Goal: Task Accomplishment & Management: Complete application form

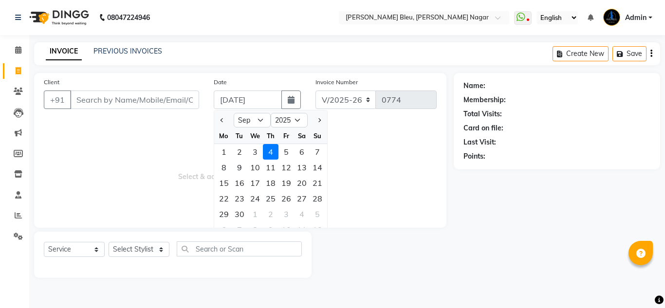
select select "9"
select select "2025"
select select "7629"
select select "service"
click at [257, 153] on div "3" at bounding box center [255, 152] width 16 height 16
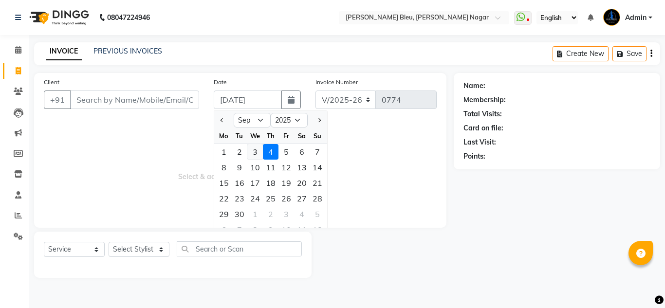
type input "[DATE]"
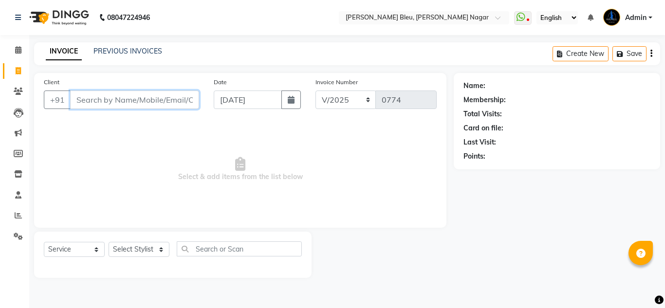
click at [140, 103] on input "Client" at bounding box center [134, 100] width 129 height 19
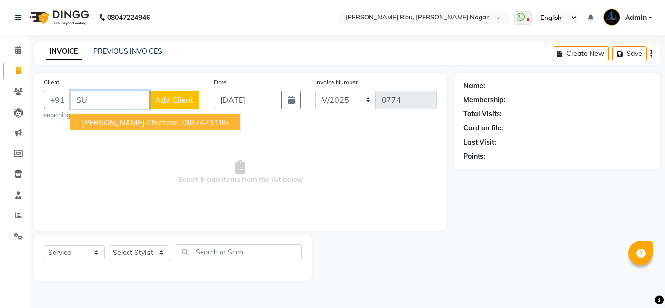
type input "S"
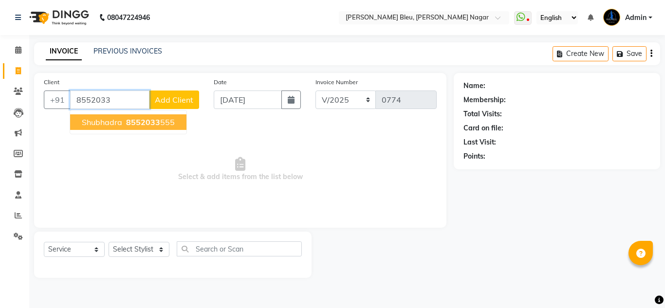
click at [143, 124] on span "8552033" at bounding box center [143, 122] width 34 height 10
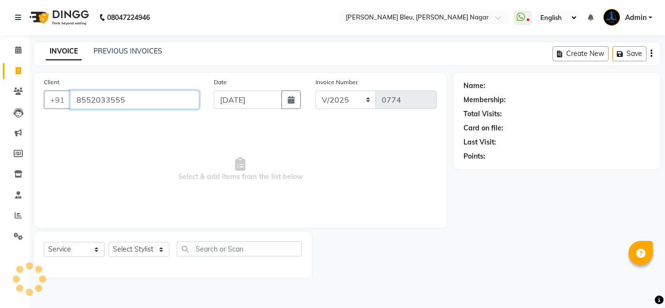
type input "8552033555"
click at [157, 249] on select "Select Stylist [PERSON_NAME] Akash shreewas [PERSON_NAME] [PERSON_NAME] [PERSON…" at bounding box center [139, 249] width 61 height 15
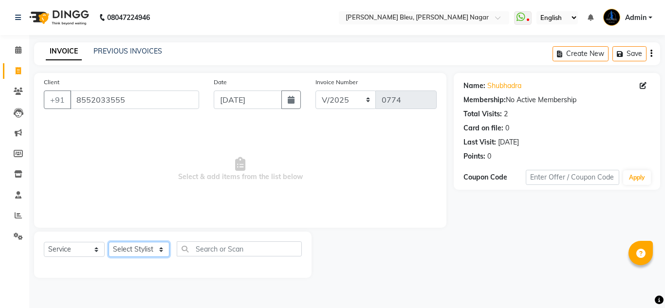
select select "67934"
click at [109, 242] on select "Select Stylist [PERSON_NAME] Akash shreewas [PERSON_NAME] [PERSON_NAME] [PERSON…" at bounding box center [139, 249] width 61 height 15
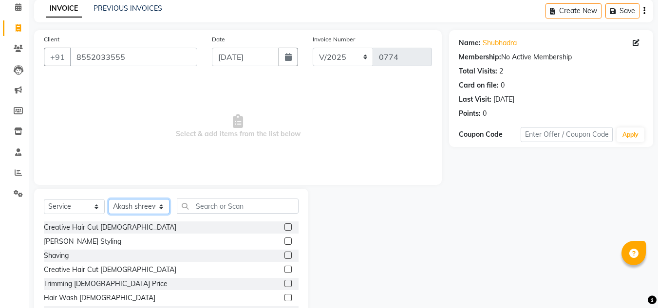
scroll to position [82, 0]
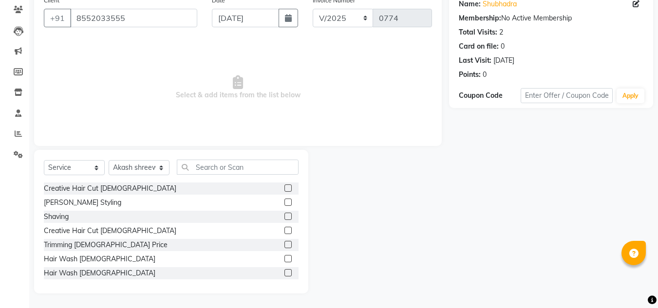
click at [284, 232] on label at bounding box center [287, 230] width 7 height 7
click at [284, 232] on input "checkbox" at bounding box center [287, 231] width 6 height 6
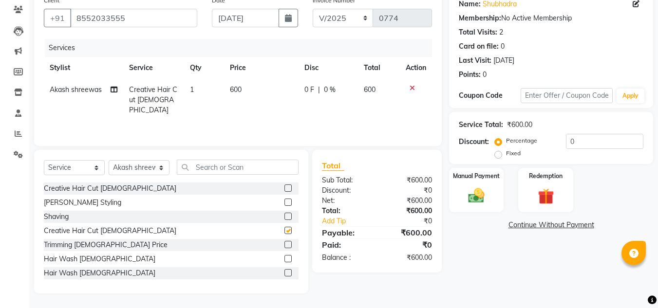
checkbox input "false"
click at [249, 160] on input "text" at bounding box center [238, 167] width 122 height 15
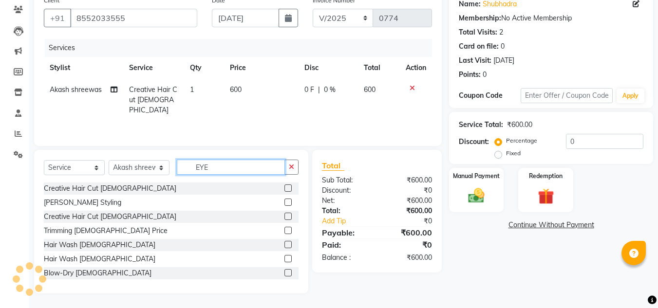
scroll to position [61, 0]
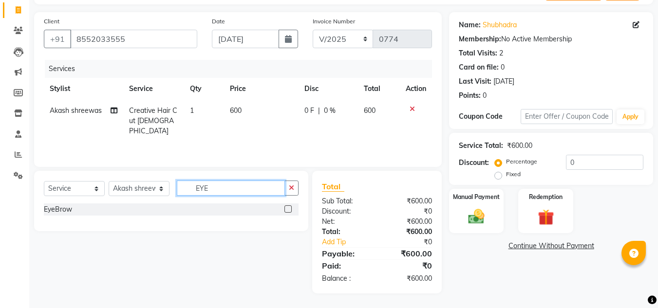
type input "EYE"
click at [289, 208] on label at bounding box center [287, 209] width 7 height 7
click at [289, 208] on input "checkbox" at bounding box center [287, 209] width 6 height 6
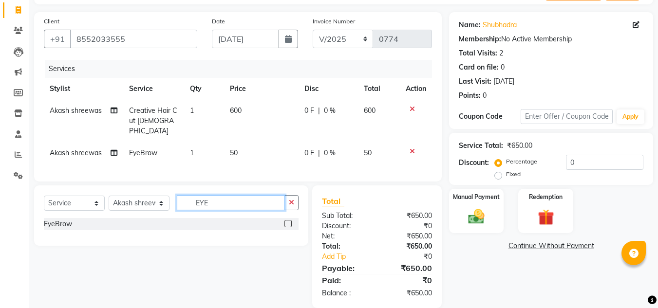
checkbox input "false"
click at [249, 200] on input "EYE" at bounding box center [231, 202] width 108 height 15
type input "FORE"
click at [288, 221] on label at bounding box center [287, 223] width 7 height 7
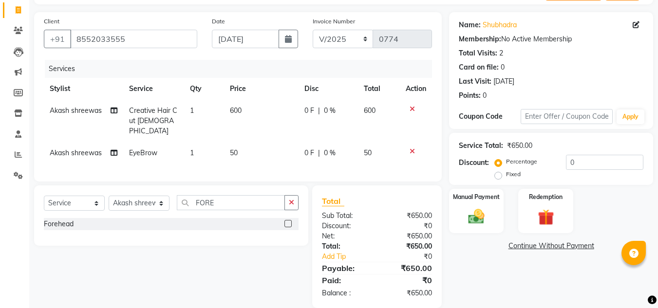
click at [288, 221] on input "checkbox" at bounding box center [287, 224] width 6 height 6
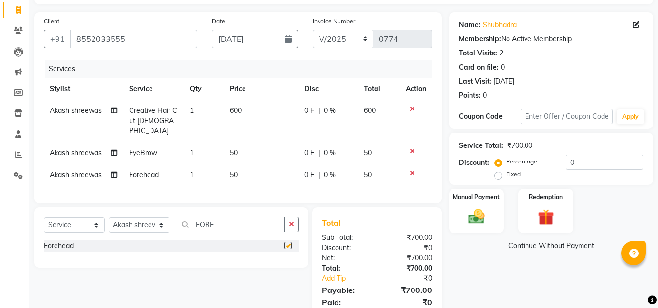
checkbox input "false"
click at [247, 219] on input "FORE" at bounding box center [231, 224] width 108 height 15
type input "F"
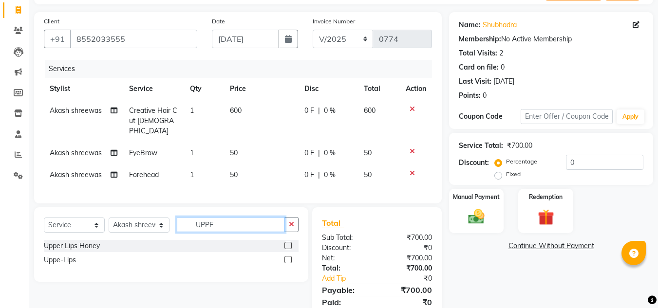
type input "UPPE"
click at [289, 257] on label at bounding box center [287, 259] width 7 height 7
click at [289, 257] on input "checkbox" at bounding box center [287, 260] width 6 height 6
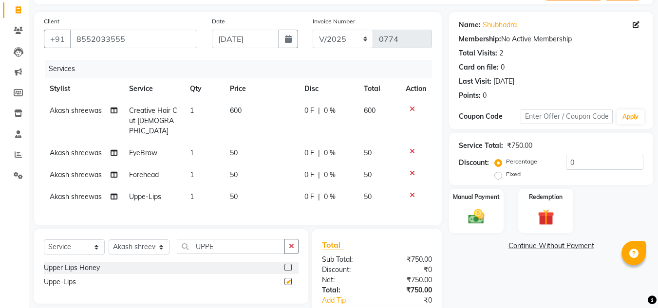
checkbox input "false"
click at [329, 110] on span "0 %" at bounding box center [330, 111] width 12 height 10
select select "67934"
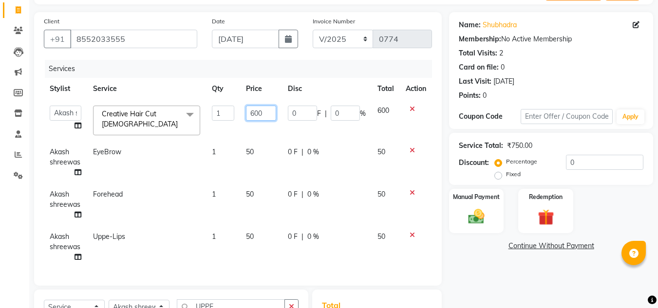
click at [265, 114] on input "600" at bounding box center [261, 113] width 30 height 15
type input "6"
type input "500"
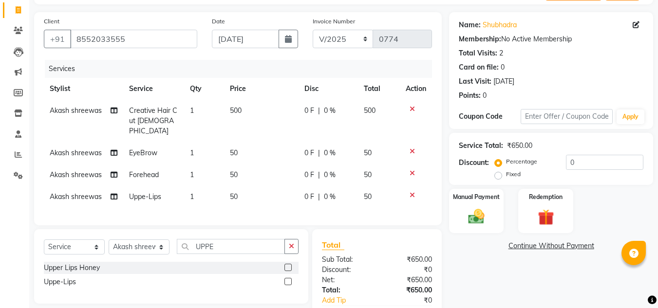
click at [339, 224] on div "Client [PHONE_NUMBER] Date [DATE] Invoice Number V/2025 V/[PHONE_NUMBER] Servic…" at bounding box center [238, 182] width 422 height 340
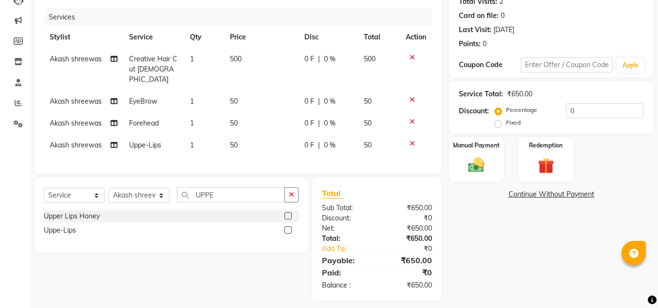
scroll to position [116, 0]
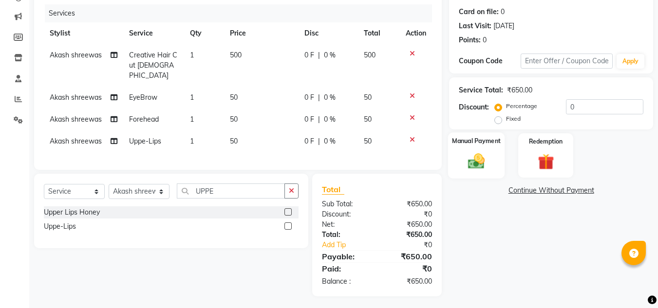
click at [465, 165] on img at bounding box center [476, 160] width 27 height 19
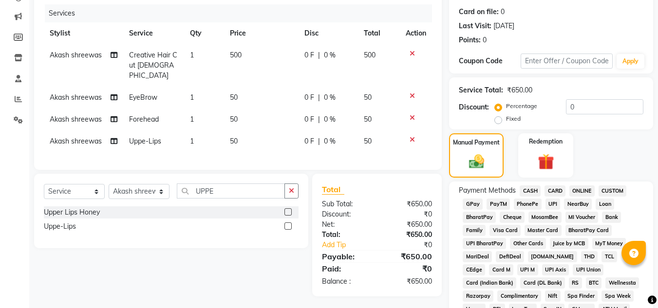
click at [584, 191] on span "ONLINE" at bounding box center [581, 191] width 25 height 11
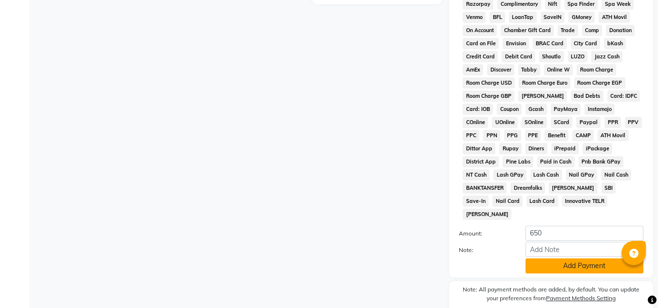
click at [568, 259] on button "Add Payment" at bounding box center [584, 266] width 118 height 15
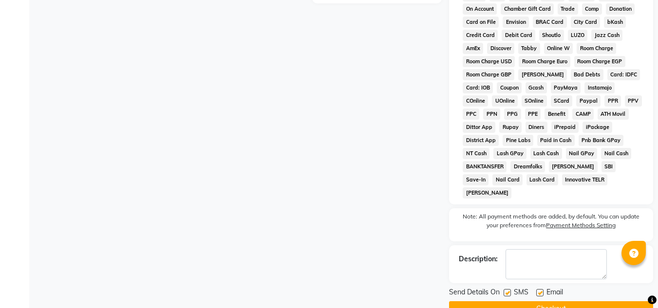
scroll to position [440, 0]
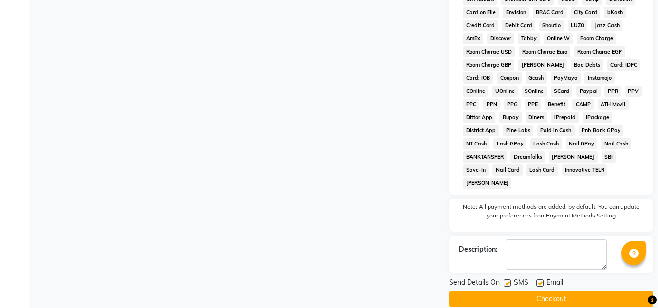
click at [536, 292] on button "Checkout" at bounding box center [551, 299] width 204 height 15
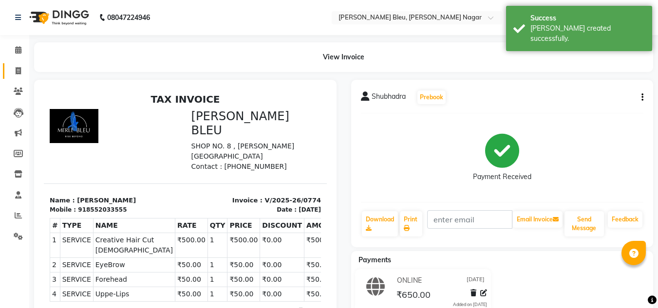
click at [18, 75] on span at bounding box center [18, 71] width 17 height 11
select select "service"
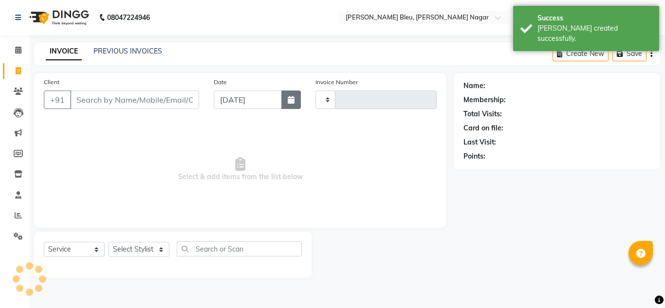
type input "0775"
select select "7629"
click at [295, 98] on button "button" at bounding box center [290, 100] width 19 height 19
select select "9"
select select "2025"
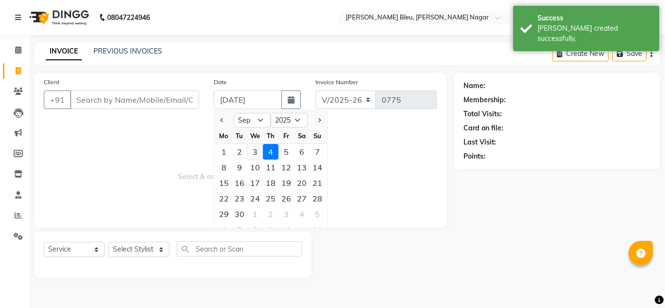
click at [259, 150] on div "3" at bounding box center [255, 152] width 16 height 16
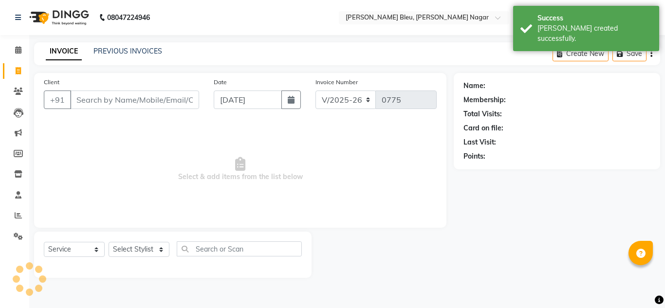
type input "[DATE]"
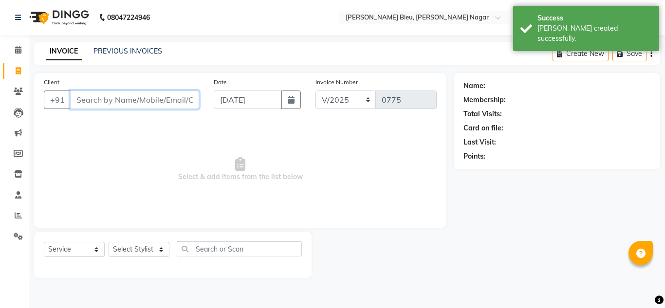
click at [118, 99] on input "Client" at bounding box center [134, 100] width 129 height 19
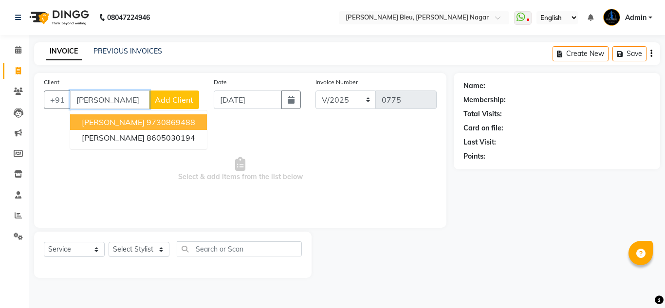
click at [140, 123] on span "[PERSON_NAME]" at bounding box center [113, 122] width 63 height 10
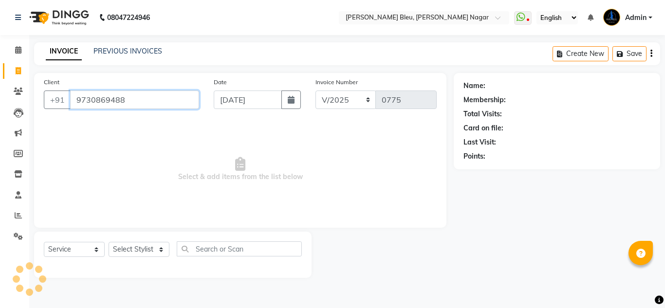
type input "9730869488"
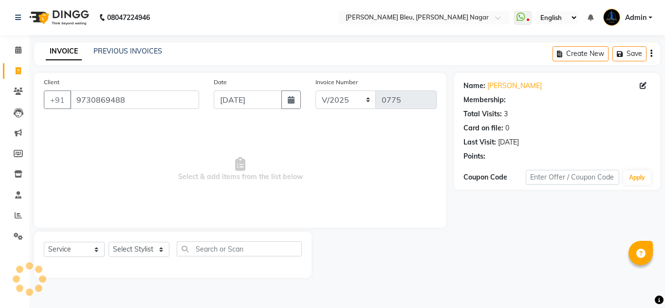
select select "1: Object"
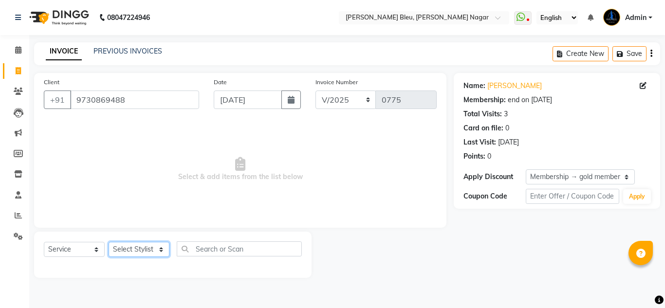
click at [148, 255] on select "Select Stylist [PERSON_NAME] Akash shreewas [PERSON_NAME] [PERSON_NAME] [PERSON…" at bounding box center [139, 249] width 61 height 15
select select "67937"
click at [109, 242] on select "Select Stylist [PERSON_NAME] Akash shreewas [PERSON_NAME] [PERSON_NAME] [PERSON…" at bounding box center [139, 249] width 61 height 15
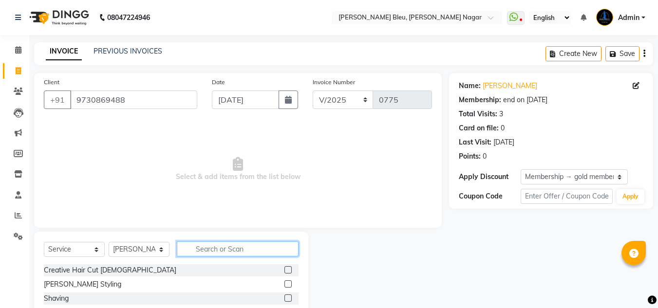
click at [211, 251] on input "text" at bounding box center [238, 249] width 122 height 15
type input "PEDI"
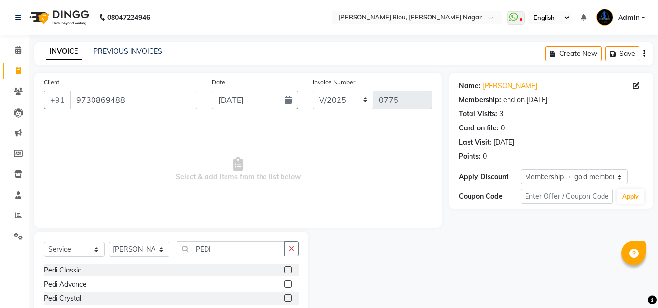
click at [288, 283] on label at bounding box center [287, 284] width 7 height 7
click at [288, 283] on input "checkbox" at bounding box center [287, 284] width 6 height 6
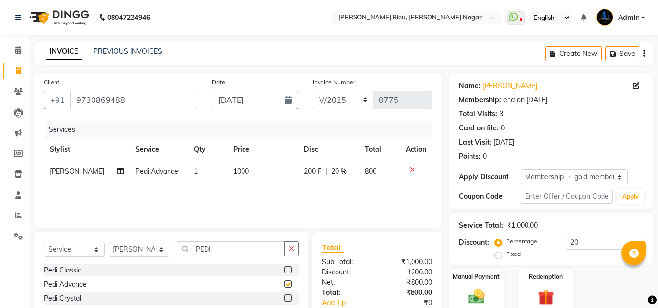
checkbox input "false"
click at [290, 270] on label at bounding box center [287, 269] width 7 height 7
click at [290, 270] on input "checkbox" at bounding box center [287, 270] width 6 height 6
checkbox input "false"
click at [413, 169] on icon at bounding box center [412, 170] width 5 height 7
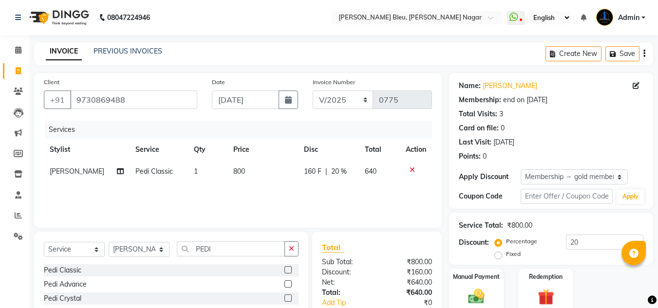
click at [248, 173] on td "800" at bounding box center [262, 172] width 71 height 22
select select "67937"
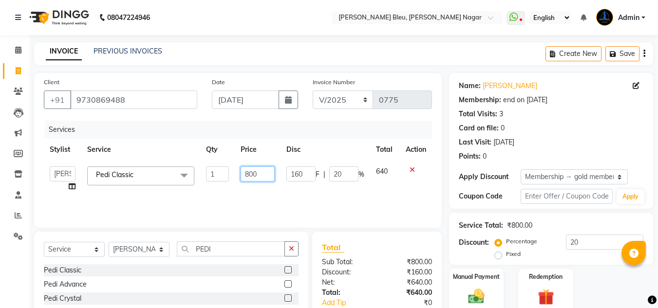
click at [265, 175] on input "800" at bounding box center [258, 174] width 34 height 15
type input "8"
type input "750"
click at [385, 247] on div "Total" at bounding box center [377, 248] width 110 height 12
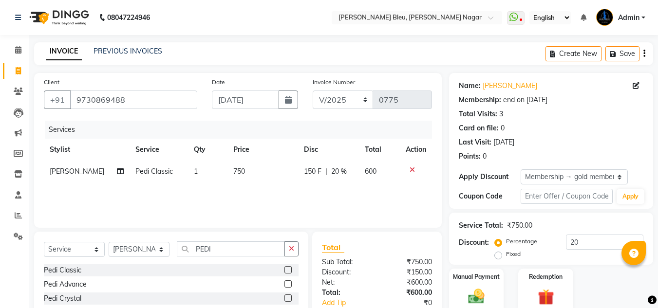
click at [250, 169] on td "750" at bounding box center [262, 172] width 71 height 22
select select "67937"
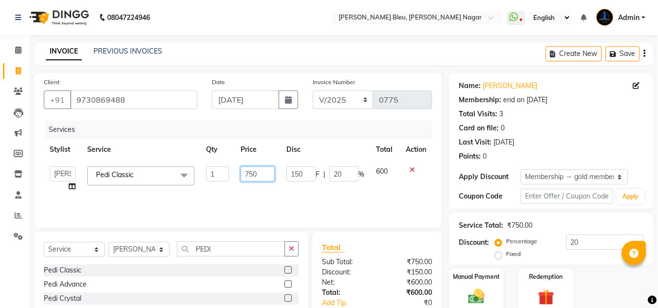
click at [250, 169] on input "750" at bounding box center [258, 174] width 34 height 15
type input "800"
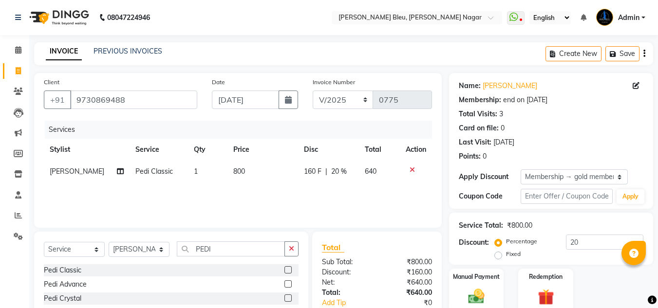
click at [339, 172] on span "20 %" at bounding box center [339, 172] width 16 height 10
select select "67937"
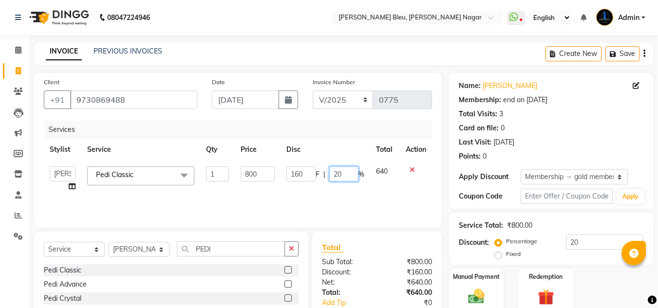
click at [348, 174] on input "20" at bounding box center [343, 174] width 29 height 15
type input "25"
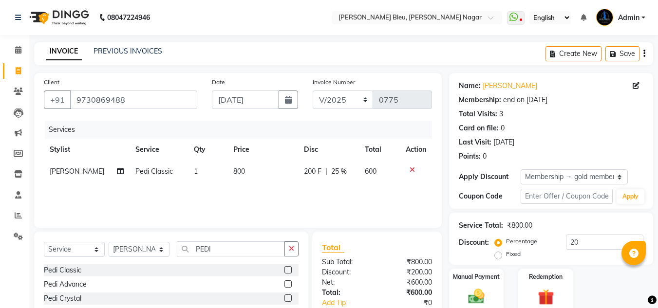
click at [373, 274] on div "Discount:" at bounding box center [346, 272] width 62 height 10
click at [289, 283] on label at bounding box center [287, 284] width 7 height 7
click at [289, 283] on input "checkbox" at bounding box center [287, 284] width 6 height 6
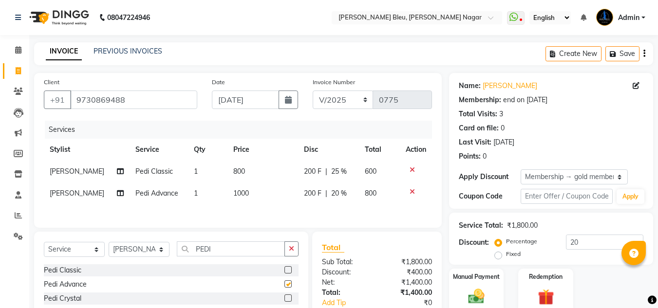
checkbox input "false"
click at [338, 174] on span "25 %" at bounding box center [339, 172] width 16 height 10
select select "67937"
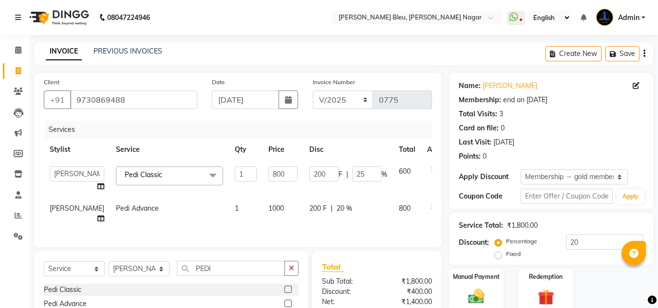
click at [431, 169] on icon at bounding box center [433, 170] width 5 height 7
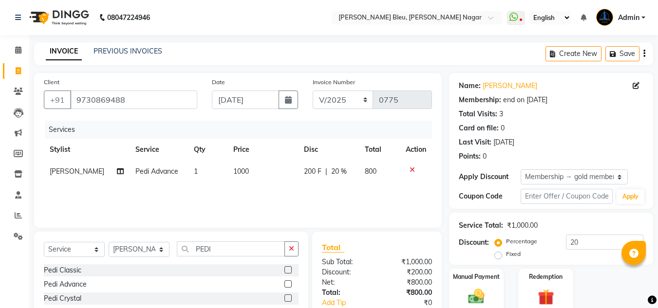
click at [338, 168] on span "20 %" at bounding box center [339, 172] width 16 height 10
select select "67937"
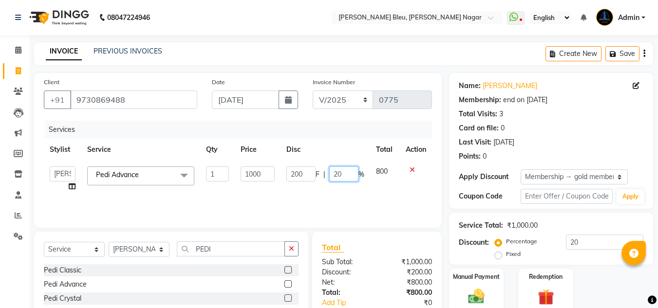
click at [342, 178] on input "20" at bounding box center [343, 174] width 29 height 15
type input "25"
click at [380, 293] on div "₹800.00" at bounding box center [408, 293] width 62 height 10
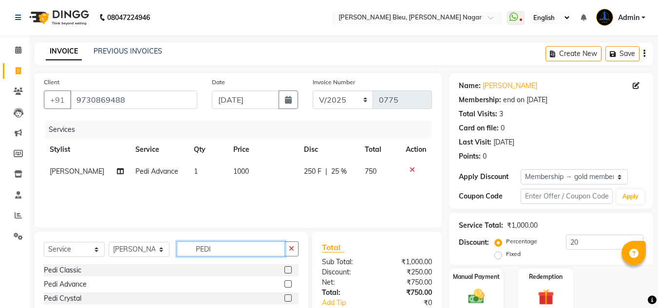
click at [251, 250] on input "PEDI" at bounding box center [231, 249] width 108 height 15
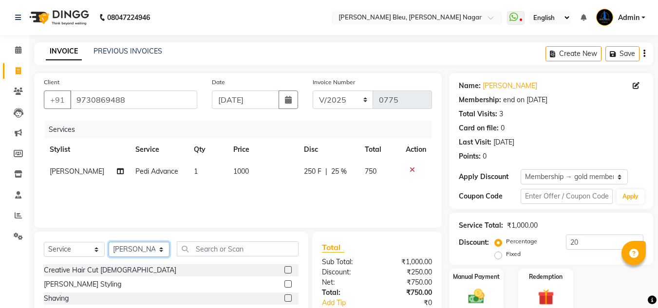
click at [157, 249] on select "Select Stylist [PERSON_NAME] Akash shreewas [PERSON_NAME] [PERSON_NAME] [PERSON…" at bounding box center [139, 249] width 61 height 15
select select "86199"
click at [109, 242] on select "Select Stylist [PERSON_NAME] Akash shreewas [PERSON_NAME] [PERSON_NAME] [PERSON…" at bounding box center [139, 249] width 61 height 15
click at [233, 244] on input "text" at bounding box center [238, 249] width 122 height 15
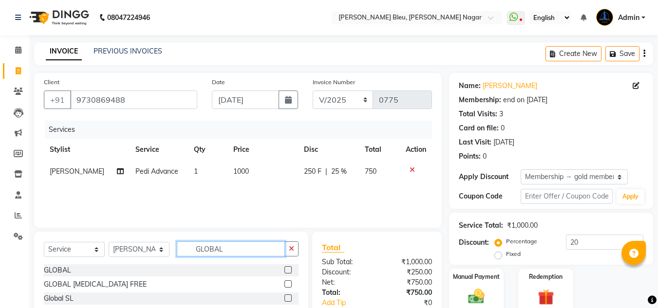
type input "GLOBAL"
click at [284, 284] on label at bounding box center [287, 284] width 7 height 7
click at [284, 284] on input "checkbox" at bounding box center [287, 284] width 6 height 6
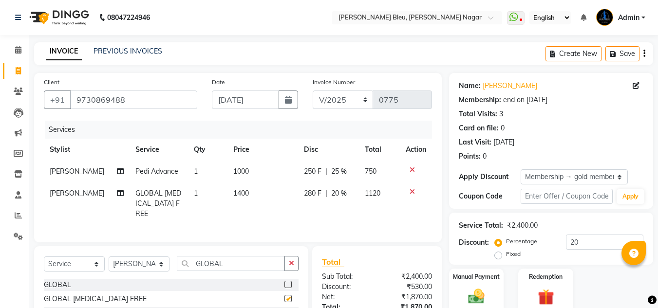
checkbox input "false"
click at [340, 190] on span "20 %" at bounding box center [339, 193] width 16 height 10
select select "86199"
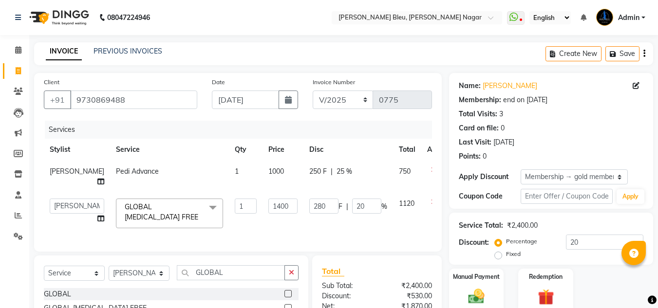
click at [340, 190] on td "250 F | 25 %" at bounding box center [348, 177] width 90 height 32
select select "67937"
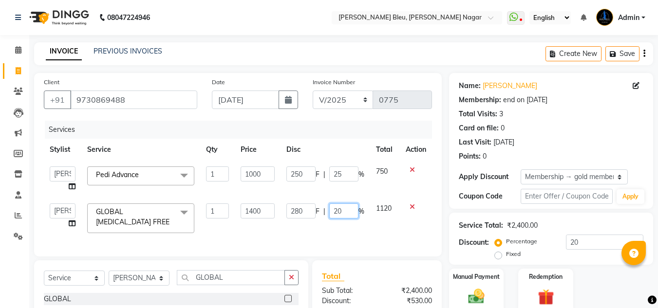
click at [343, 209] on input "20" at bounding box center [343, 211] width 29 height 15
type input "25"
click at [369, 282] on div "Total" at bounding box center [377, 276] width 110 height 12
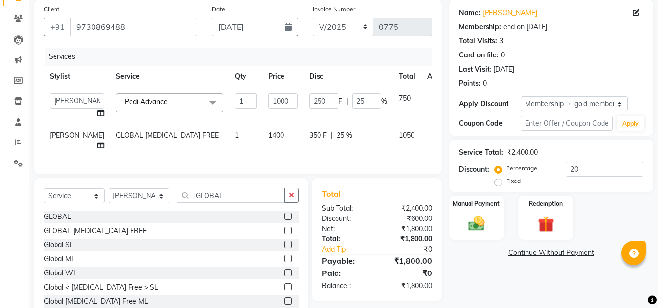
scroll to position [97, 0]
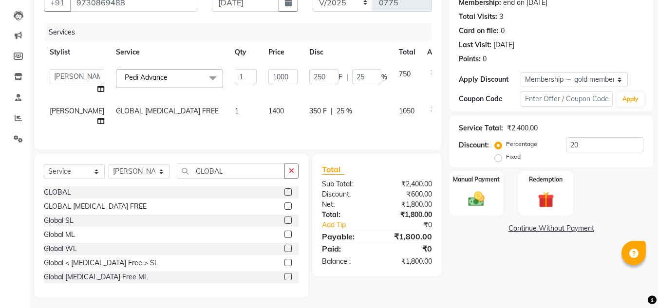
click at [284, 196] on label at bounding box center [287, 191] width 7 height 7
click at [284, 196] on input "checkbox" at bounding box center [287, 192] width 6 height 6
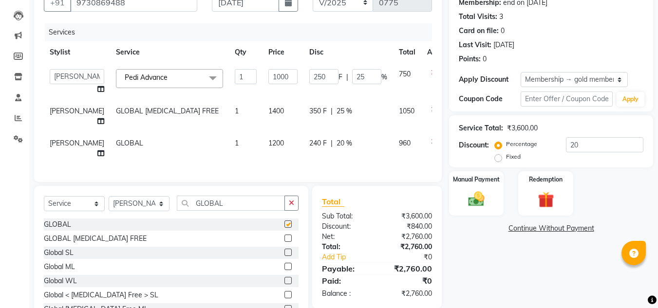
checkbox input "false"
click at [427, 110] on div at bounding box center [437, 109] width 20 height 7
click at [431, 111] on icon at bounding box center [433, 109] width 5 height 7
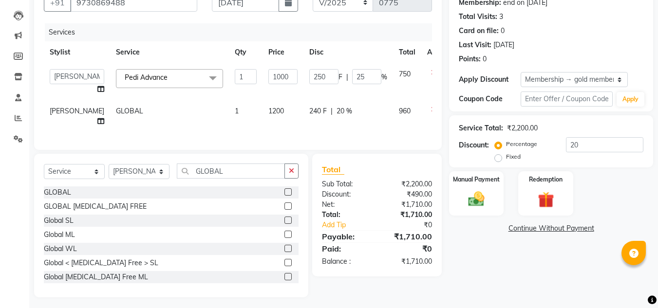
click at [337, 111] on span "20 %" at bounding box center [345, 111] width 16 height 10
select select "86199"
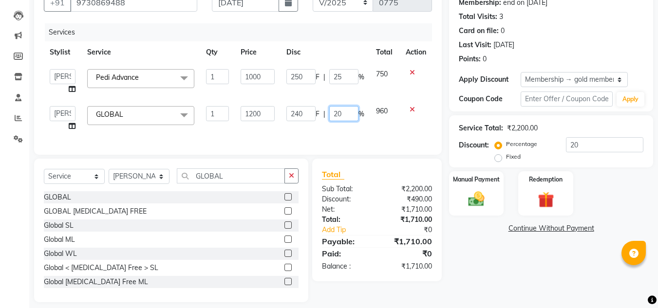
click at [344, 113] on input "20" at bounding box center [343, 113] width 29 height 15
type input "2"
type input "30"
click at [383, 204] on div "Total Sub Total: ₹2,200.00 Discount: ₹490.00 Net: ₹1,710.00 Total: ₹1,710.00 Ad…" at bounding box center [377, 220] width 110 height 103
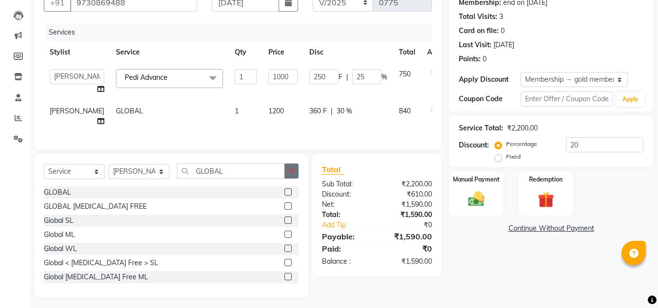
click at [290, 174] on icon "button" at bounding box center [291, 171] width 5 height 7
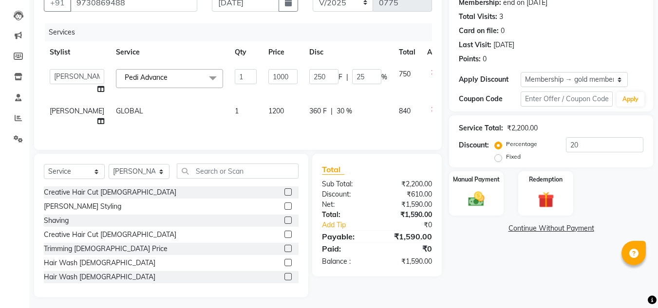
click at [284, 196] on label at bounding box center [287, 191] width 7 height 7
click at [284, 196] on input "checkbox" at bounding box center [287, 192] width 6 height 6
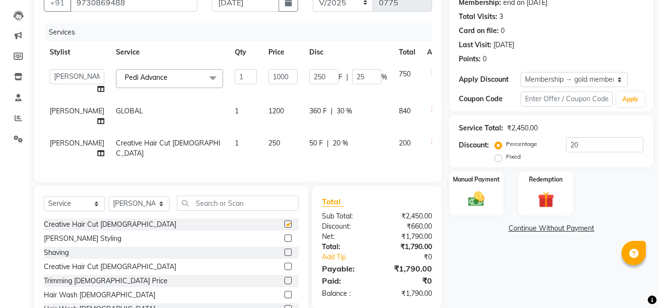
checkbox input "false"
click at [333, 149] on span "20 %" at bounding box center [341, 143] width 16 height 10
select select "86199"
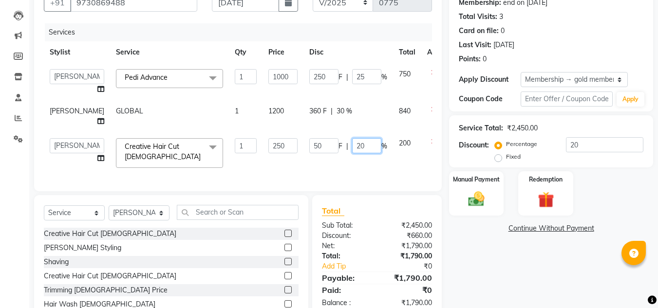
click at [352, 153] on input "20" at bounding box center [366, 145] width 29 height 15
type input "25"
click at [369, 269] on div "Total Sub Total: ₹2,450.00 Discount: ₹660.00 Net: ₹1,790.00 Total: ₹1,790.00 Ad…" at bounding box center [377, 256] width 110 height 103
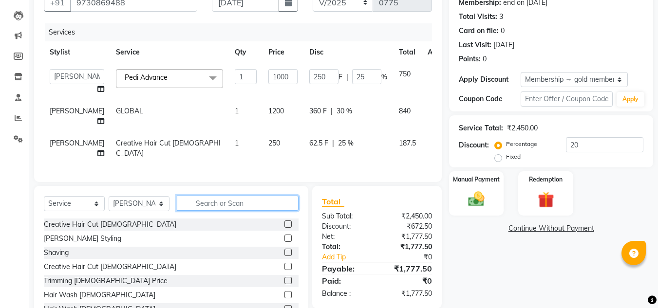
click at [246, 211] on input "text" at bounding box center [238, 203] width 122 height 15
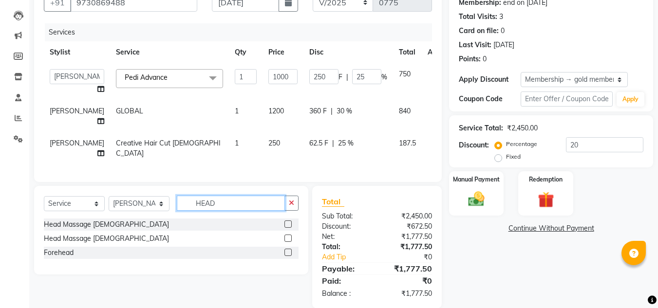
type input "HEAD"
click at [286, 228] on label at bounding box center [287, 224] width 7 height 7
click at [286, 228] on input "checkbox" at bounding box center [287, 225] width 6 height 6
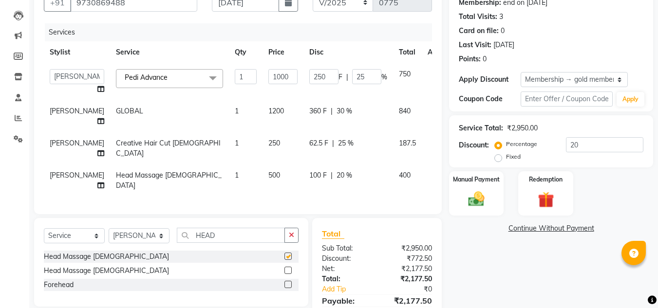
checkbox input "false"
click at [337, 181] on span "20 %" at bounding box center [345, 175] width 16 height 10
select select "86199"
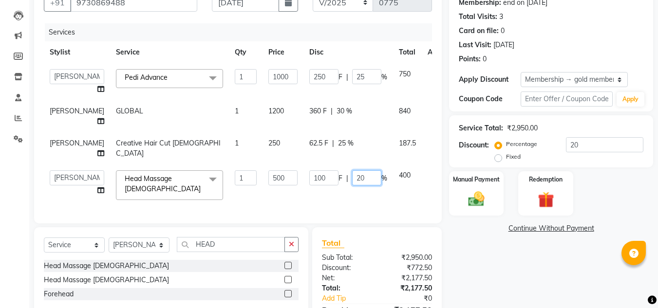
click at [352, 186] on input "20" at bounding box center [366, 177] width 29 height 15
type input "25"
click at [368, 249] on div "Total" at bounding box center [377, 243] width 110 height 12
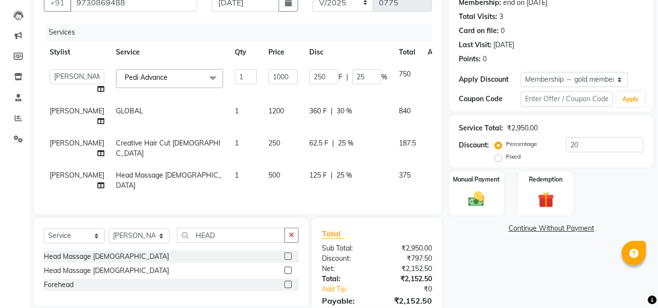
scroll to position [146, 0]
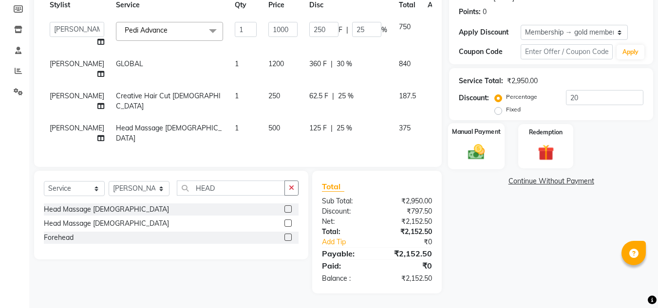
click at [468, 136] on div "Manual Payment" at bounding box center [476, 146] width 57 height 46
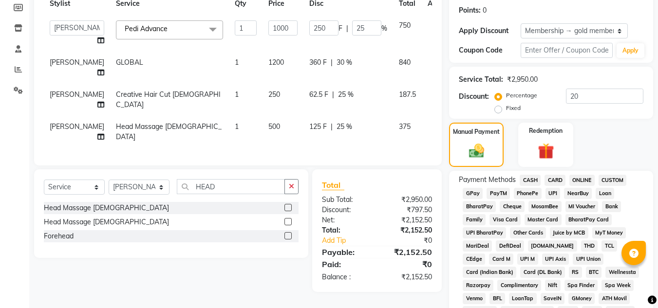
click at [584, 177] on span "ONLINE" at bounding box center [581, 180] width 25 height 11
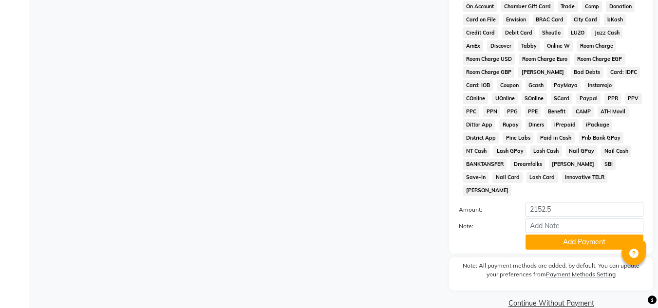
scroll to position [455, 0]
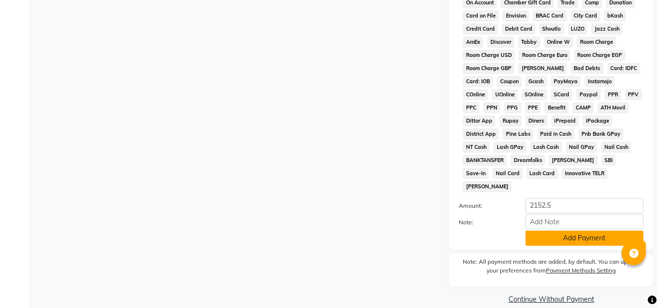
click at [552, 231] on button "Add Payment" at bounding box center [584, 238] width 118 height 15
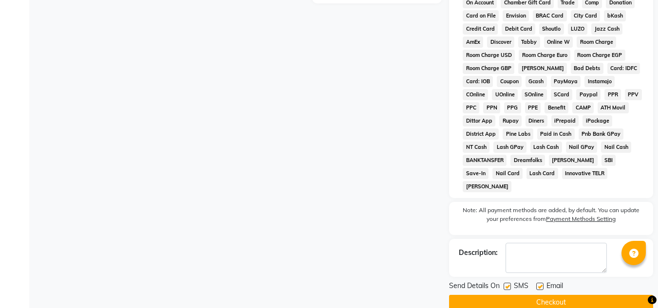
click at [560, 295] on button "Checkout" at bounding box center [551, 302] width 204 height 15
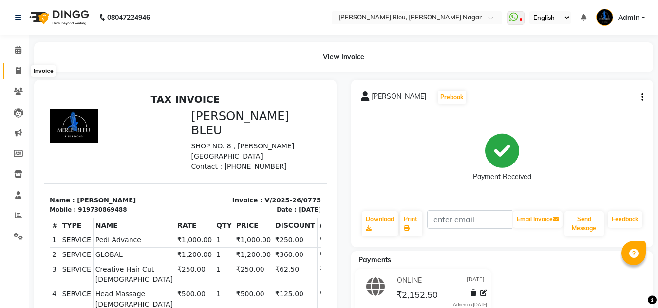
click at [17, 74] on icon at bounding box center [18, 70] width 5 height 7
select select "service"
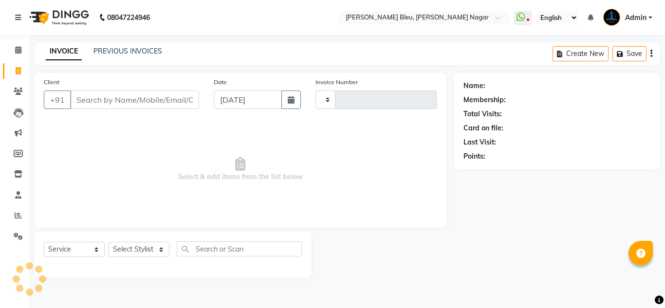
type input "0776"
select select "7629"
click at [291, 92] on button "button" at bounding box center [290, 100] width 19 height 19
select select "9"
select select "2025"
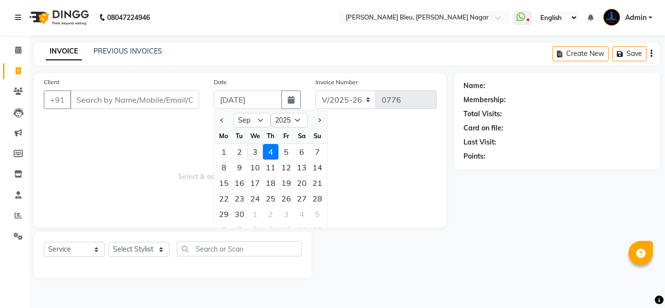
click at [255, 149] on div "3" at bounding box center [255, 152] width 16 height 16
type input "[DATE]"
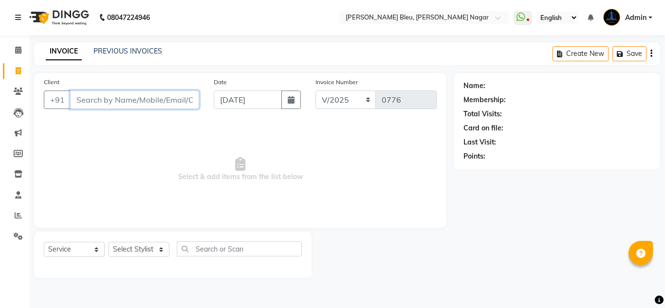
click at [139, 96] on input "Client" at bounding box center [134, 100] width 129 height 19
click at [188, 97] on input "Client" at bounding box center [134, 100] width 129 height 19
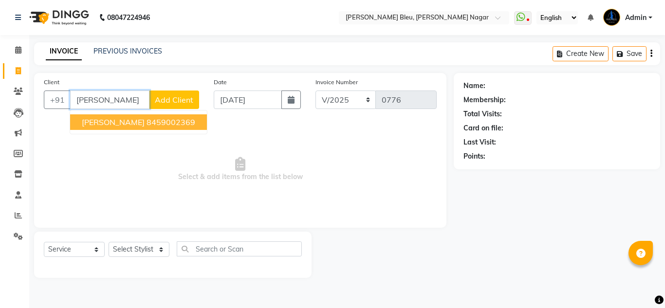
click at [150, 125] on button "[PERSON_NAME] 8459002369" at bounding box center [138, 122] width 137 height 16
type input "8459002369"
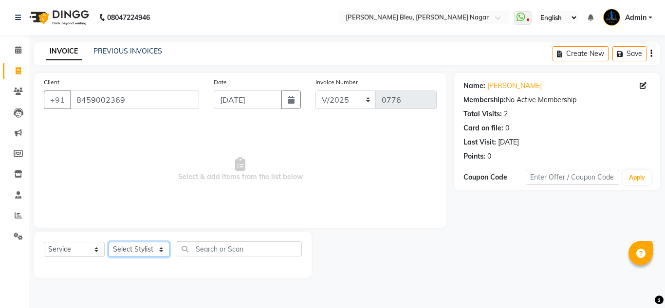
click at [160, 253] on select "Select Stylist [PERSON_NAME] Akash shreewas [PERSON_NAME] [PERSON_NAME] [PERSON…" at bounding box center [139, 249] width 61 height 15
select select "86199"
click at [109, 242] on select "Select Stylist [PERSON_NAME] Akash shreewas [PERSON_NAME] [PERSON_NAME] [PERSON…" at bounding box center [139, 249] width 61 height 15
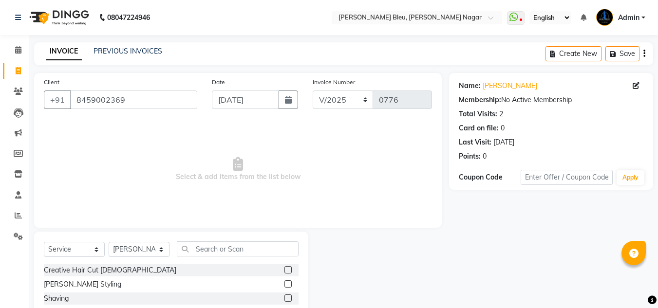
click at [284, 271] on label at bounding box center [287, 269] width 7 height 7
click at [284, 271] on input "checkbox" at bounding box center [287, 270] width 6 height 6
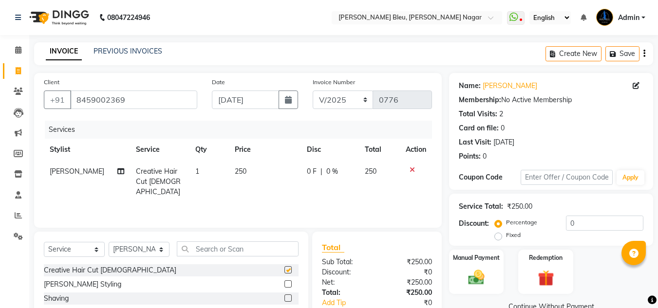
checkbox input "false"
click at [284, 281] on label at bounding box center [287, 284] width 7 height 7
click at [284, 281] on input "checkbox" at bounding box center [287, 284] width 6 height 6
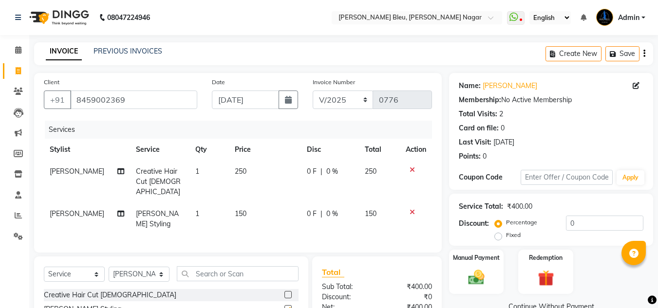
checkbox input "false"
click at [236, 266] on input "text" at bounding box center [238, 273] width 122 height 15
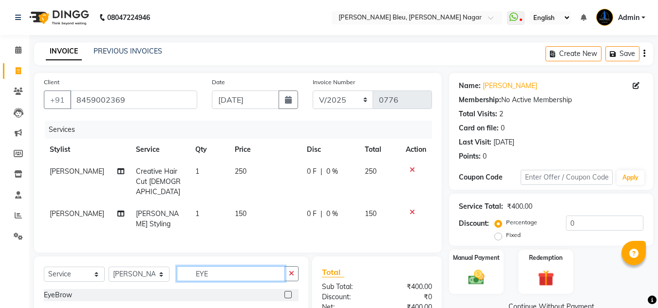
type input "EYE"
click at [287, 291] on label at bounding box center [287, 294] width 7 height 7
click at [287, 292] on input "checkbox" at bounding box center [287, 295] width 6 height 6
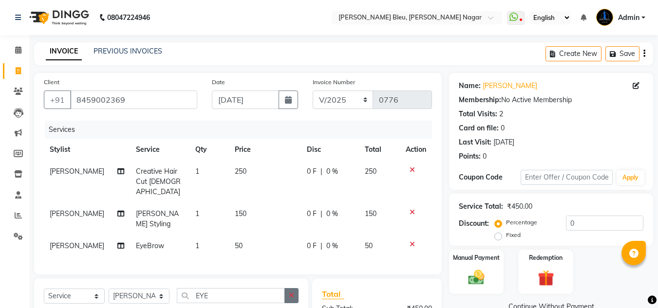
checkbox input "false"
click at [216, 288] on input "EYE" at bounding box center [231, 295] width 108 height 15
type input "FORE"
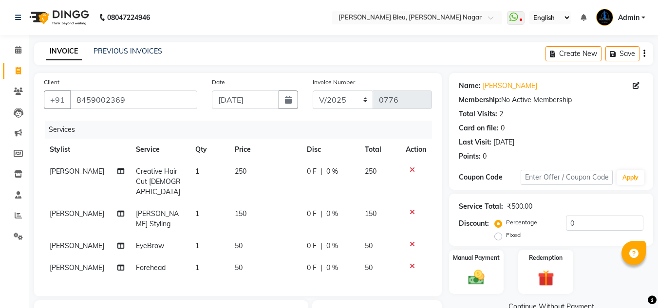
checkbox input "false"
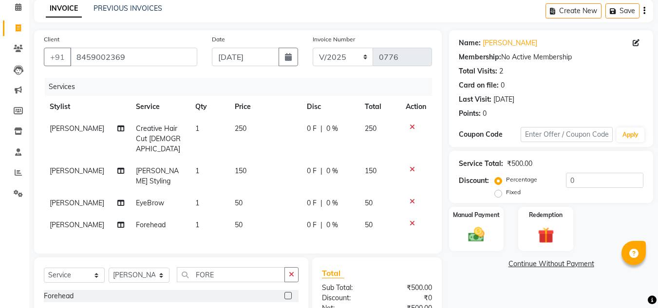
scroll to position [97, 0]
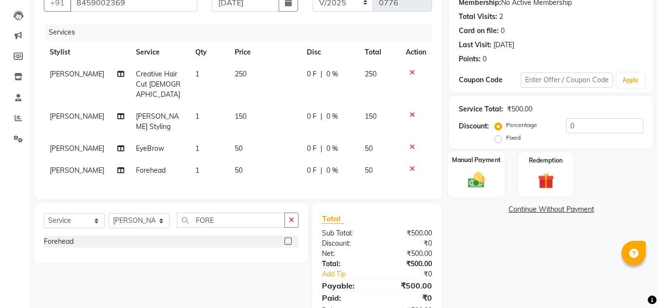
click at [472, 161] on label "Manual Payment" at bounding box center [476, 159] width 49 height 9
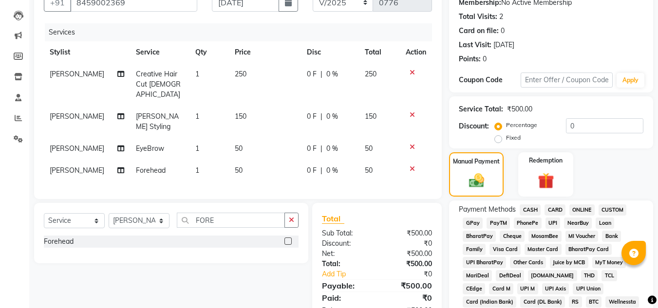
click at [532, 209] on span "CASH" at bounding box center [530, 210] width 21 height 11
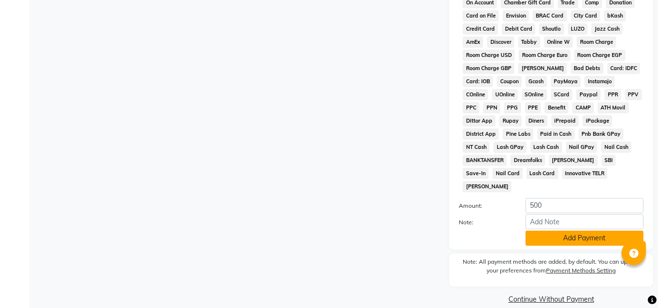
click at [553, 231] on button "Add Payment" at bounding box center [584, 238] width 118 height 15
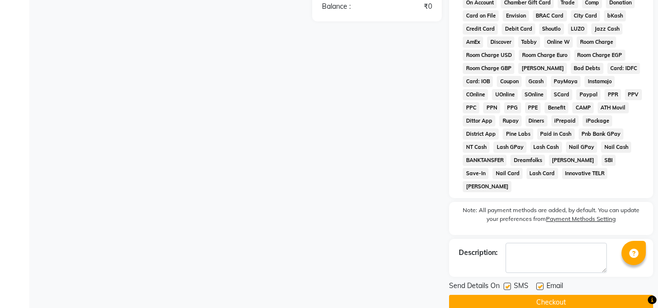
scroll to position [440, 0]
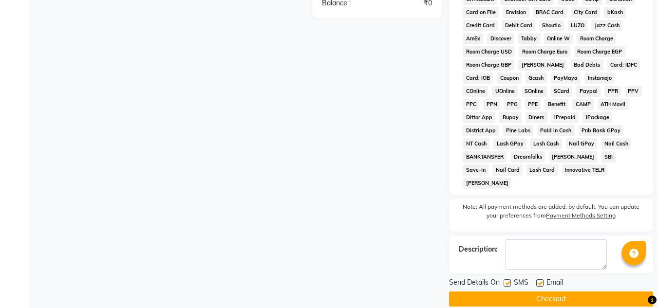
click at [523, 292] on button "Checkout" at bounding box center [551, 299] width 204 height 15
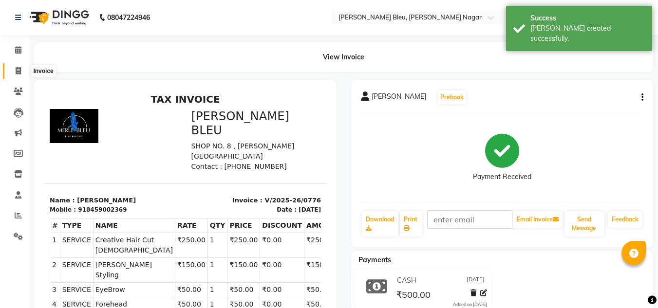
click at [21, 71] on span at bounding box center [18, 71] width 17 height 11
select select "service"
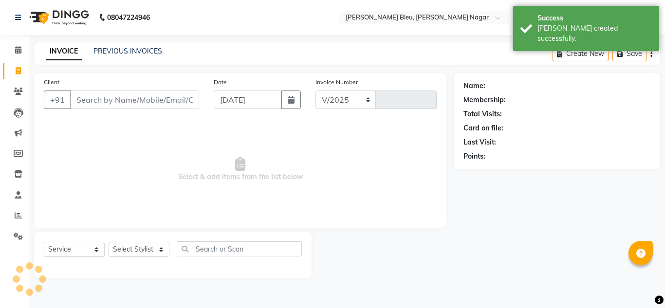
select select "7629"
type input "0777"
click at [299, 98] on button "button" at bounding box center [290, 100] width 19 height 19
select select "9"
select select "2025"
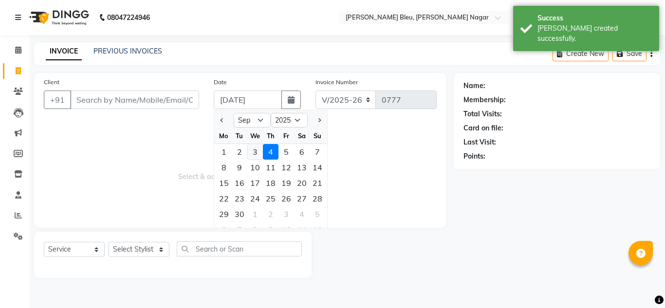
click at [256, 153] on div "3" at bounding box center [255, 152] width 16 height 16
type input "[DATE]"
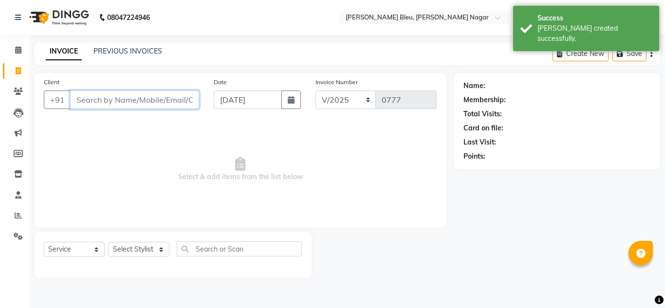
click at [133, 100] on input "Client" at bounding box center [134, 100] width 129 height 19
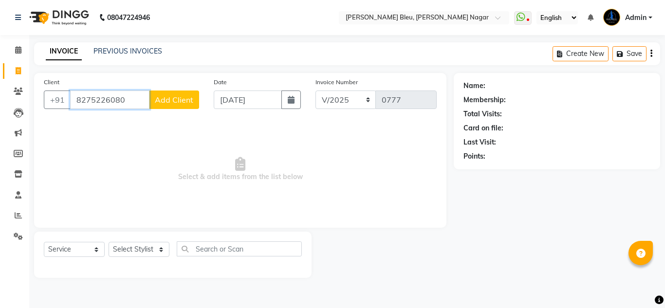
type input "8275226080"
click at [166, 106] on button "Add Client" at bounding box center [174, 100] width 50 height 19
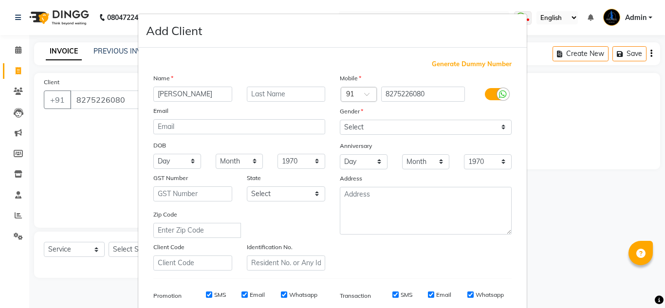
type input "[PERSON_NAME]"
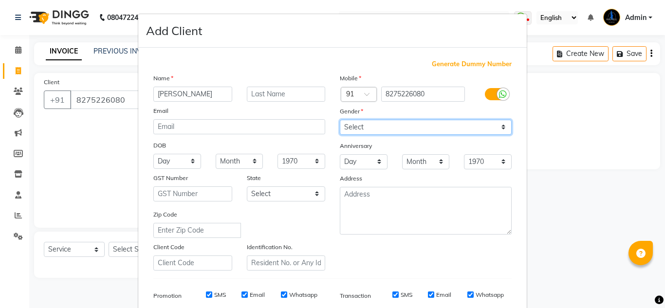
click at [394, 127] on select "Select [DEMOGRAPHIC_DATA] [DEMOGRAPHIC_DATA] Other Prefer Not To Say" at bounding box center [426, 127] width 172 height 15
select select "[DEMOGRAPHIC_DATA]"
click at [340, 120] on select "Select [DEMOGRAPHIC_DATA] [DEMOGRAPHIC_DATA] Other Prefer Not To Say" at bounding box center [426, 127] width 172 height 15
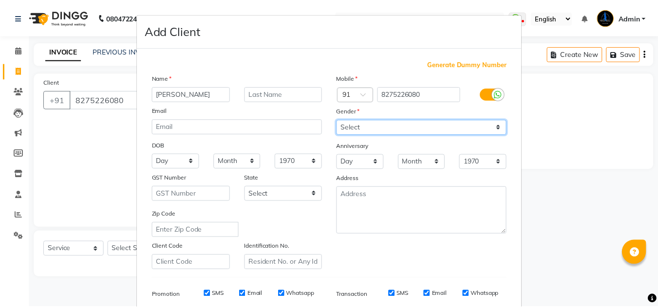
scroll to position [141, 0]
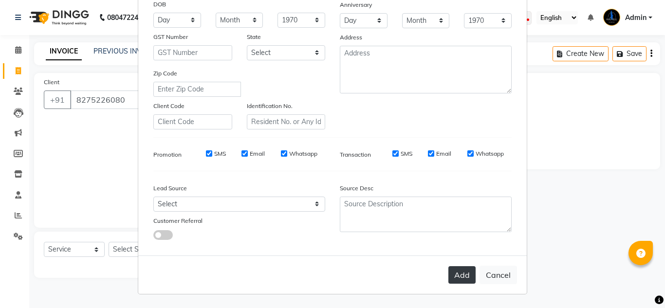
click at [456, 275] on button "Add" at bounding box center [462, 275] width 27 height 18
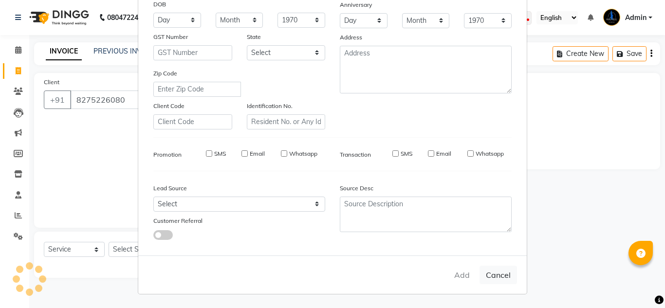
select select
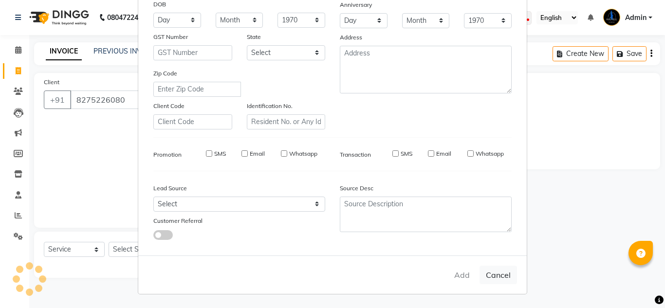
select select
checkbox input "false"
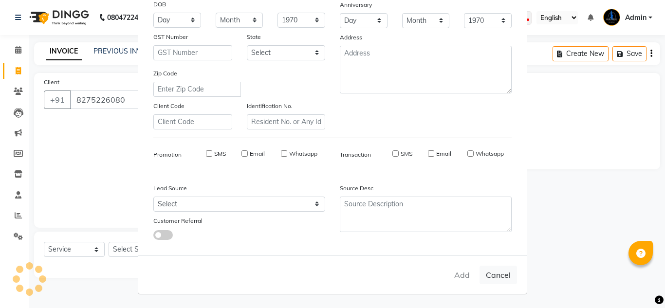
checkbox input "false"
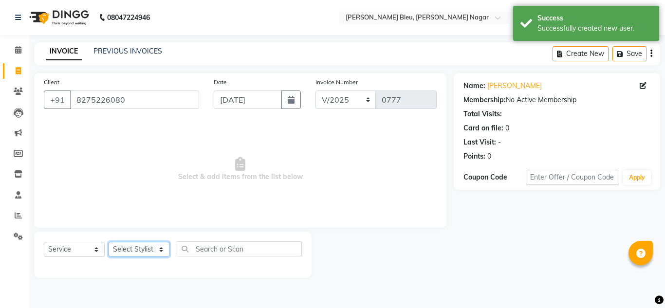
click at [147, 245] on select "Select Stylist [PERSON_NAME] Akash shreewas [PERSON_NAME] [PERSON_NAME] [PERSON…" at bounding box center [139, 249] width 61 height 15
select select "67934"
click at [109, 242] on select "Select Stylist [PERSON_NAME] Akash shreewas [PERSON_NAME] [PERSON_NAME] [PERSON…" at bounding box center [139, 249] width 61 height 15
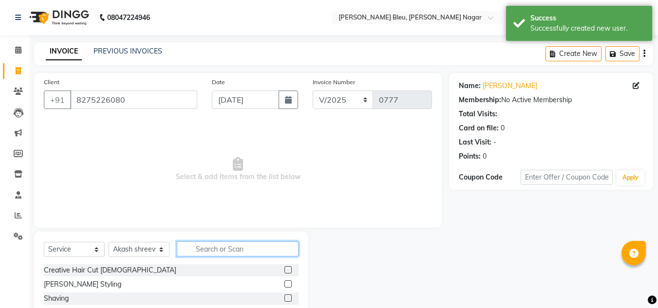
click at [211, 250] on input "text" at bounding box center [238, 249] width 122 height 15
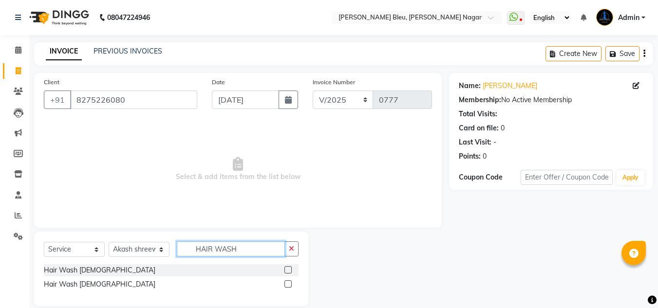
type input "HAIR WASH"
click at [288, 267] on label at bounding box center [287, 269] width 7 height 7
click at [288, 267] on input "checkbox" at bounding box center [287, 270] width 6 height 6
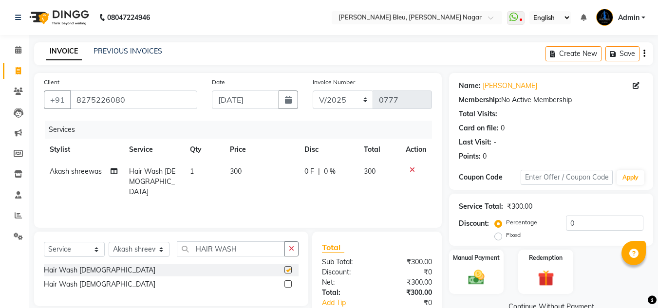
checkbox input "false"
click at [250, 168] on td "300" at bounding box center [261, 182] width 75 height 42
select select "67934"
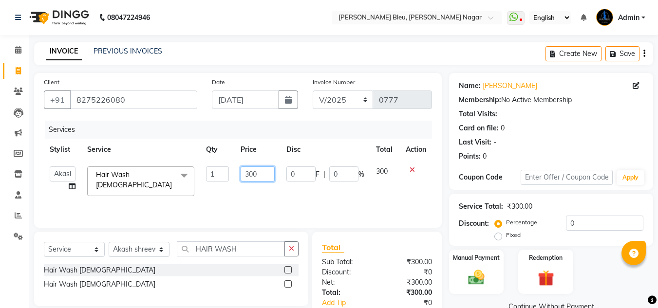
click at [265, 171] on input "300" at bounding box center [258, 174] width 34 height 15
click at [266, 170] on input "300" at bounding box center [258, 174] width 34 height 15
type input "3"
type input "400"
click at [385, 263] on div "₹300.00" at bounding box center [408, 262] width 62 height 10
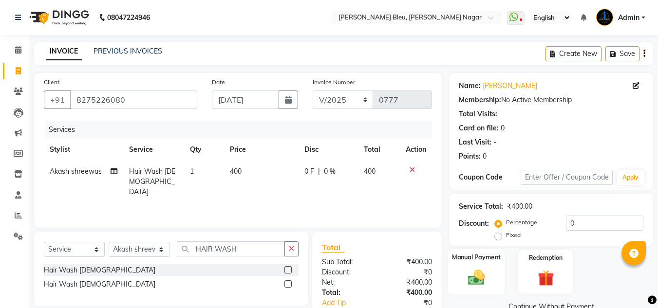
click at [478, 259] on label "Manual Payment" at bounding box center [476, 257] width 49 height 9
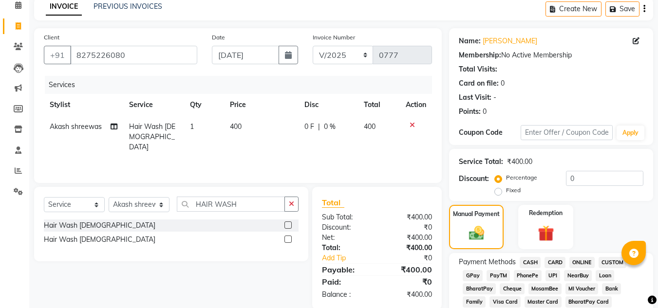
scroll to position [146, 0]
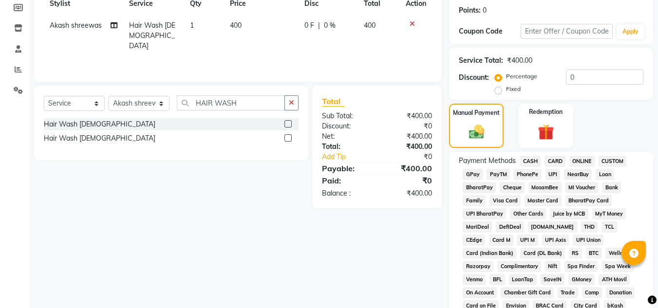
click at [581, 158] on span "ONLINE" at bounding box center [581, 161] width 25 height 11
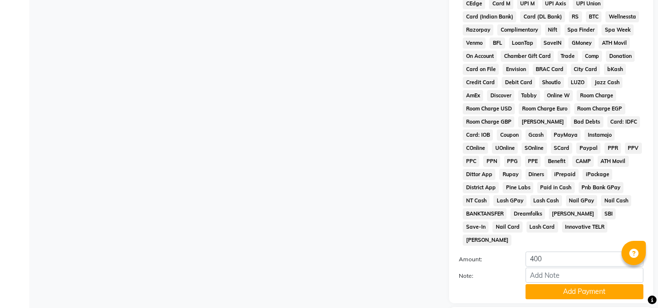
scroll to position [436, 0]
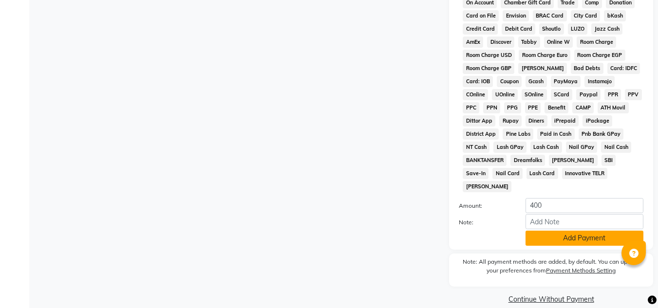
click at [563, 231] on button "Add Payment" at bounding box center [584, 238] width 118 height 15
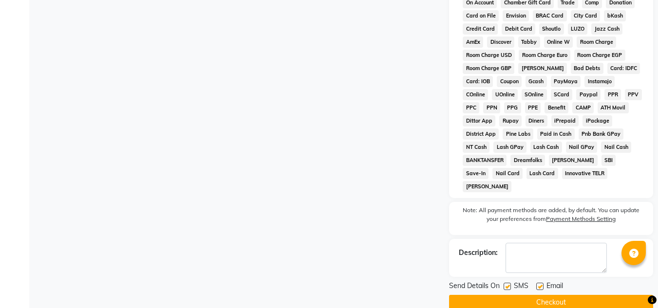
scroll to position [440, 0]
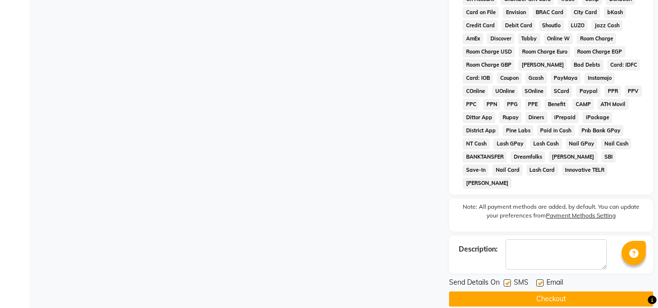
click at [564, 292] on button "Checkout" at bounding box center [551, 299] width 204 height 15
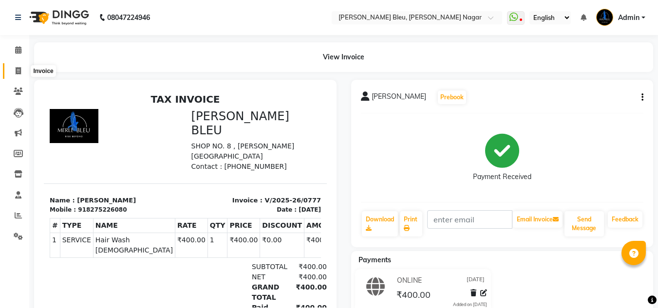
click at [19, 70] on icon at bounding box center [18, 70] width 5 height 7
select select "service"
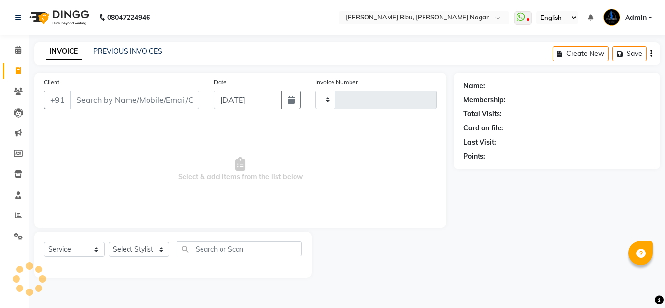
type input "0778"
select select "7629"
click at [296, 103] on button "button" at bounding box center [290, 100] width 19 height 19
select select "9"
select select "2025"
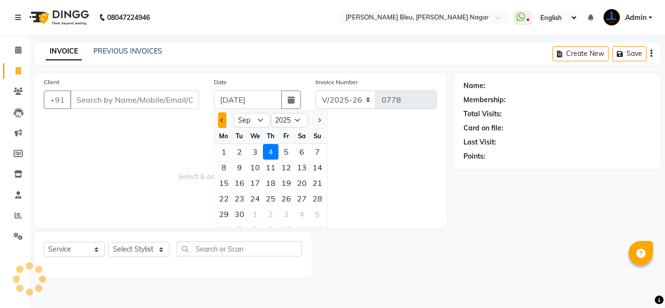
click at [222, 120] on span "Previous month" at bounding box center [223, 120] width 4 height 4
select select "8"
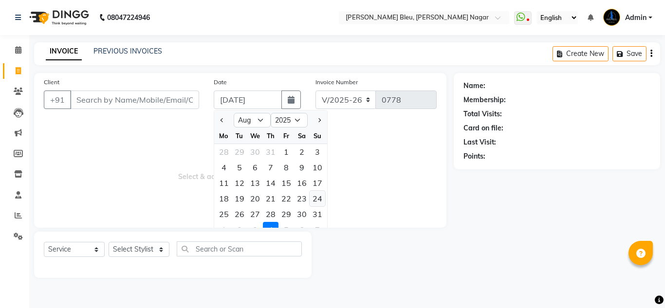
click at [317, 199] on div "24" at bounding box center [318, 199] width 16 height 16
type input "[DATE]"
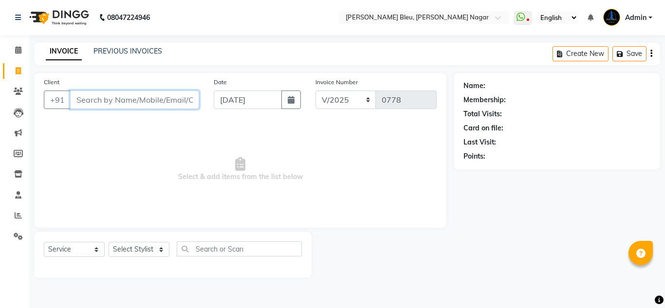
click at [96, 102] on input "Client" at bounding box center [134, 100] width 129 height 19
type input "9112105907"
click at [179, 105] on button "Add Client" at bounding box center [174, 100] width 50 height 19
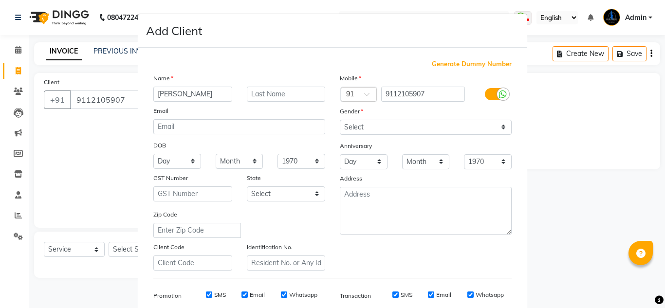
type input "[PERSON_NAME]"
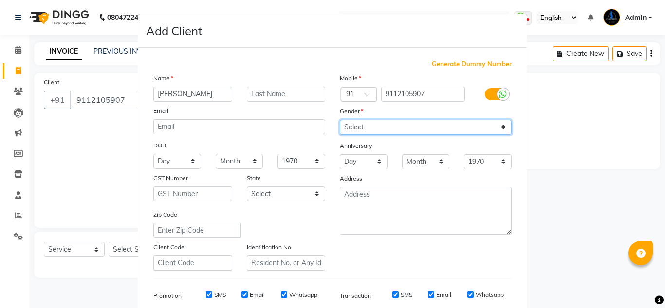
click at [373, 123] on select "Select [DEMOGRAPHIC_DATA] [DEMOGRAPHIC_DATA] Other Prefer Not To Say" at bounding box center [426, 127] width 172 height 15
select select "[DEMOGRAPHIC_DATA]"
click at [340, 120] on select "Select [DEMOGRAPHIC_DATA] [DEMOGRAPHIC_DATA] Other Prefer Not To Say" at bounding box center [426, 127] width 172 height 15
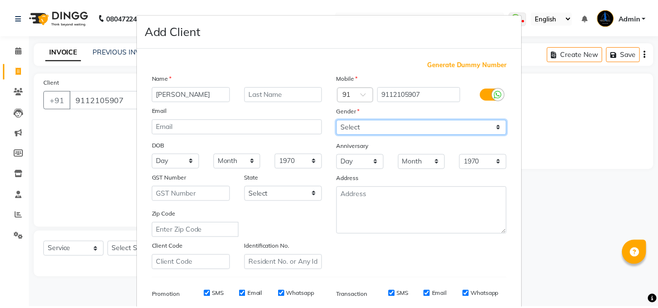
scroll to position [141, 0]
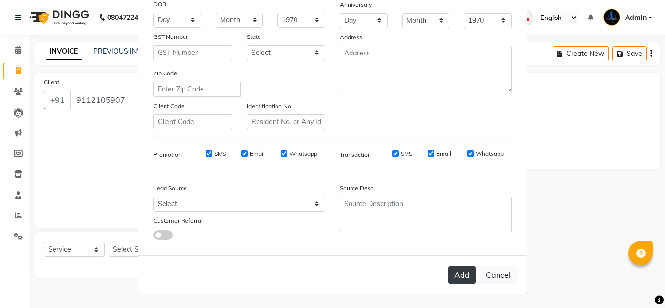
click at [463, 281] on button "Add" at bounding box center [462, 275] width 27 height 18
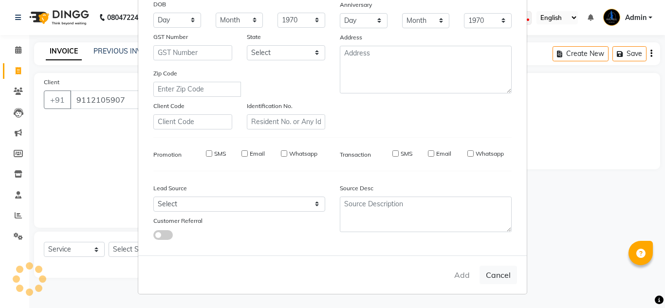
select select
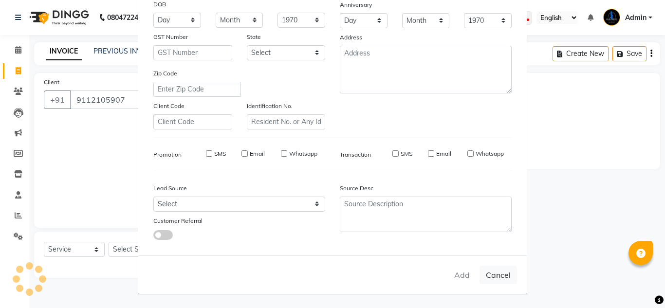
select select
checkbox input "false"
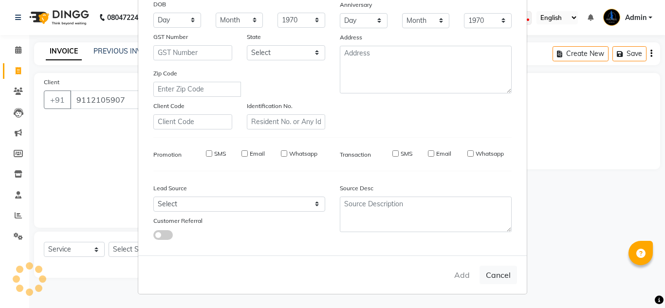
checkbox input "false"
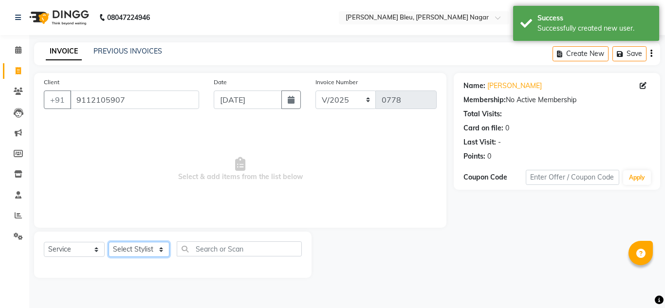
click at [163, 250] on select "Select Stylist [PERSON_NAME] Akash shreewas [PERSON_NAME] [PERSON_NAME] [PERSON…" at bounding box center [139, 249] width 61 height 15
select select "67934"
click at [109, 242] on select "Select Stylist [PERSON_NAME] Akash shreewas [PERSON_NAME] [PERSON_NAME] [PERSON…" at bounding box center [139, 249] width 61 height 15
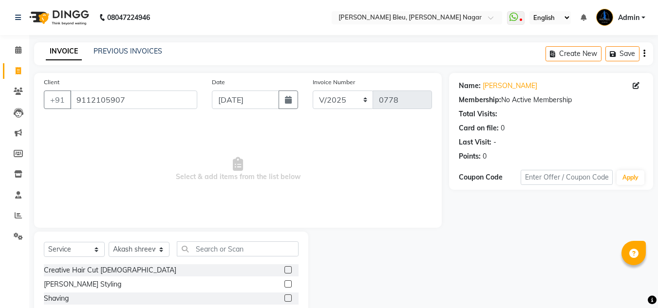
click at [284, 271] on label at bounding box center [287, 269] width 7 height 7
click at [284, 271] on input "checkbox" at bounding box center [287, 270] width 6 height 6
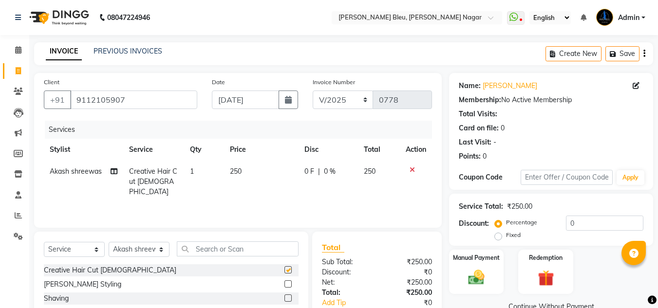
checkbox input "false"
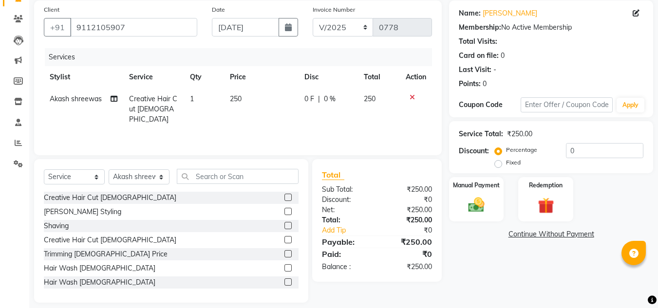
scroll to position [82, 0]
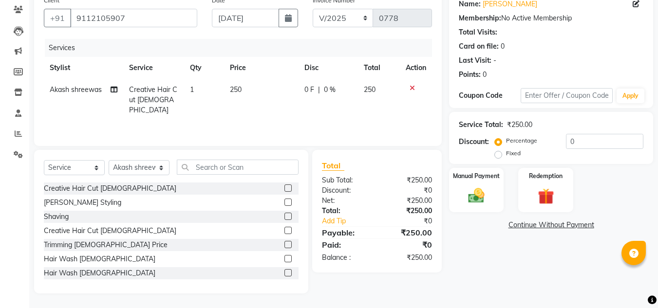
click at [284, 231] on label at bounding box center [287, 230] width 7 height 7
click at [284, 231] on input "checkbox" at bounding box center [287, 231] width 6 height 6
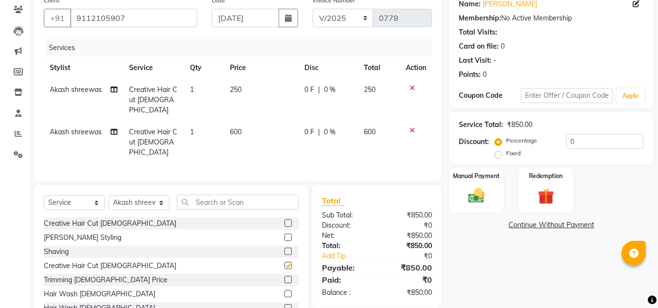
checkbox input "false"
click at [246, 195] on input "text" at bounding box center [238, 202] width 122 height 15
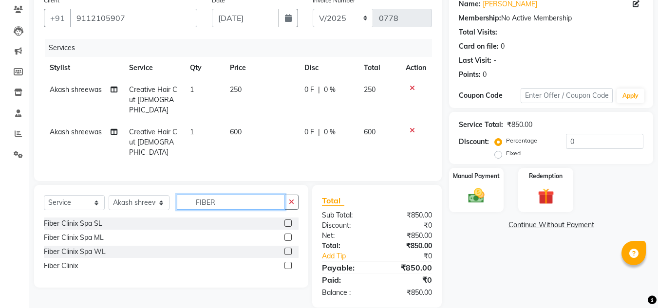
type input "FIBER"
click at [286, 248] on label at bounding box center [287, 251] width 7 height 7
click at [286, 249] on input "checkbox" at bounding box center [287, 252] width 6 height 6
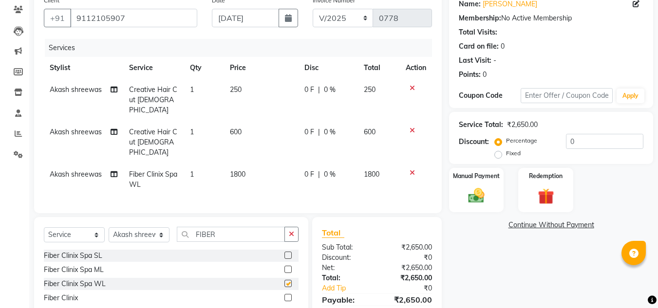
checkbox input "false"
click at [287, 266] on label at bounding box center [287, 269] width 7 height 7
click at [287, 267] on input "checkbox" at bounding box center [287, 270] width 6 height 6
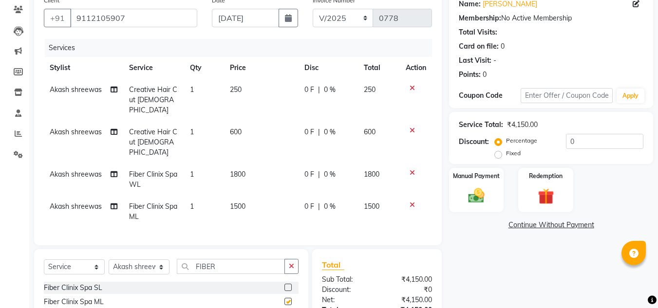
checkbox input "false"
click at [288, 284] on label at bounding box center [287, 287] width 7 height 7
click at [288, 285] on input "checkbox" at bounding box center [287, 288] width 6 height 6
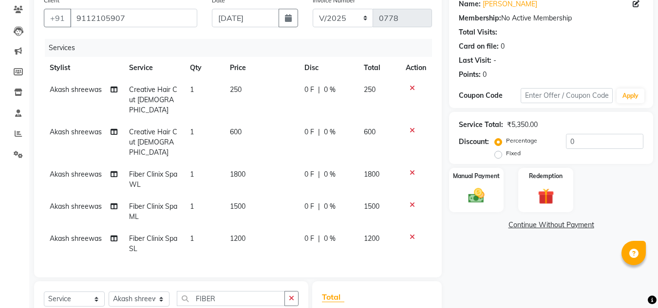
checkbox input "false"
click at [412, 202] on icon at bounding box center [412, 205] width 5 height 7
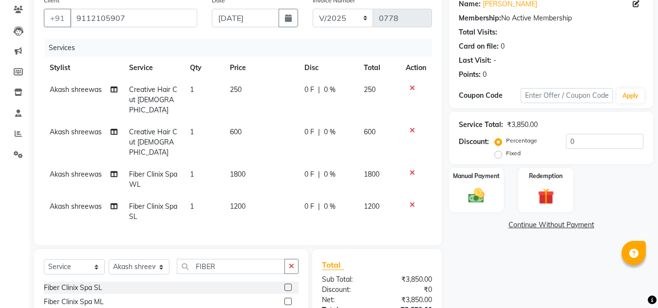
click at [410, 169] on icon at bounding box center [412, 172] width 5 height 7
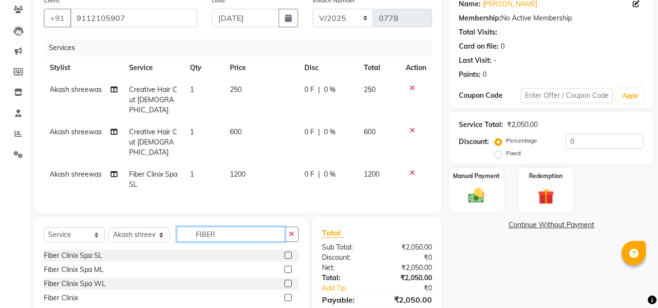
click at [243, 227] on input "FIBER" at bounding box center [231, 234] width 108 height 15
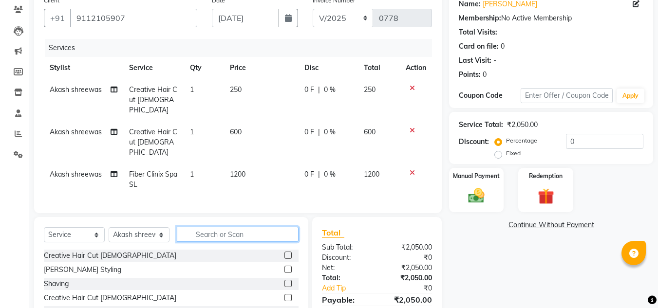
type input "O"
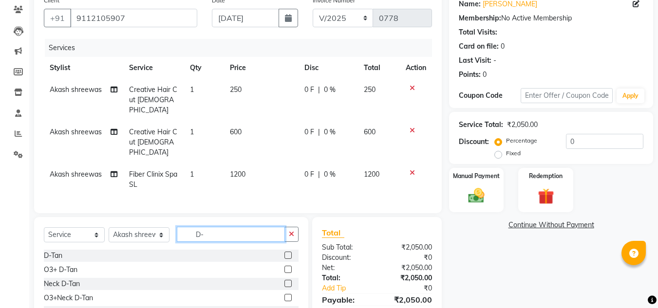
type input "D-"
click at [289, 266] on label at bounding box center [287, 269] width 7 height 7
click at [289, 267] on input "checkbox" at bounding box center [287, 270] width 6 height 6
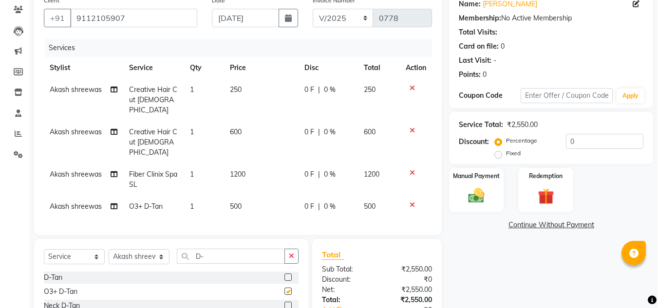
checkbox input "false"
click at [412, 86] on icon at bounding box center [412, 88] width 5 height 7
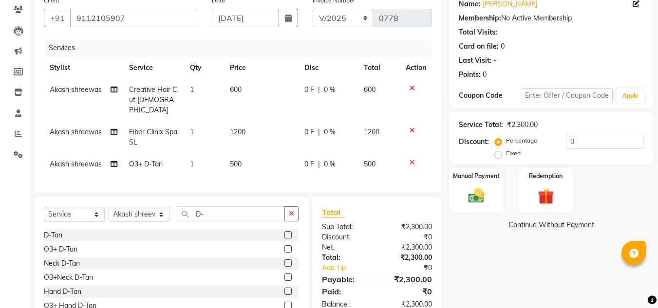
click at [414, 127] on div at bounding box center [416, 130] width 20 height 7
click at [411, 127] on icon at bounding box center [412, 130] width 5 height 7
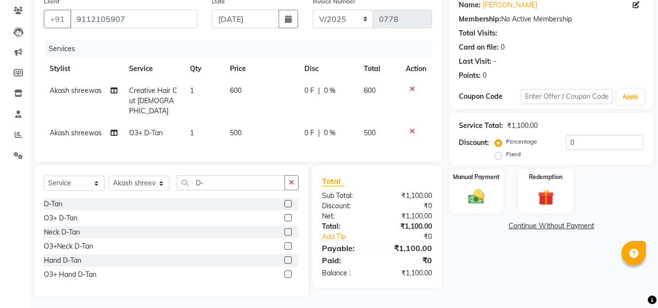
click at [413, 128] on icon at bounding box center [412, 131] width 5 height 7
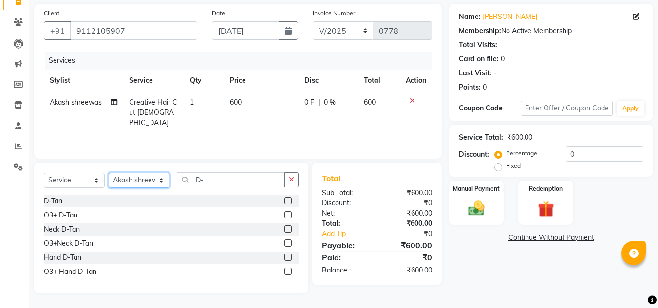
click at [154, 182] on select "Select Stylist [PERSON_NAME] Akash shreewas [PERSON_NAME] [PERSON_NAME] [PERSON…" at bounding box center [139, 180] width 61 height 15
select select "86199"
click at [109, 173] on select "Select Stylist [PERSON_NAME] Akash shreewas [PERSON_NAME] [PERSON_NAME] [PERSON…" at bounding box center [139, 180] width 61 height 15
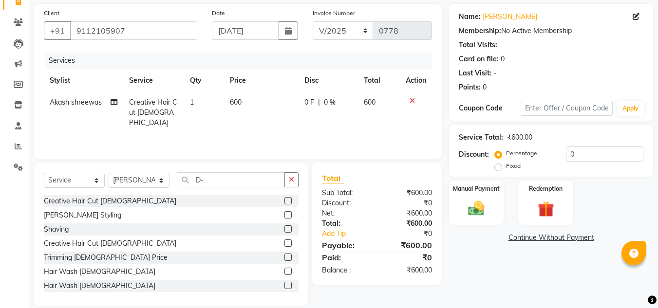
click at [284, 202] on label at bounding box center [287, 200] width 7 height 7
click at [284, 202] on input "checkbox" at bounding box center [287, 201] width 6 height 6
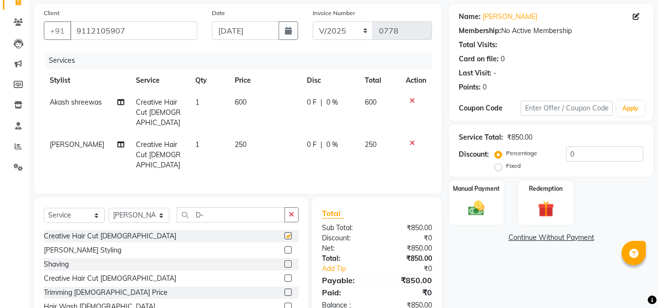
checkbox input "false"
click at [155, 208] on select "Select Stylist [PERSON_NAME] Akash shreewas [PERSON_NAME] [PERSON_NAME] [PERSON…" at bounding box center [139, 215] width 61 height 15
select select "85188"
click at [109, 208] on select "Select Stylist [PERSON_NAME] Akash shreewas [PERSON_NAME] [PERSON_NAME] [PERSON…" at bounding box center [139, 215] width 61 height 15
click at [226, 207] on input "D-" at bounding box center [231, 214] width 108 height 15
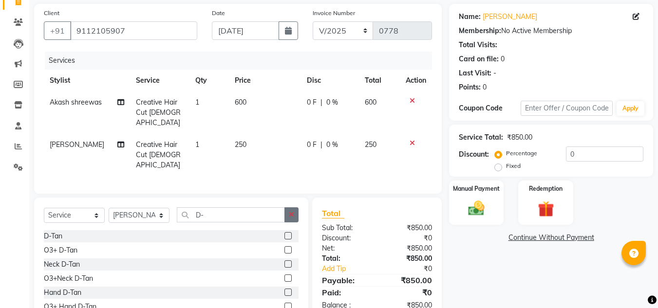
click at [288, 246] on label at bounding box center [287, 249] width 7 height 7
click at [288, 247] on input "checkbox" at bounding box center [287, 250] width 6 height 6
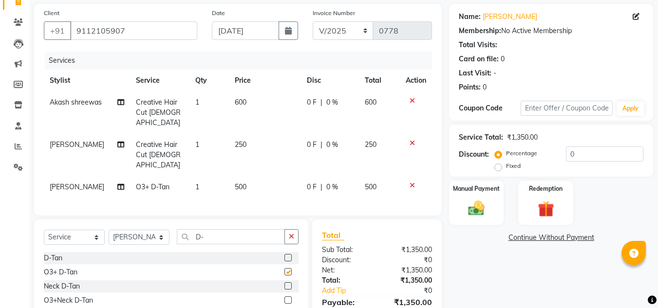
checkbox input "false"
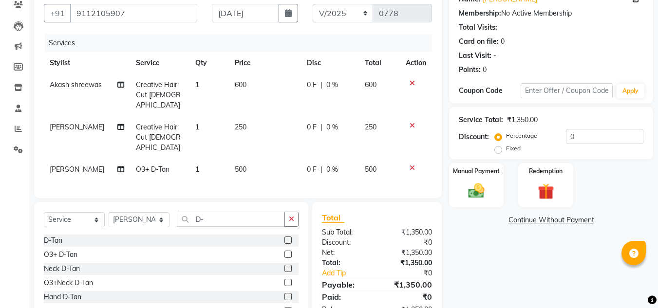
scroll to position [118, 0]
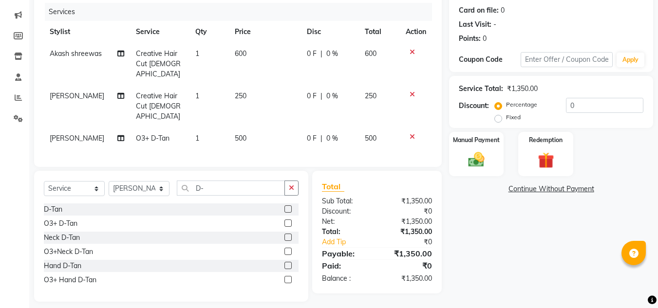
click at [286, 248] on label at bounding box center [287, 251] width 7 height 7
click at [286, 249] on input "checkbox" at bounding box center [287, 252] width 6 height 6
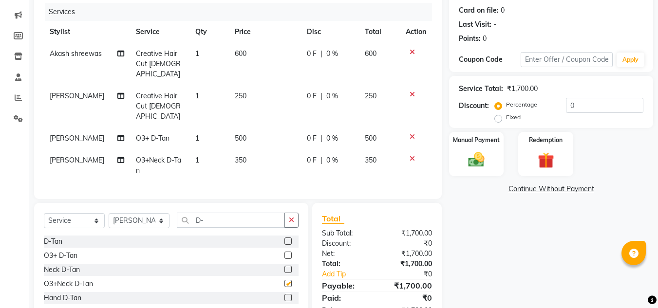
checkbox input "false"
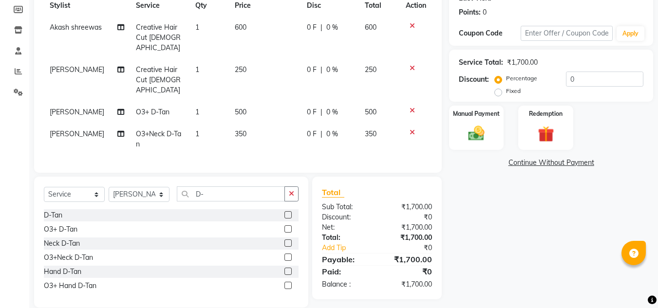
scroll to position [155, 0]
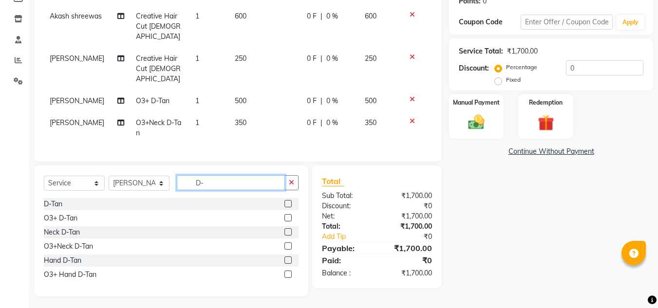
click at [208, 177] on input "D-" at bounding box center [231, 182] width 108 height 15
type input "D"
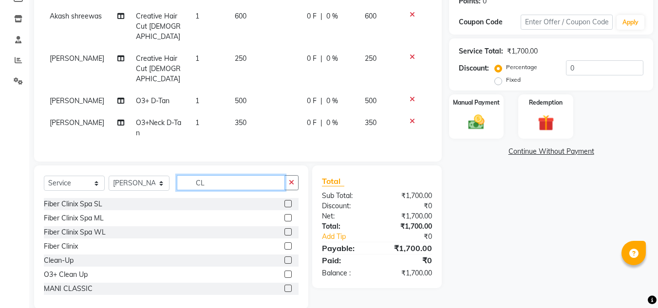
type input "CL"
click at [284, 273] on label at bounding box center [287, 274] width 7 height 7
click at [284, 273] on input "checkbox" at bounding box center [287, 275] width 6 height 6
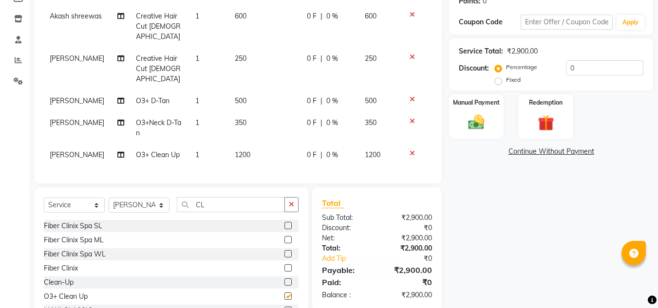
checkbox input "false"
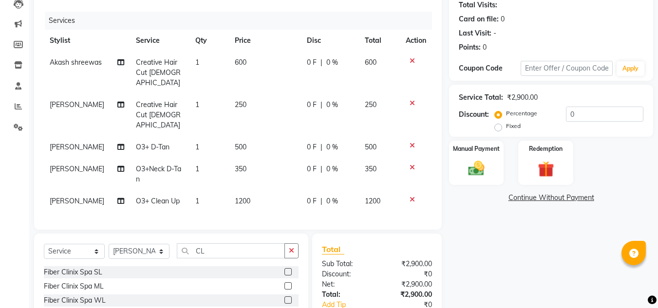
scroll to position [58, 0]
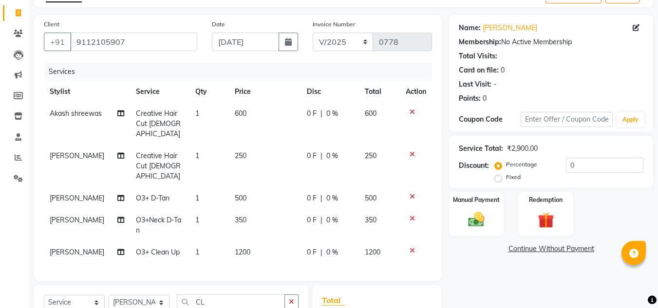
click at [379, 114] on td "600" at bounding box center [379, 124] width 41 height 42
select select "67934"
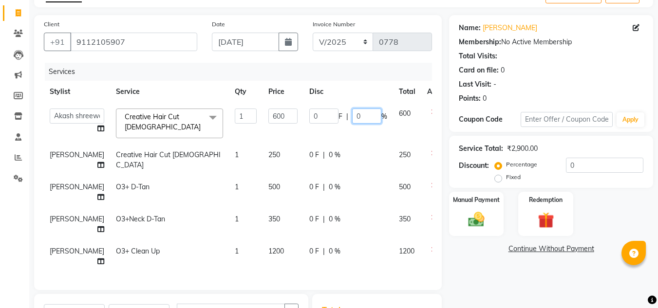
click at [352, 115] on input "0" at bounding box center [366, 116] width 29 height 15
type input "50"
click at [315, 152] on td "0 F | 0 %" at bounding box center [348, 160] width 90 height 32
select select "86199"
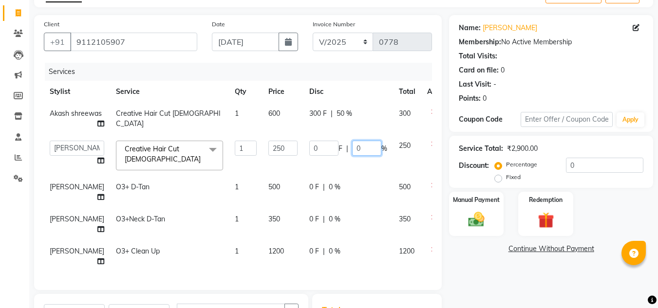
click at [352, 153] on input "0" at bounding box center [366, 148] width 29 height 15
type input "50"
click at [313, 190] on td "0 F | 0 %" at bounding box center [348, 192] width 90 height 32
select select "85188"
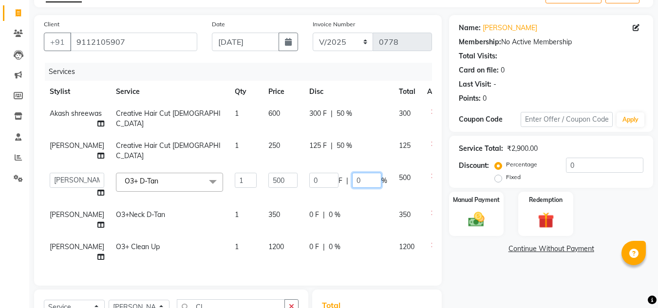
click at [352, 188] on input "0" at bounding box center [366, 180] width 29 height 15
type input "50"
click at [313, 232] on tbody "Akash shreewas Creative Hair Cut [DEMOGRAPHIC_DATA] 1 600 300 F | 50 % 300 Sand…" at bounding box center [249, 186] width 410 height 166
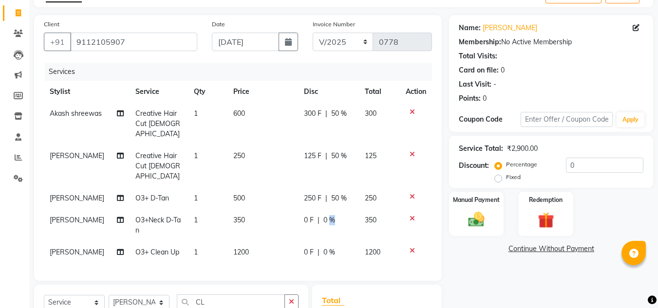
click at [330, 215] on span "0 %" at bounding box center [329, 220] width 12 height 10
select select "85188"
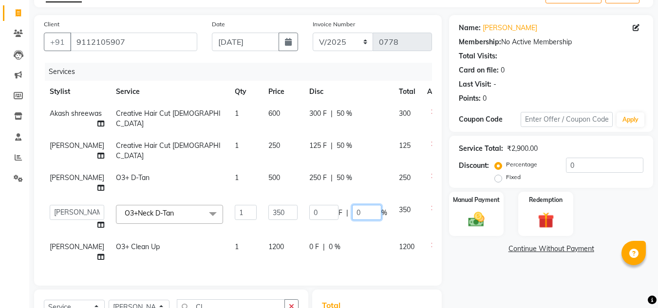
click at [352, 220] on input "0" at bounding box center [366, 212] width 29 height 15
type input "50"
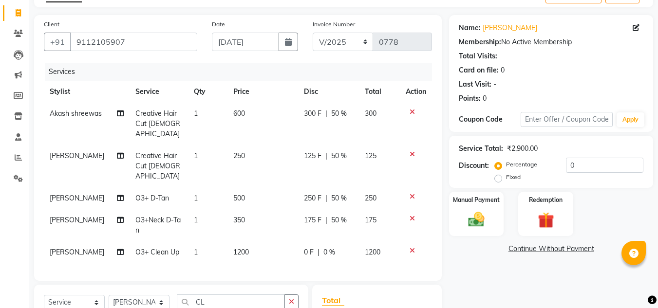
click at [311, 275] on div "Client [PHONE_NUMBER] Date [DATE] Invoice Number V/2025 V/[PHONE_NUMBER] Servic…" at bounding box center [238, 148] width 408 height 266
click at [325, 247] on span "0 %" at bounding box center [329, 252] width 12 height 10
select select "85188"
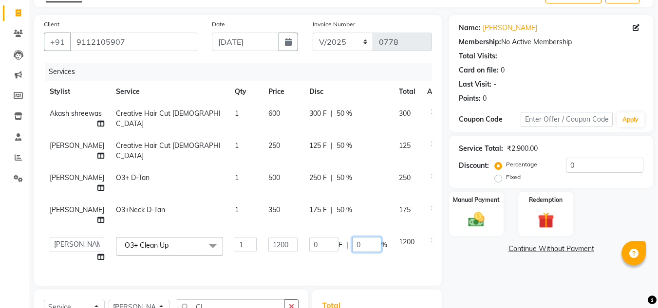
click at [352, 252] on input "0" at bounding box center [366, 244] width 29 height 15
type input "50"
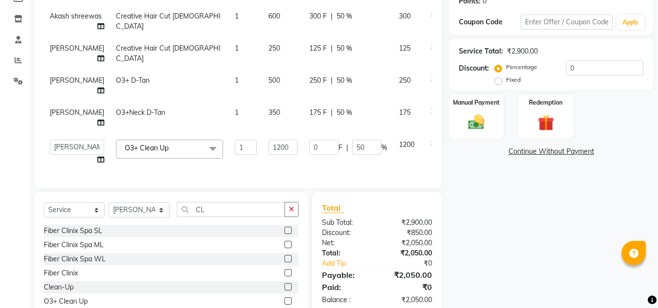
scroll to position [0, 0]
click at [371, 236] on div "Total Sub Total: ₹2,900.00 Discount: ₹850.00 Net: ₹2,050.00 Total: ₹2,050.00 Ad…" at bounding box center [377, 253] width 110 height 103
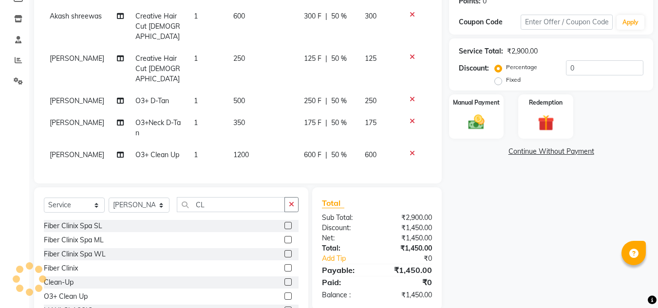
scroll to position [58, 0]
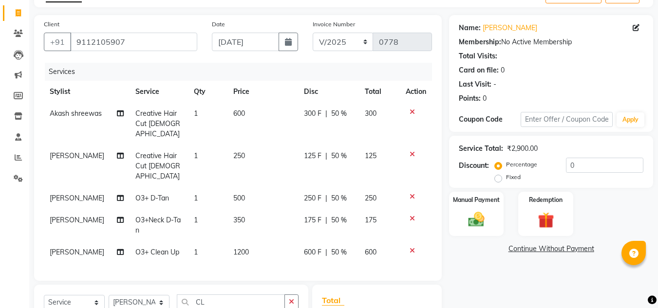
click at [249, 188] on td "500" at bounding box center [262, 199] width 71 height 22
select select "85188"
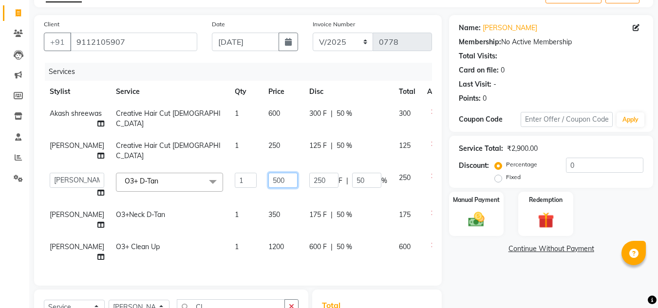
click at [274, 188] on input "500" at bounding box center [282, 180] width 29 height 15
type input "5"
type input "600"
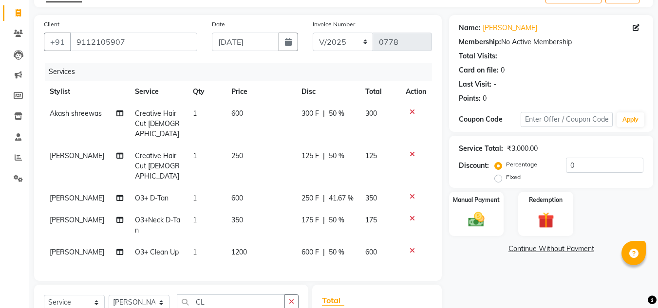
click at [343, 241] on tbody "Akash shreewas Creative Hair Cut [DEMOGRAPHIC_DATA] 1 600 300 F | 50 % 300 Sand…" at bounding box center [238, 183] width 388 height 161
click at [344, 193] on span "41.67 %" at bounding box center [341, 198] width 25 height 10
select select "85188"
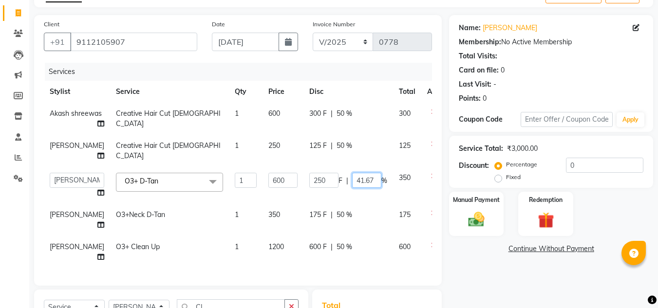
click at [359, 188] on input "41.67" at bounding box center [366, 180] width 29 height 15
type input "4"
type input "50"
click at [367, 251] on tbody "Akash shreewas Creative Hair Cut [DEMOGRAPHIC_DATA] 1 600 300 F | 50 % 300 Sand…" at bounding box center [249, 186] width 410 height 166
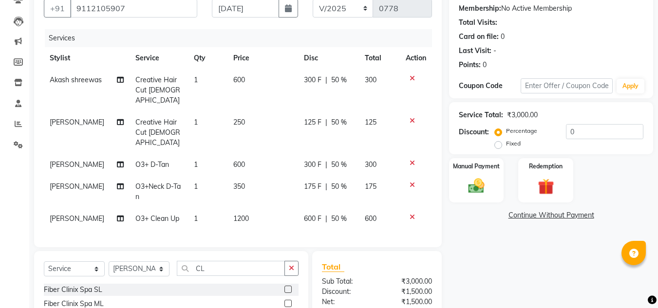
scroll to position [107, 0]
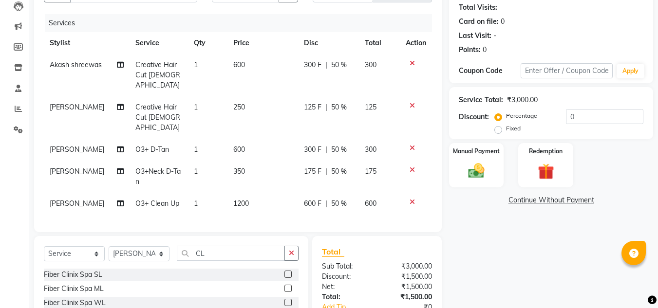
click at [284, 273] on label at bounding box center [287, 274] width 7 height 7
click at [284, 273] on input "checkbox" at bounding box center [287, 275] width 6 height 6
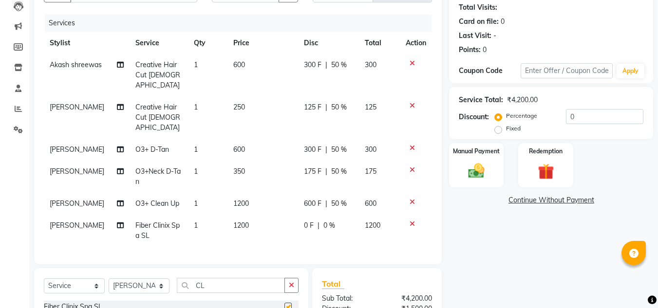
checkbox input "false"
click at [327, 223] on span "0 %" at bounding box center [329, 226] width 12 height 10
select select "85188"
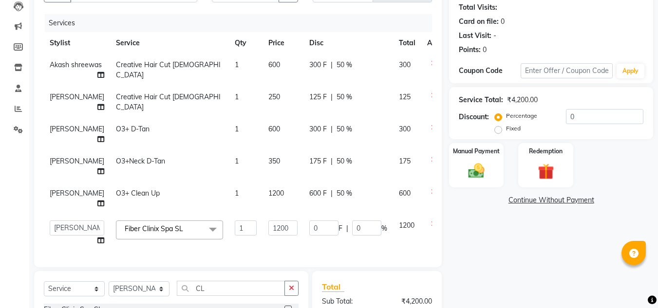
click at [337, 199] on span "50 %" at bounding box center [345, 193] width 16 height 10
select select "85188"
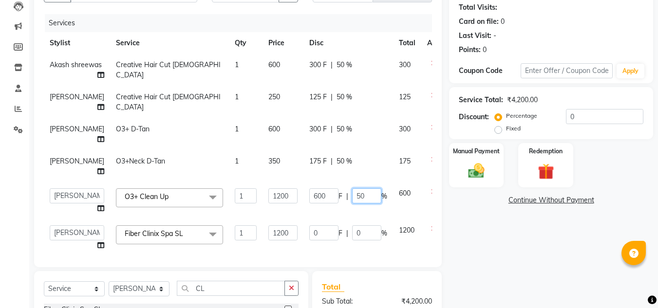
click at [352, 204] on input "50" at bounding box center [366, 195] width 29 height 15
click at [376, 292] on div "Total" at bounding box center [377, 287] width 110 height 12
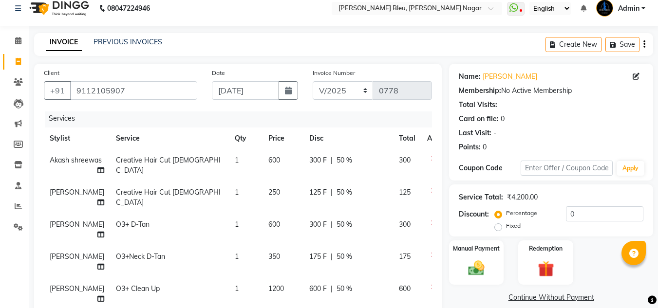
scroll to position [155, 0]
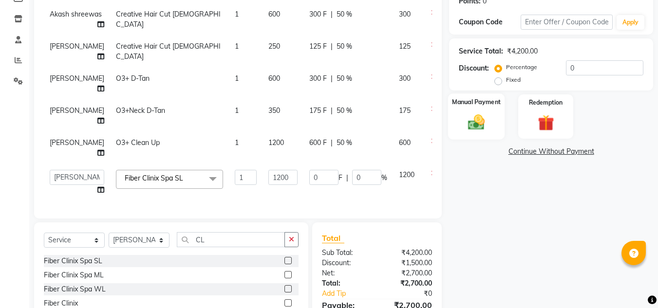
click at [483, 129] on img at bounding box center [476, 122] width 27 height 19
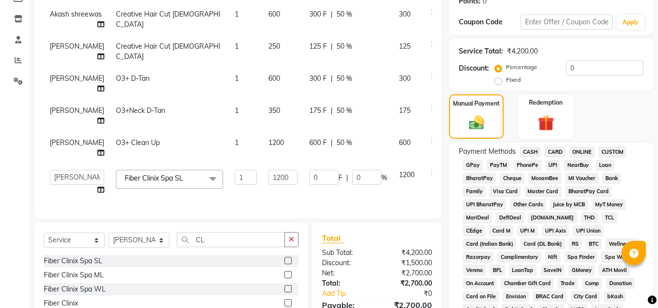
click at [583, 152] on span "ONLINE" at bounding box center [581, 152] width 25 height 11
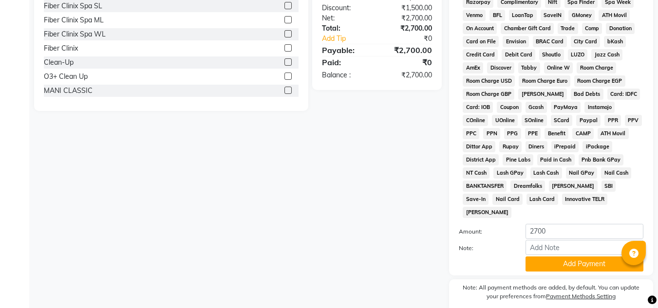
scroll to position [436, 0]
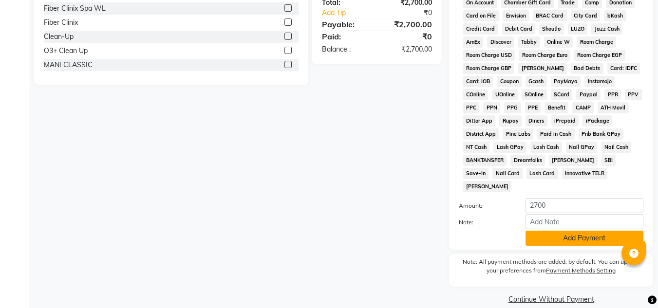
click at [562, 231] on button "Add Payment" at bounding box center [584, 238] width 118 height 15
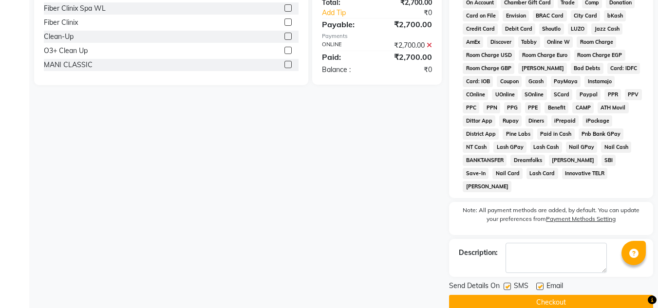
click at [552, 295] on button "Checkout" at bounding box center [551, 302] width 204 height 15
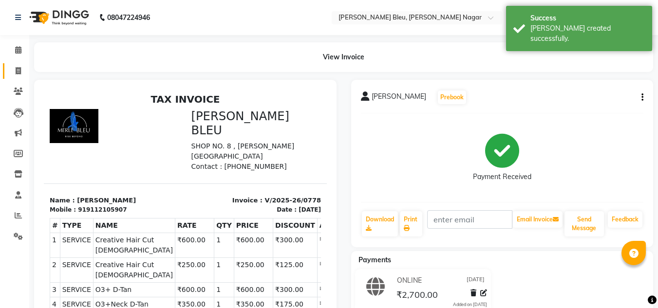
drag, startPoint x: 8, startPoint y: 72, endPoint x: 18, endPoint y: 73, distance: 10.3
click at [9, 72] on link "Invoice" at bounding box center [14, 71] width 23 height 16
click at [18, 73] on icon at bounding box center [18, 70] width 5 height 7
select select "service"
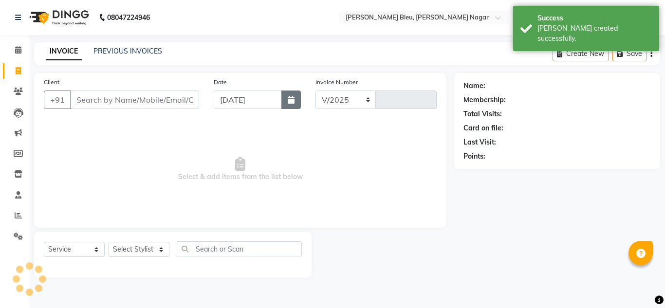
select select "7629"
type input "0779"
click at [283, 103] on button "button" at bounding box center [290, 100] width 19 height 19
select select "9"
select select "2025"
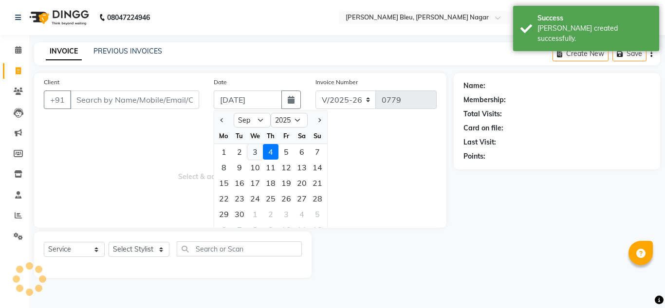
click at [256, 155] on div "3" at bounding box center [255, 152] width 16 height 16
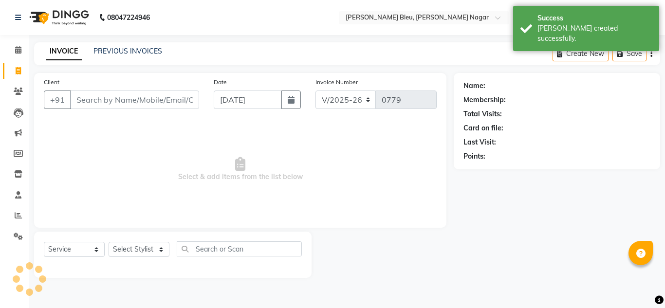
type input "[DATE]"
click at [163, 100] on input "Client" at bounding box center [134, 100] width 129 height 19
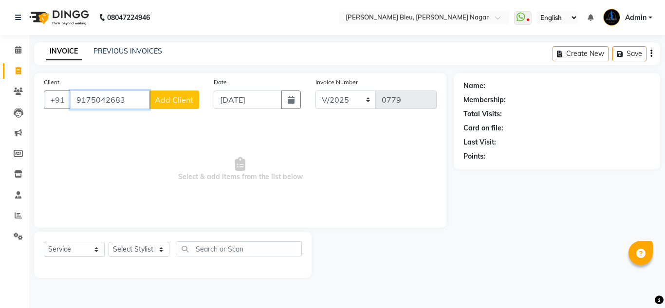
type input "9175042683"
click at [181, 100] on span "Add Client" at bounding box center [174, 100] width 38 height 10
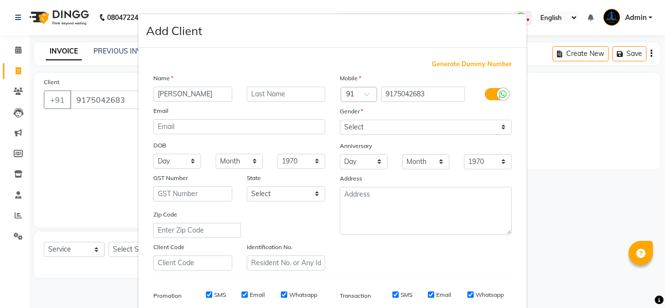
type input "[PERSON_NAME]"
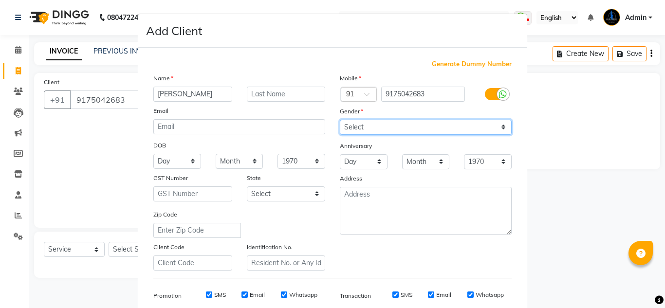
click at [384, 131] on select "Select [DEMOGRAPHIC_DATA] [DEMOGRAPHIC_DATA] Other Prefer Not To Say" at bounding box center [426, 127] width 172 height 15
select select "[DEMOGRAPHIC_DATA]"
click at [340, 120] on select "Select [DEMOGRAPHIC_DATA] [DEMOGRAPHIC_DATA] Other Prefer Not To Say" at bounding box center [426, 127] width 172 height 15
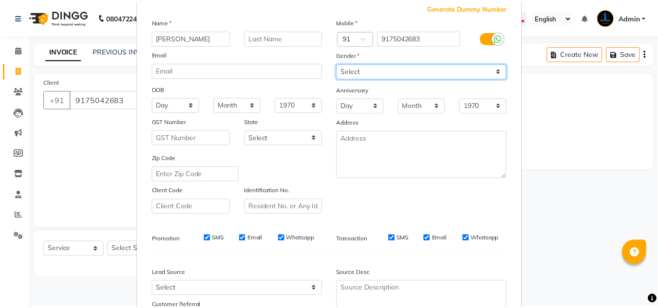
scroll to position [141, 0]
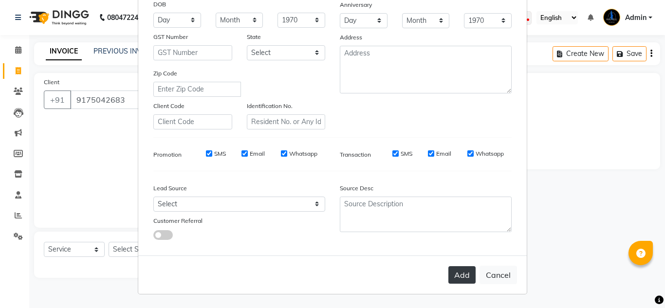
click at [453, 279] on button "Add" at bounding box center [462, 275] width 27 height 18
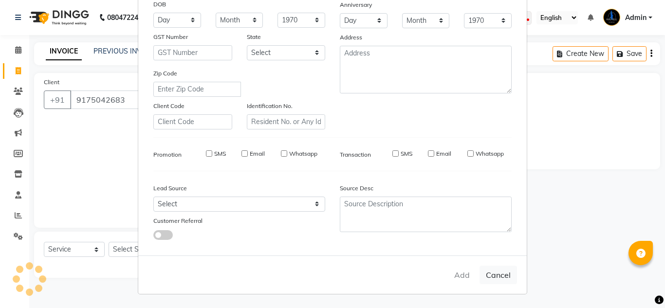
select select
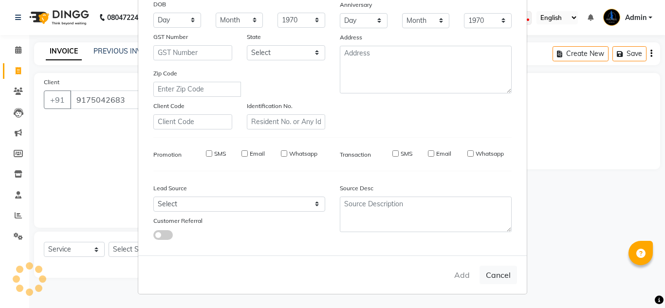
select select
checkbox input "false"
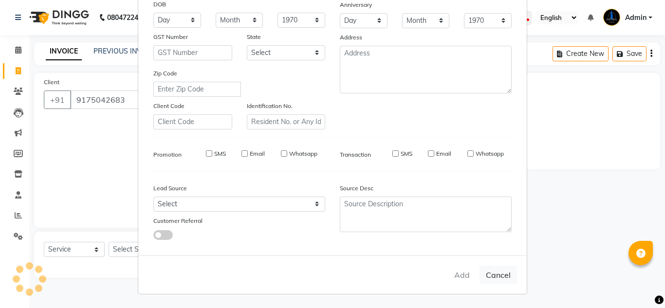
checkbox input "false"
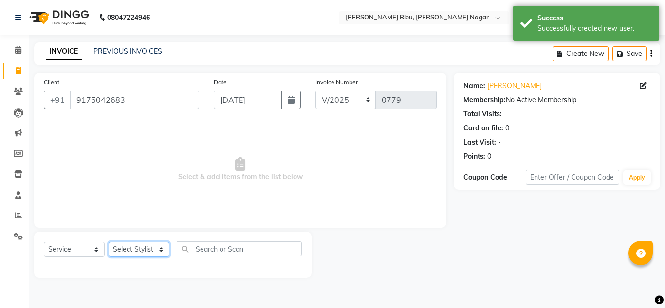
click at [161, 246] on select "Select Stylist [PERSON_NAME] Akash shreewas [PERSON_NAME] [PERSON_NAME] [PERSON…" at bounding box center [139, 249] width 61 height 15
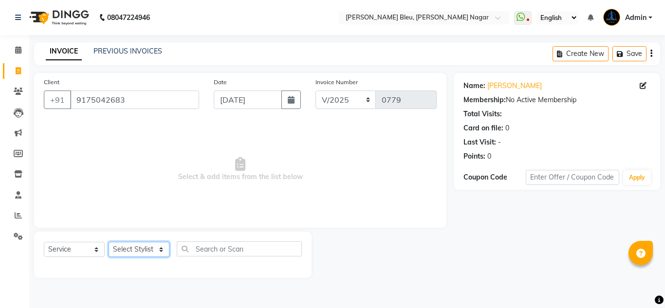
select select "85186"
click at [109, 242] on select "Select Stylist [PERSON_NAME] Akash shreewas [PERSON_NAME] [PERSON_NAME] [PERSON…" at bounding box center [139, 249] width 61 height 15
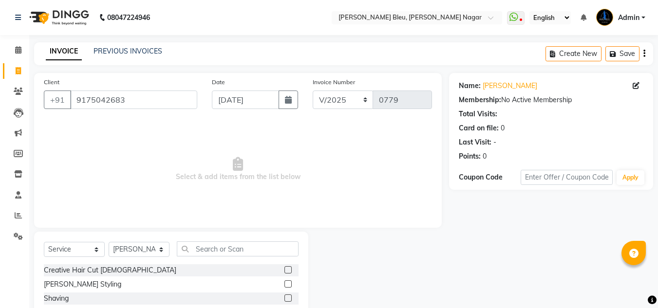
click at [284, 268] on label at bounding box center [287, 269] width 7 height 7
click at [284, 268] on input "checkbox" at bounding box center [287, 270] width 6 height 6
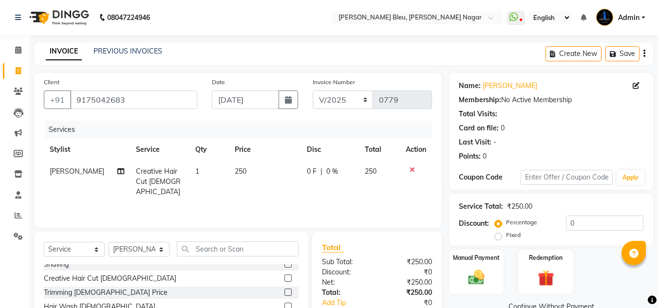
checkbox input "false"
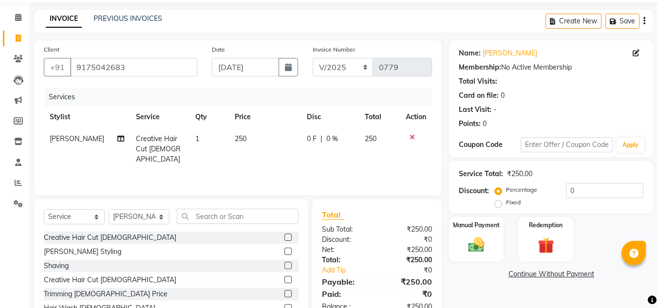
scroll to position [49, 0]
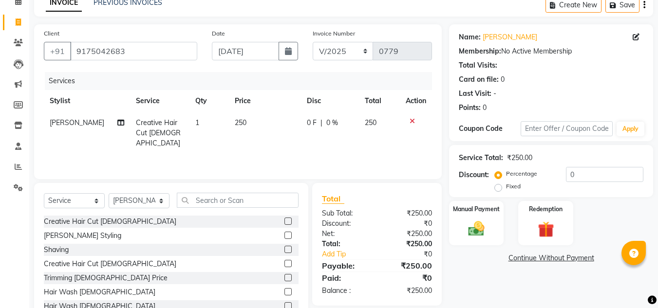
click at [284, 263] on label at bounding box center [287, 263] width 7 height 7
click at [284, 263] on input "checkbox" at bounding box center [287, 264] width 6 height 6
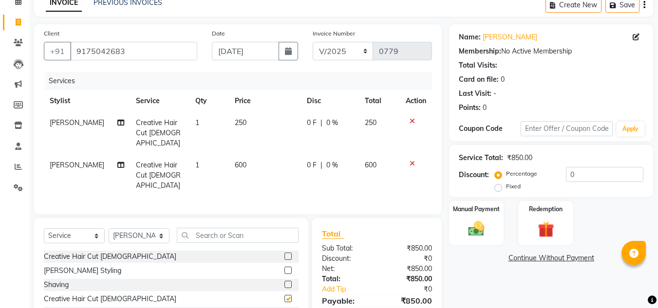
checkbox input "false"
click at [328, 123] on span "0 %" at bounding box center [332, 123] width 12 height 10
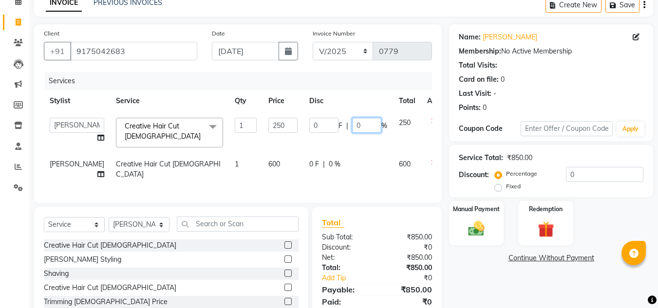
click at [354, 128] on input "0" at bounding box center [366, 125] width 29 height 15
type input "50"
click at [309, 159] on div "0 F | 0 %" at bounding box center [348, 164] width 78 height 10
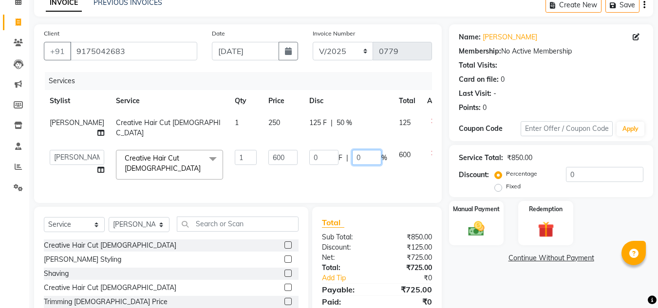
click at [352, 165] on input "0" at bounding box center [366, 157] width 29 height 15
type input "50"
click at [394, 253] on div "Total Sub Total: ₹850.00 Discount: ₹125.00 Net: ₹725.00 Total: ₹725.00 Add Tip …" at bounding box center [377, 268] width 110 height 103
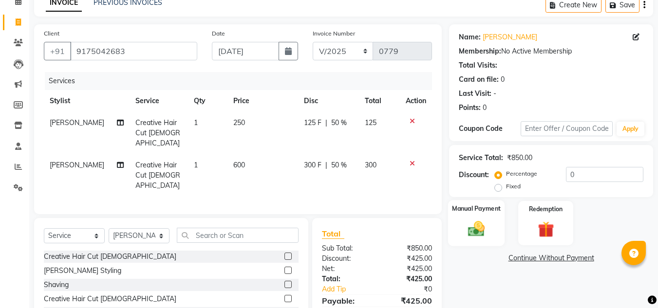
click at [492, 221] on div "Manual Payment" at bounding box center [476, 223] width 57 height 46
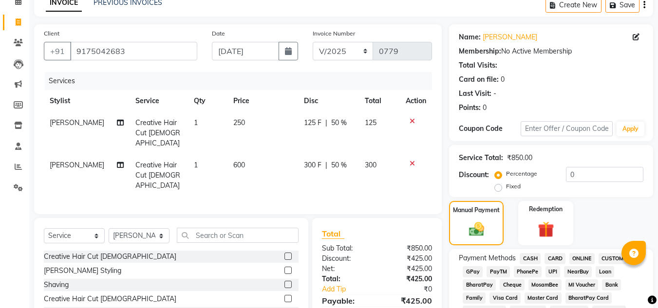
click at [534, 261] on span "CASH" at bounding box center [530, 258] width 21 height 11
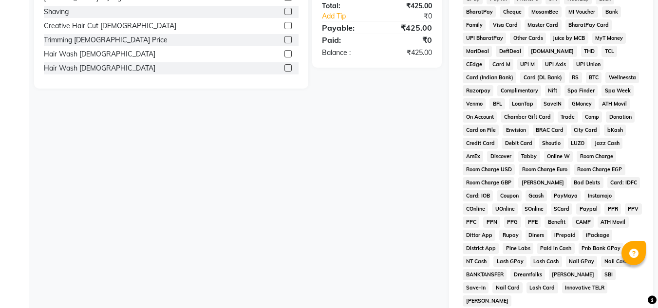
scroll to position [390, 0]
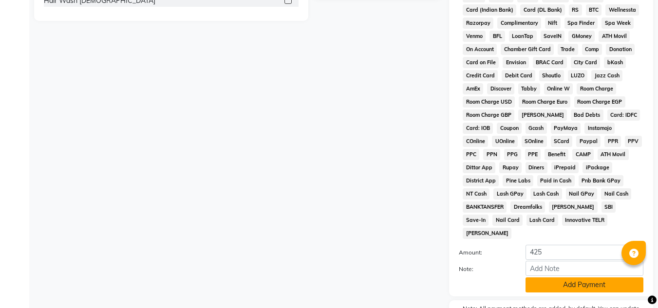
click at [552, 278] on button "Add Payment" at bounding box center [584, 285] width 118 height 15
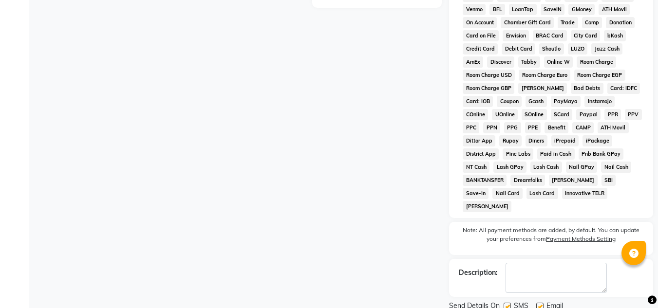
scroll to position [440, 0]
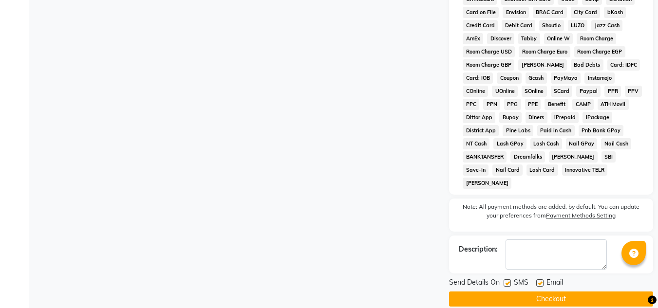
click at [535, 292] on button "Checkout" at bounding box center [551, 299] width 204 height 15
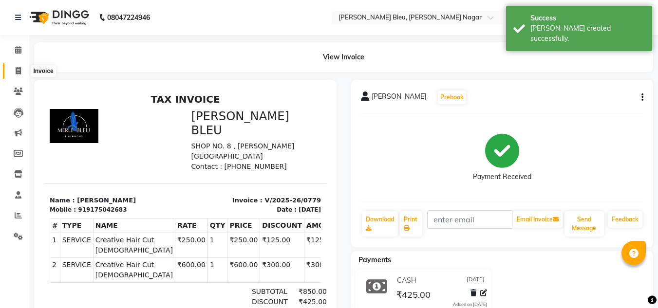
click at [16, 71] on icon at bounding box center [18, 70] width 5 height 7
select select "service"
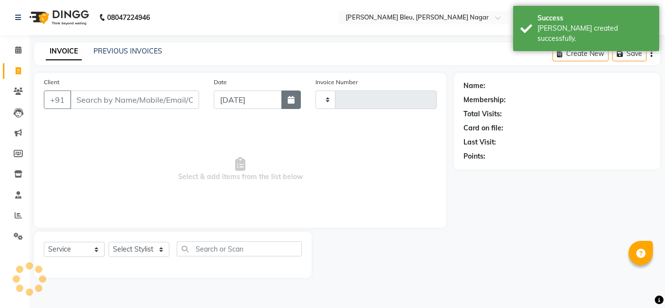
type input "0780"
select select "7629"
click at [285, 100] on button "button" at bounding box center [290, 100] width 19 height 19
select select "9"
select select "2025"
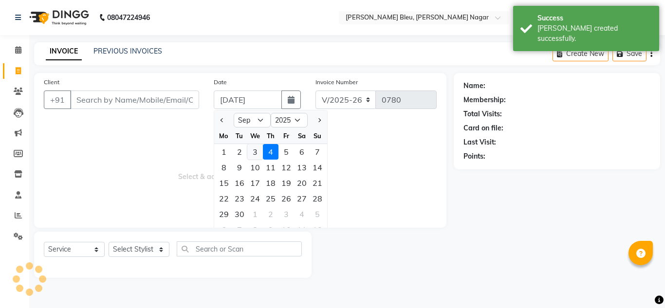
click at [256, 153] on div "3" at bounding box center [255, 152] width 16 height 16
type input "[DATE]"
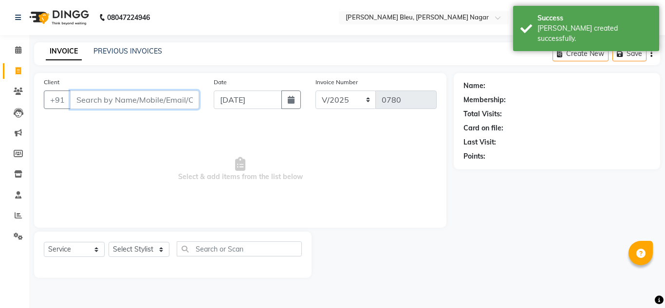
click at [154, 96] on input "Client" at bounding box center [134, 100] width 129 height 19
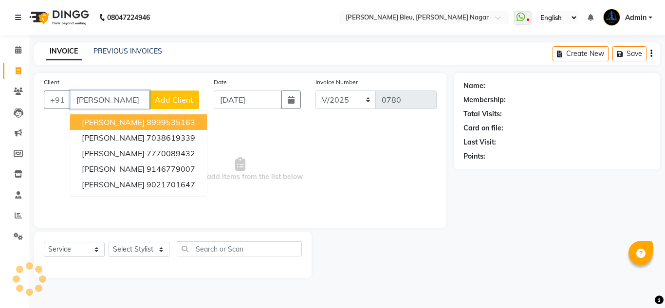
click at [123, 103] on input "[PERSON_NAME]" at bounding box center [109, 100] width 79 height 19
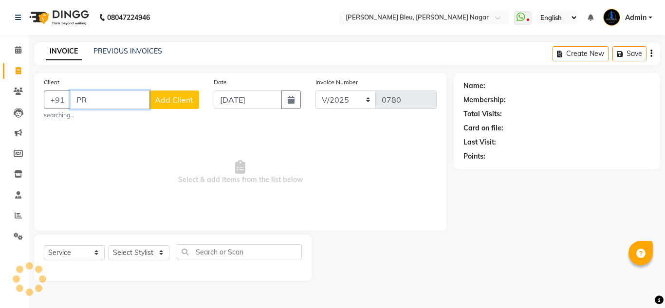
type input "P"
type input "7774822998"
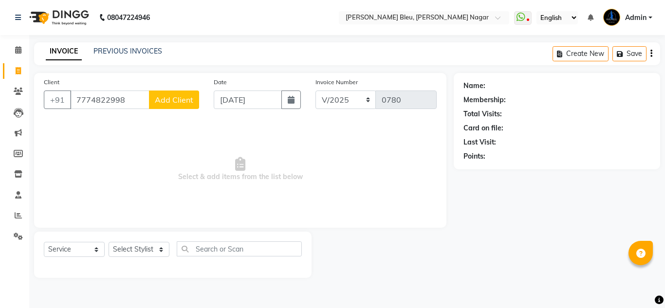
click at [162, 98] on span "Add Client" at bounding box center [174, 100] width 38 height 10
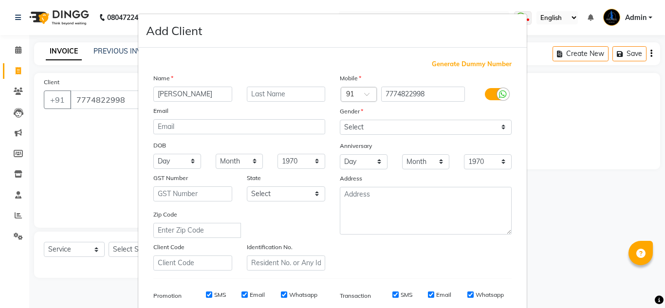
type input "[PERSON_NAME]"
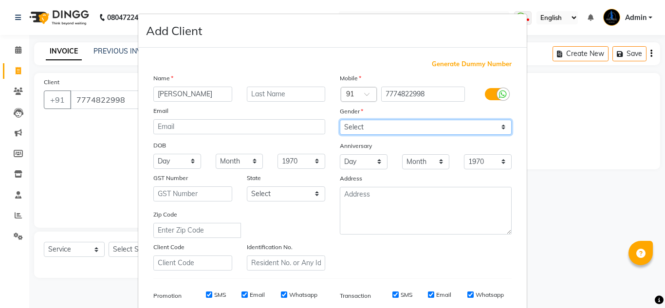
click at [369, 122] on select "Select [DEMOGRAPHIC_DATA] [DEMOGRAPHIC_DATA] Other Prefer Not To Say" at bounding box center [426, 127] width 172 height 15
select select "[DEMOGRAPHIC_DATA]"
click at [340, 120] on select "Select [DEMOGRAPHIC_DATA] [DEMOGRAPHIC_DATA] Other Prefer Not To Say" at bounding box center [426, 127] width 172 height 15
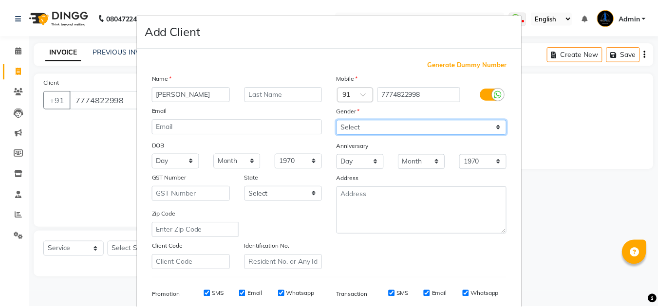
scroll to position [141, 0]
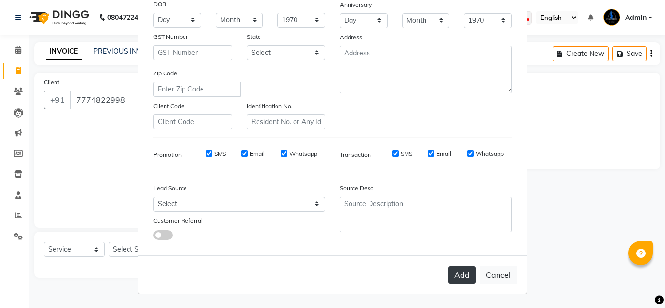
click at [451, 277] on button "Add" at bounding box center [462, 275] width 27 height 18
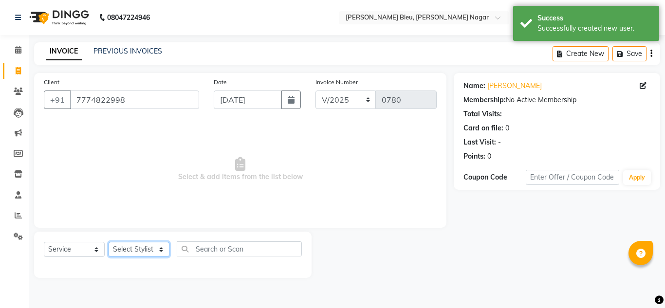
click at [155, 250] on select "Select Stylist [PERSON_NAME] Akash shreewas [PERSON_NAME] [PERSON_NAME] [PERSON…" at bounding box center [139, 249] width 61 height 15
click at [109, 242] on select "Select Stylist [PERSON_NAME] Akash shreewas [PERSON_NAME] [PERSON_NAME] [PERSON…" at bounding box center [139, 249] width 61 height 15
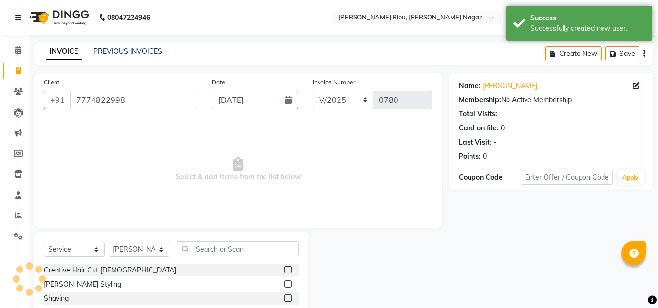
click at [284, 269] on label at bounding box center [287, 269] width 7 height 7
click at [284, 269] on input "checkbox" at bounding box center [287, 270] width 6 height 6
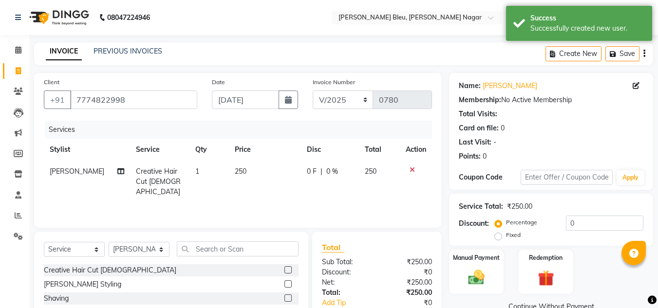
click at [284, 283] on label at bounding box center [287, 284] width 7 height 7
click at [284, 283] on input "checkbox" at bounding box center [287, 284] width 6 height 6
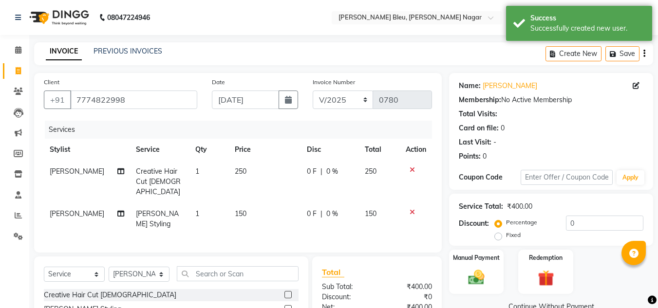
click at [327, 171] on span "0 %" at bounding box center [332, 172] width 12 height 10
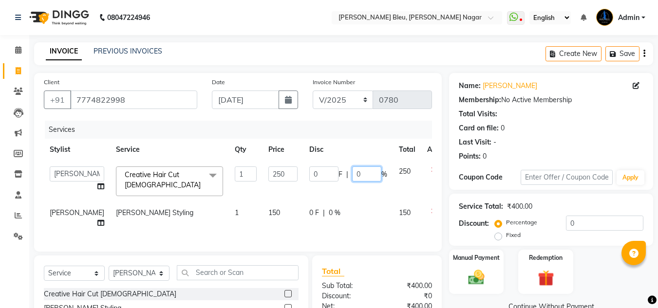
click at [352, 172] on input "0" at bounding box center [366, 174] width 29 height 15
click at [314, 208] on div "0 F | 0 %" at bounding box center [348, 213] width 78 height 10
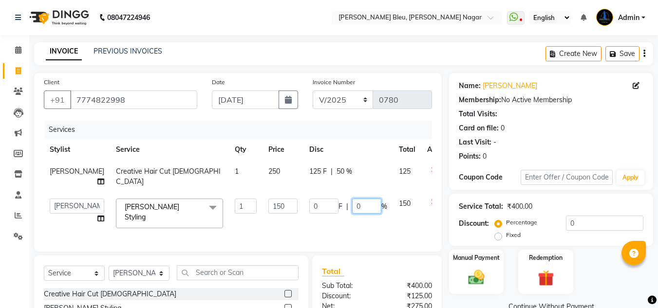
click at [352, 213] on input "0" at bounding box center [366, 206] width 29 height 15
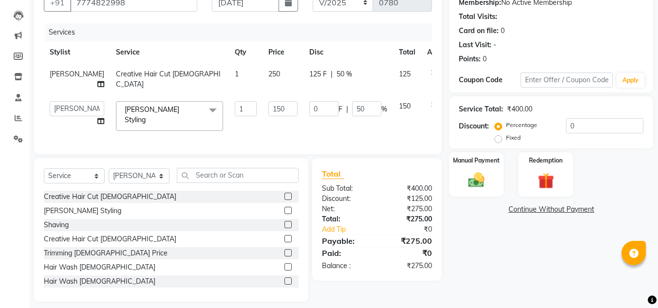
click at [367, 210] on div "Total Sub Total: ₹400.00 Discount: ₹125.00 Net: ₹275.00 Total: ₹275.00 Add Tip …" at bounding box center [377, 219] width 110 height 103
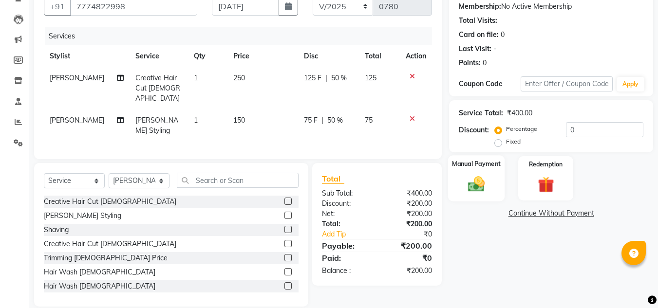
click at [478, 172] on div "Manual Payment" at bounding box center [476, 178] width 57 height 46
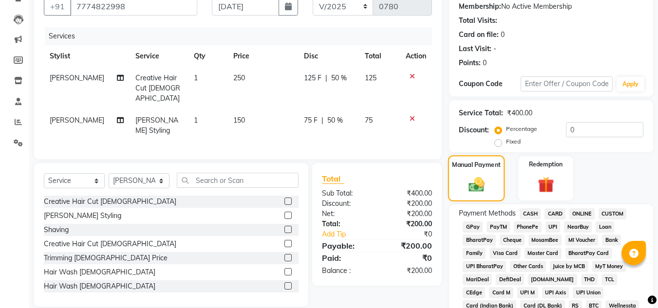
scroll to position [97, 0]
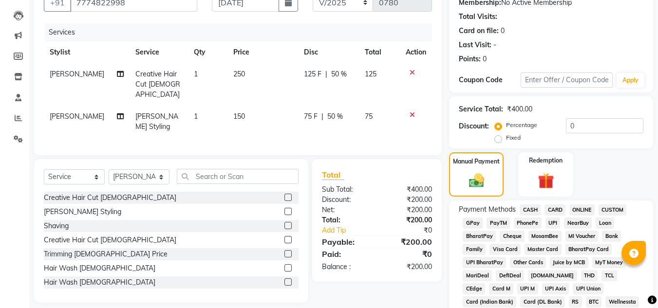
click at [584, 211] on span "ONLINE" at bounding box center [581, 210] width 25 height 11
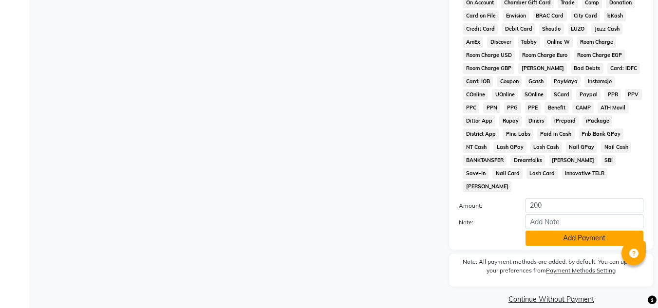
click at [560, 231] on button "Add Payment" at bounding box center [584, 238] width 118 height 15
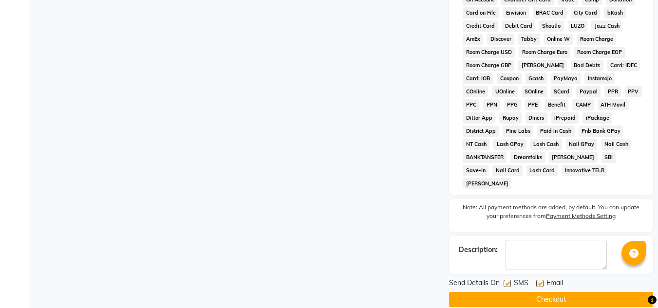
scroll to position [440, 0]
drag, startPoint x: 556, startPoint y: 283, endPoint x: 553, endPoint y: 279, distance: 5.3
click at [556, 292] on button "Checkout" at bounding box center [551, 299] width 204 height 15
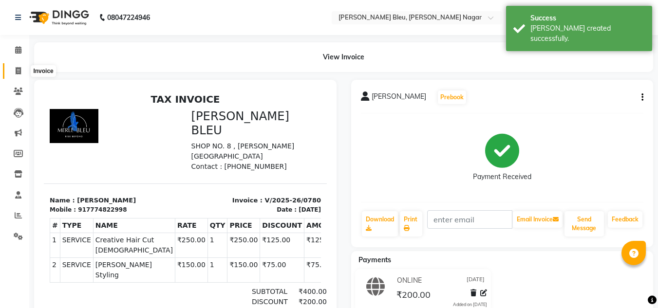
click at [15, 66] on span at bounding box center [18, 71] width 17 height 11
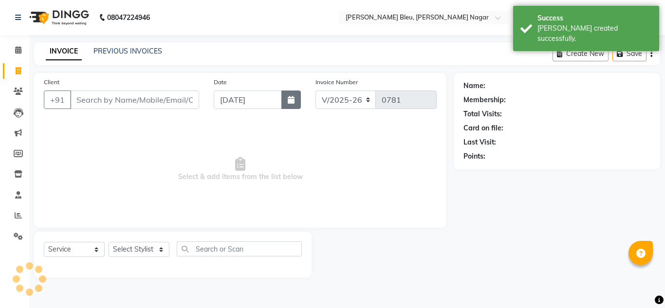
click at [284, 105] on button "button" at bounding box center [290, 100] width 19 height 19
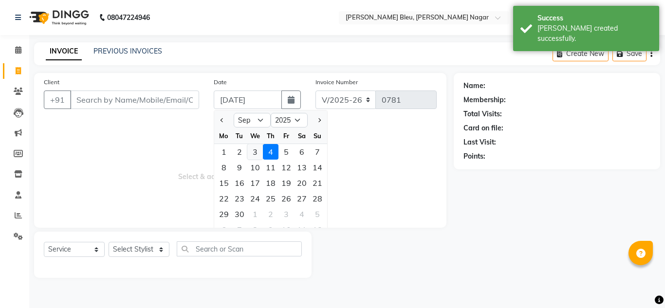
click at [258, 148] on div "3" at bounding box center [255, 152] width 16 height 16
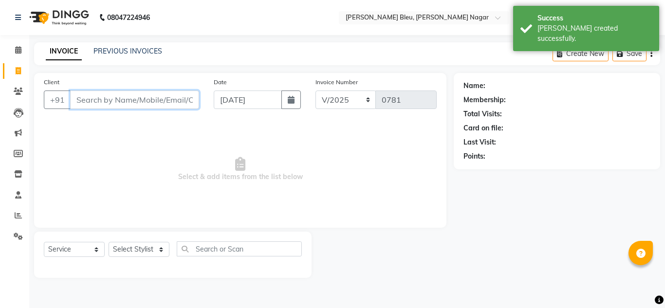
click at [155, 101] on input "Client" at bounding box center [134, 100] width 129 height 19
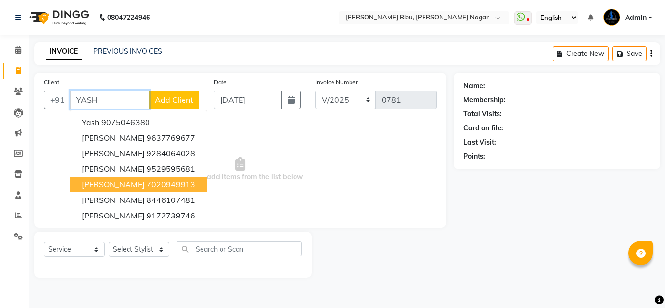
click at [153, 183] on ngb-highlight "7020949913" at bounding box center [171, 185] width 49 height 10
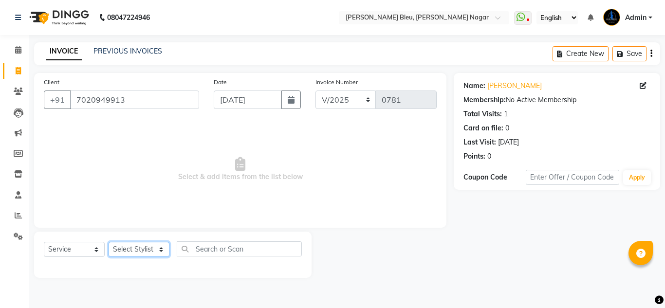
click at [158, 247] on select "Select Stylist [PERSON_NAME] Akash shreewas [PERSON_NAME] [PERSON_NAME] [PERSON…" at bounding box center [139, 249] width 61 height 15
click at [109, 242] on select "Select Stylist [PERSON_NAME] Akash shreewas [PERSON_NAME] [PERSON_NAME] [PERSON…" at bounding box center [139, 249] width 61 height 15
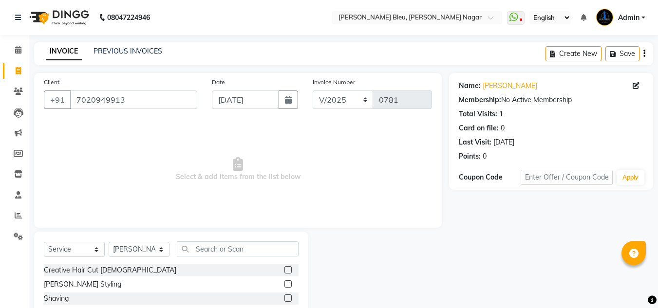
click at [284, 270] on label at bounding box center [287, 269] width 7 height 7
click at [284, 270] on input "checkbox" at bounding box center [287, 270] width 6 height 6
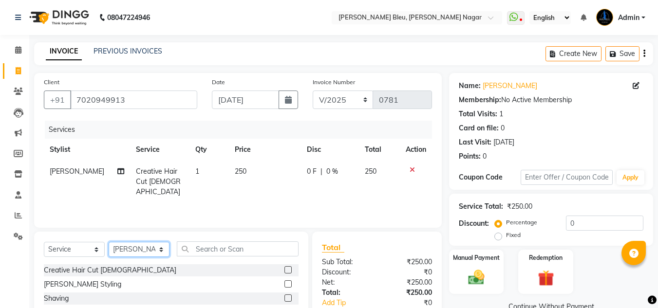
click at [160, 246] on select "Select Stylist [PERSON_NAME] Akash shreewas [PERSON_NAME] [PERSON_NAME] [PERSON…" at bounding box center [139, 249] width 61 height 15
click at [109, 242] on select "Select Stylist [PERSON_NAME] Akash shreewas [PERSON_NAME] [PERSON_NAME] [PERSON…" at bounding box center [139, 249] width 61 height 15
click at [284, 271] on label at bounding box center [287, 269] width 7 height 7
click at [284, 271] on input "checkbox" at bounding box center [287, 270] width 6 height 6
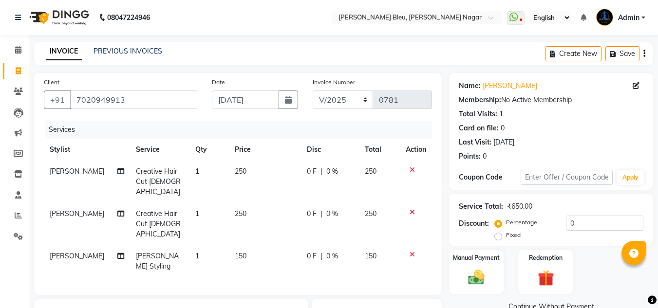
click at [328, 171] on span "0 %" at bounding box center [332, 172] width 12 height 10
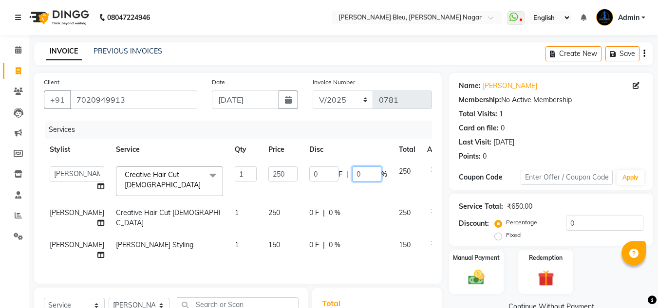
click at [352, 174] on input "0" at bounding box center [366, 174] width 29 height 15
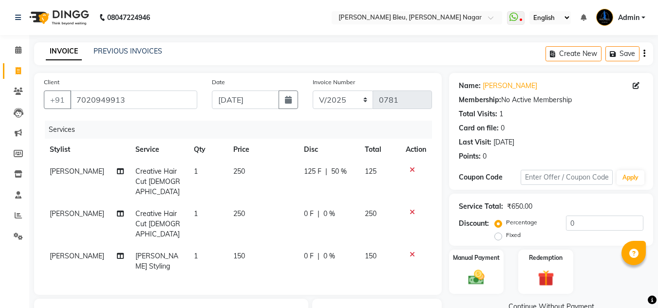
click at [312, 209] on div "0 F | 0 %" at bounding box center [328, 214] width 49 height 10
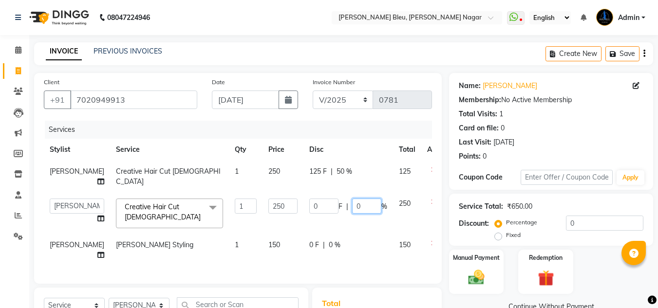
click at [352, 214] on input "0" at bounding box center [366, 206] width 29 height 15
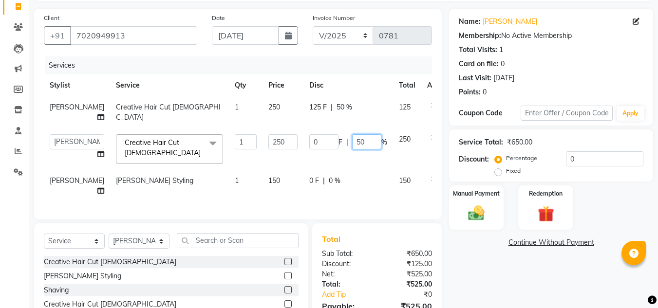
scroll to position [97, 0]
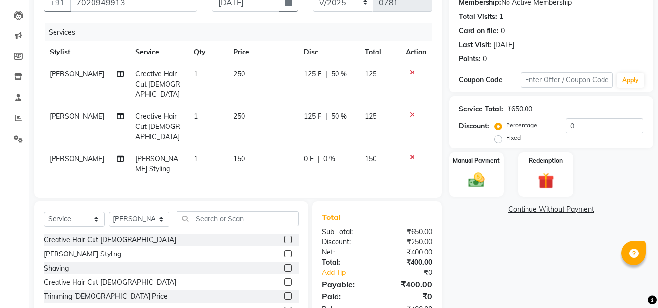
click at [313, 150] on div "Services Stylist Service Qty Price Disc Total Action [PERSON_NAME] Creative Hai…" at bounding box center [238, 105] width 388 height 165
click at [325, 154] on span "0 %" at bounding box center [329, 159] width 12 height 10
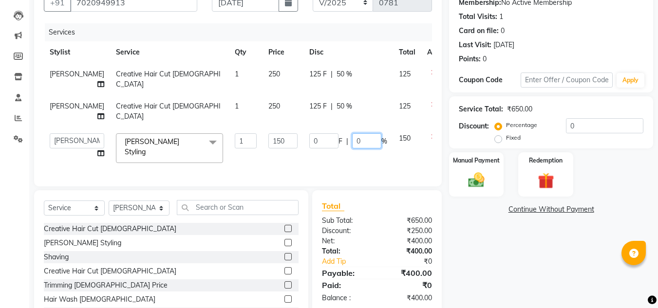
click at [352, 149] on input "0" at bounding box center [366, 140] width 29 height 15
drag, startPoint x: 379, startPoint y: 280, endPoint x: 382, endPoint y: 275, distance: 5.3
click at [379, 280] on div "Total Sub Total: ₹650.00 Discount: ₹250.00 Net: ₹400.00 Total: ₹400.00 Add Tip …" at bounding box center [377, 251] width 110 height 103
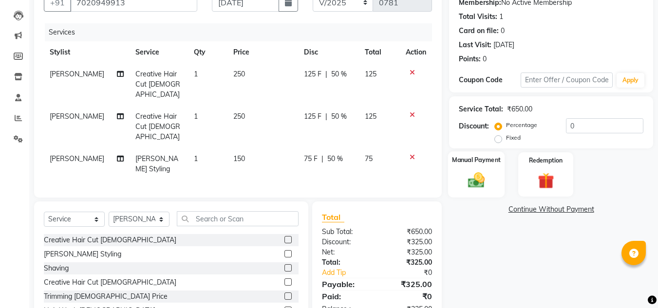
click at [471, 172] on img at bounding box center [476, 179] width 27 height 19
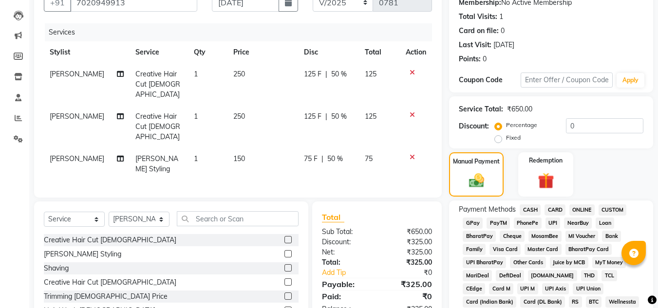
click at [587, 210] on span "ONLINE" at bounding box center [581, 210] width 25 height 11
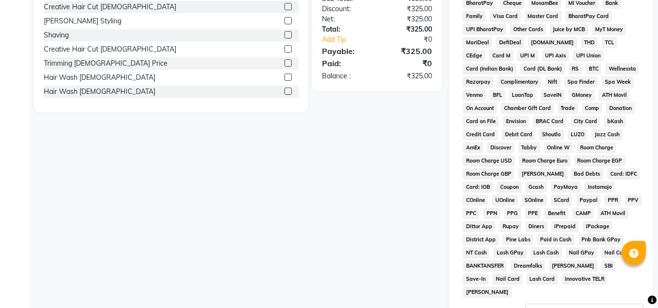
scroll to position [390, 0]
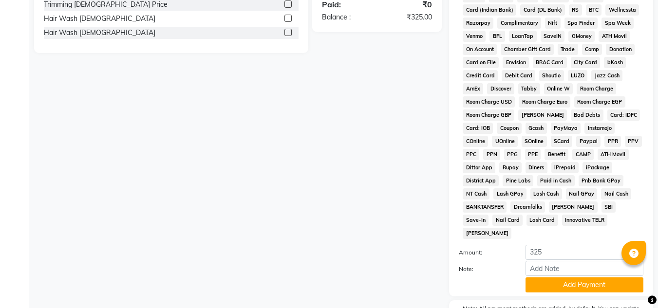
click at [561, 281] on div "Payment Methods CASH CARD ONLINE CUSTOM GPay PayTM PhonePe UPI NearBuy Loan Bha…" at bounding box center [551, 102] width 204 height 388
click at [560, 278] on button "Add Payment" at bounding box center [584, 285] width 118 height 15
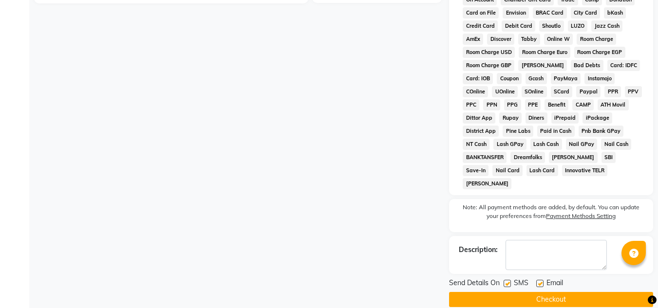
scroll to position [440, 0]
click at [543, 292] on button "Checkout" at bounding box center [551, 299] width 204 height 15
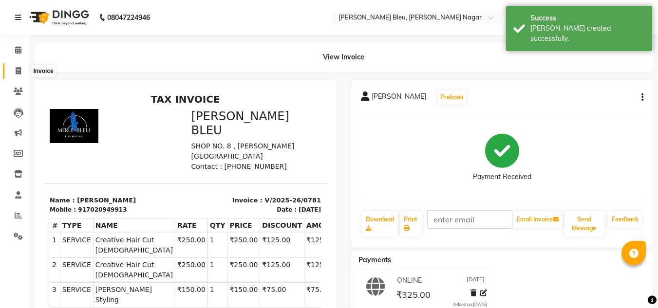
click at [19, 70] on icon at bounding box center [18, 70] width 5 height 7
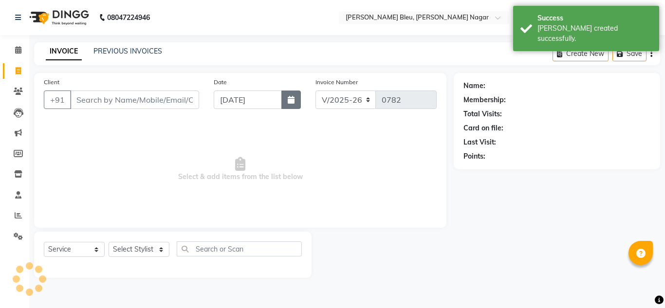
click at [283, 100] on button "button" at bounding box center [290, 100] width 19 height 19
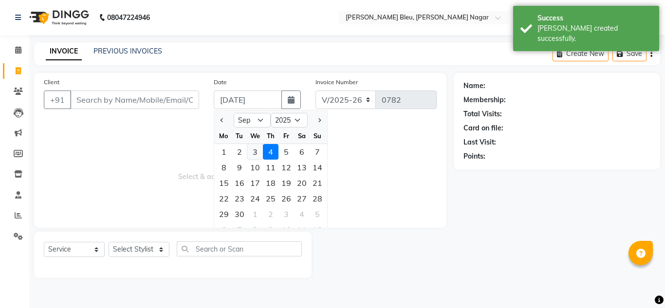
click at [258, 155] on div "3" at bounding box center [255, 152] width 16 height 16
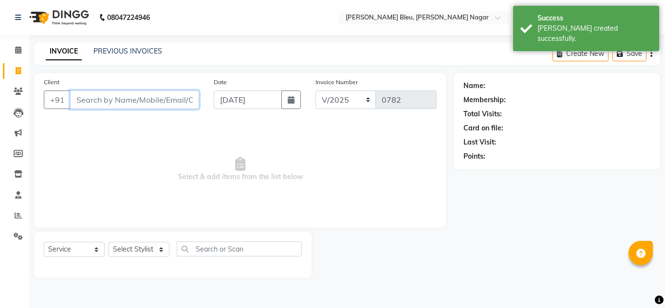
click at [151, 102] on input "Client" at bounding box center [134, 100] width 129 height 19
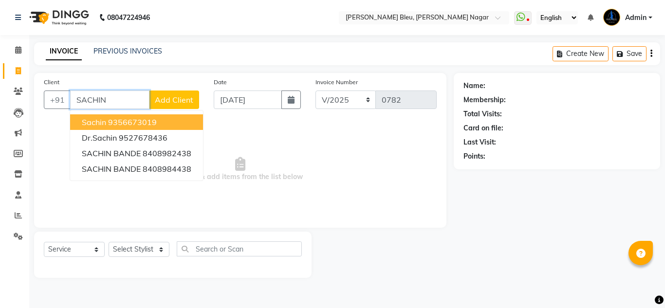
click at [123, 98] on input "SACHIN" at bounding box center [109, 100] width 79 height 19
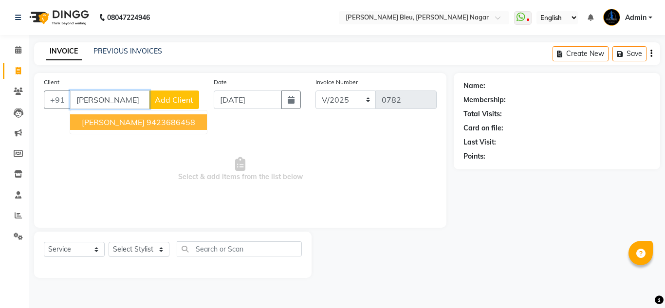
click at [125, 118] on span "[PERSON_NAME]" at bounding box center [113, 122] width 63 height 10
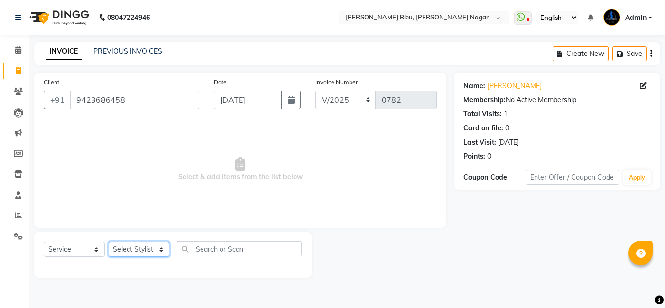
click at [156, 246] on select "Select Stylist [PERSON_NAME] Akash shreewas [PERSON_NAME] [PERSON_NAME] [PERSON…" at bounding box center [139, 249] width 61 height 15
click at [109, 242] on select "Select Stylist [PERSON_NAME] Akash shreewas [PERSON_NAME] [PERSON_NAME] [PERSON…" at bounding box center [139, 249] width 61 height 15
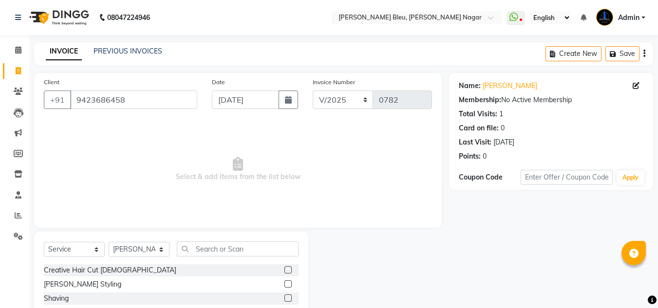
click at [284, 269] on label at bounding box center [287, 269] width 7 height 7
click at [284, 269] on input "checkbox" at bounding box center [287, 270] width 6 height 6
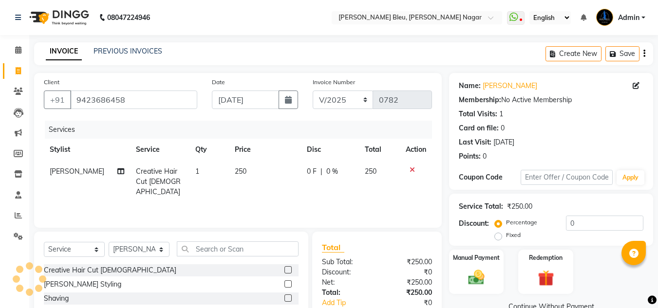
click at [330, 167] on span "0 %" at bounding box center [332, 172] width 12 height 10
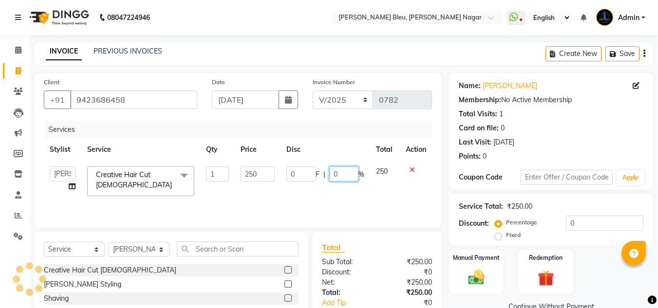
click at [337, 173] on input "0" at bounding box center [343, 174] width 29 height 15
click at [373, 239] on div "Total Sub Total: ₹250.00 Discount: ₹0 Net: ₹250.00 Total: ₹250.00 Add Tip ₹0 Pa…" at bounding box center [377, 293] width 130 height 123
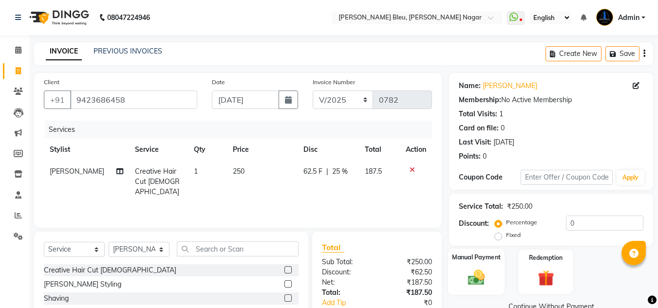
click at [474, 259] on label "Manual Payment" at bounding box center [476, 257] width 49 height 9
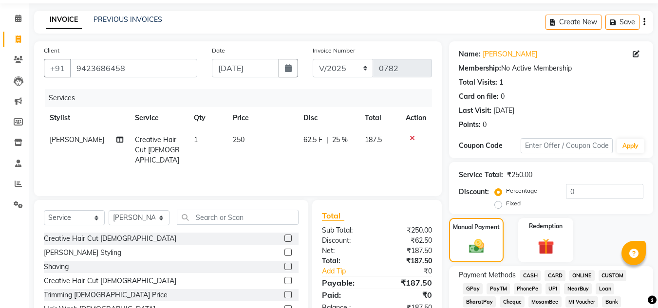
scroll to position [49, 0]
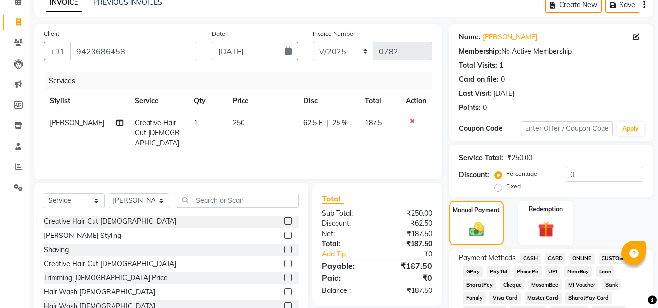
click at [338, 124] on span "25 %" at bounding box center [340, 123] width 16 height 10
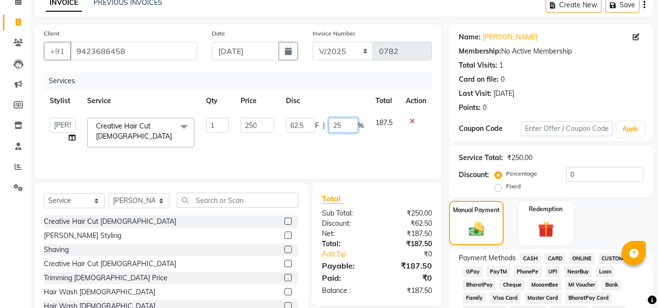
click at [344, 126] on input "25" at bounding box center [343, 125] width 29 height 15
click at [377, 234] on div "₹187.50" at bounding box center [408, 234] width 62 height 10
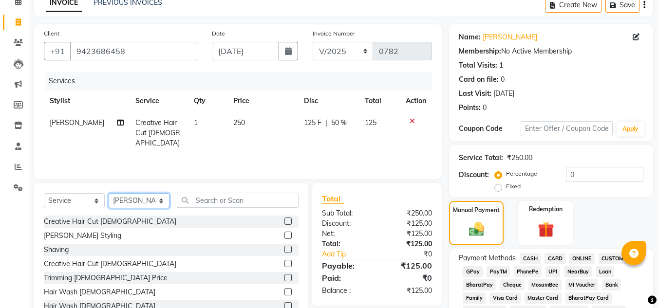
click at [138, 202] on select "Select Stylist [PERSON_NAME] Akash shreewas [PERSON_NAME] [PERSON_NAME] [PERSON…" at bounding box center [139, 200] width 61 height 15
click at [109, 193] on select "Select Stylist [PERSON_NAME] Akash shreewas [PERSON_NAME] [PERSON_NAME] [PERSON…" at bounding box center [139, 200] width 61 height 15
click at [95, 200] on select "Select Service Product Membership Package Voucher Prepaid Gift Card" at bounding box center [74, 200] width 61 height 15
click at [44, 193] on select "Select Service Product Membership Package Voucher Prepaid Gift Card" at bounding box center [74, 200] width 61 height 15
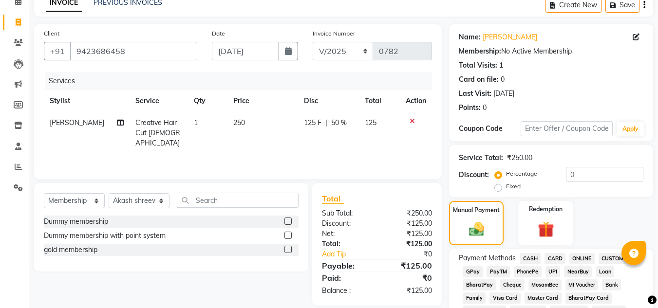
click at [290, 250] on label at bounding box center [287, 249] width 7 height 7
click at [290, 250] on input "checkbox" at bounding box center [287, 250] width 6 height 6
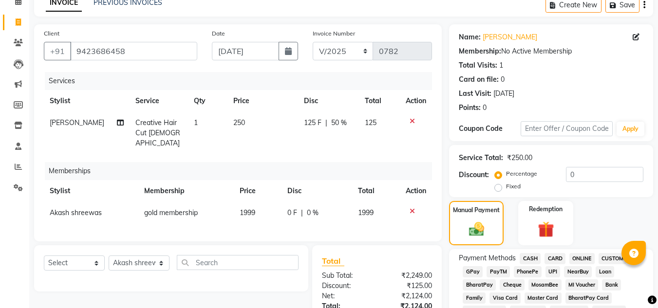
click at [267, 203] on td "1999" at bounding box center [258, 213] width 48 height 22
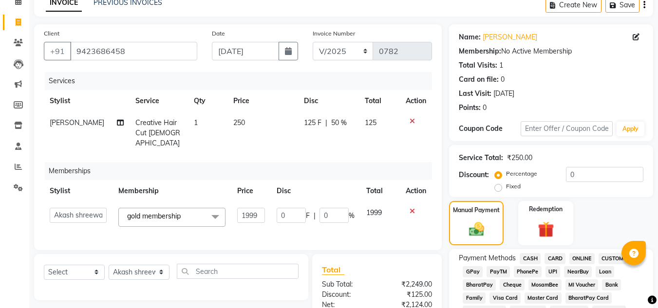
click at [267, 203] on td "1999" at bounding box center [250, 217] width 39 height 31
click at [263, 208] on input "1999" at bounding box center [251, 215] width 28 height 15
click at [261, 208] on input "1999" at bounding box center [251, 215] width 28 height 15
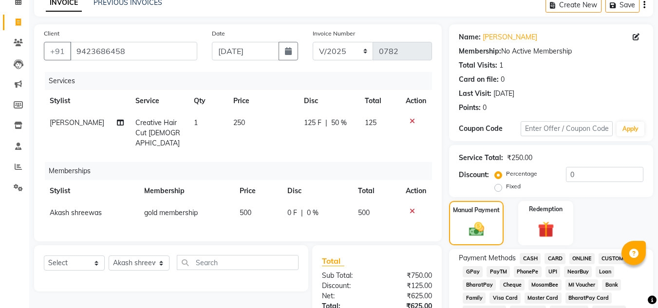
click at [380, 275] on div "Total Sub Total: ₹750.00 Discount: ₹125.00 Net: ₹625.00 Total: ₹625.00 Add Tip …" at bounding box center [377, 306] width 110 height 103
click at [577, 257] on span "ONLINE" at bounding box center [581, 258] width 25 height 11
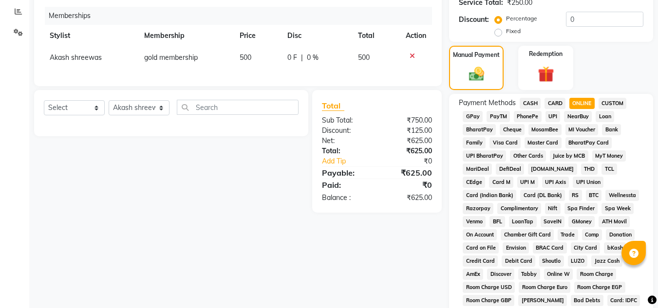
scroll to position [390, 0]
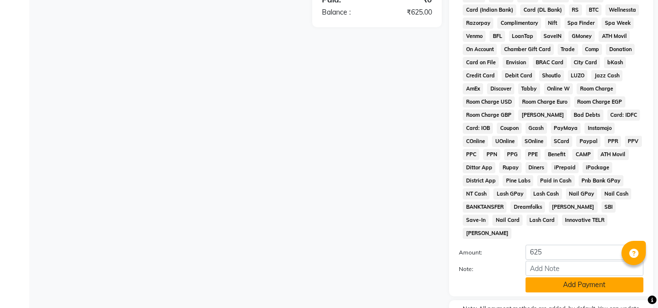
click at [566, 278] on button "Add Payment" at bounding box center [584, 285] width 118 height 15
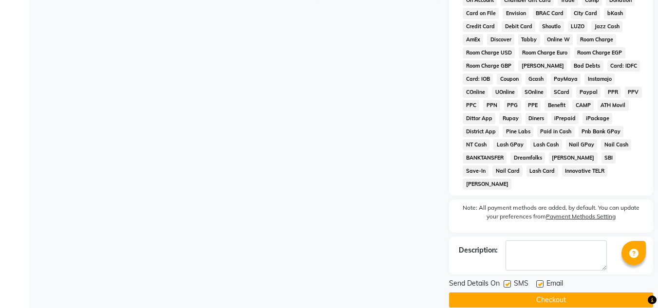
scroll to position [440, 0]
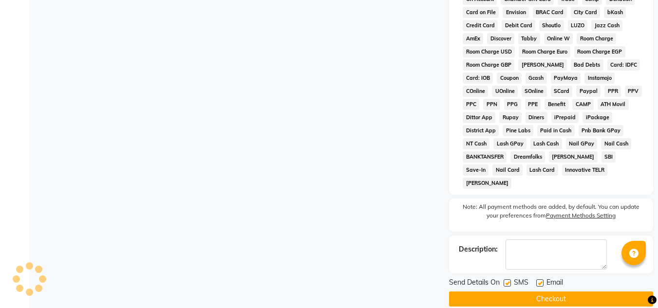
click at [563, 292] on button "Checkout" at bounding box center [551, 299] width 204 height 15
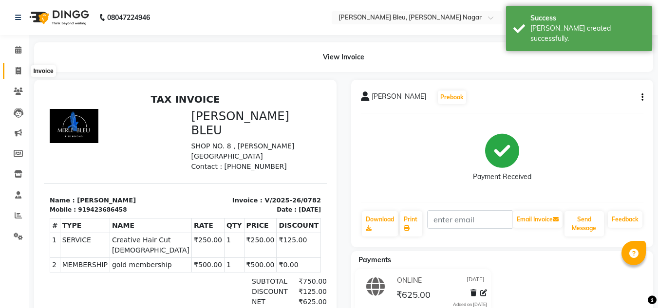
click at [20, 73] on icon at bounding box center [18, 70] width 5 height 7
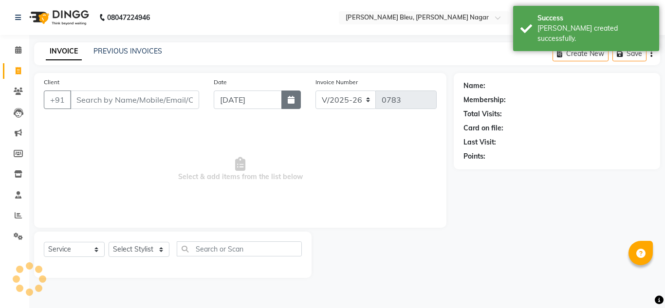
click at [295, 99] on icon "button" at bounding box center [291, 100] width 7 height 8
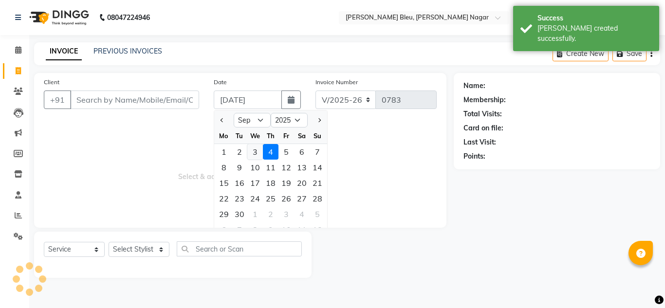
click at [257, 151] on div "3" at bounding box center [255, 152] width 16 height 16
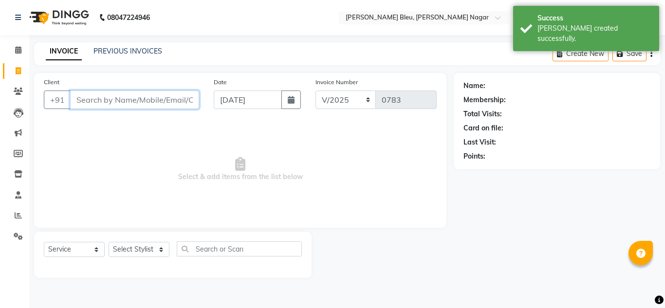
click at [127, 107] on input "Client" at bounding box center [134, 100] width 129 height 19
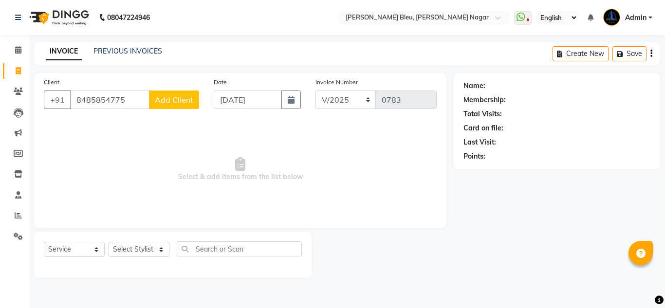
click at [164, 92] on button "Add Client" at bounding box center [174, 100] width 50 height 19
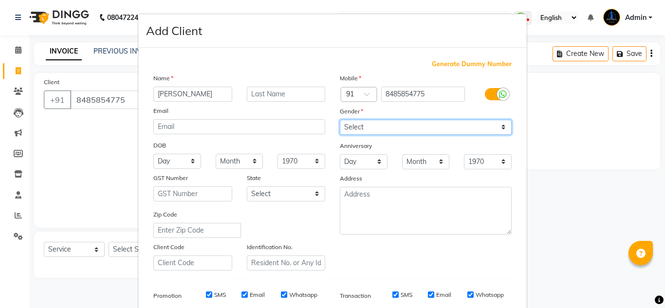
click at [474, 123] on select "Select [DEMOGRAPHIC_DATA] [DEMOGRAPHIC_DATA] Other Prefer Not To Say" at bounding box center [426, 127] width 172 height 15
click at [340, 120] on select "Select [DEMOGRAPHIC_DATA] [DEMOGRAPHIC_DATA] Other Prefer Not To Say" at bounding box center [426, 127] width 172 height 15
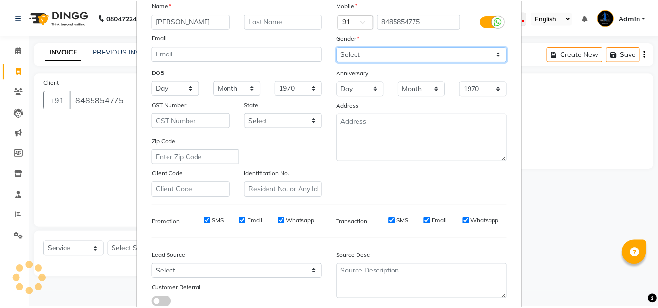
scroll to position [141, 0]
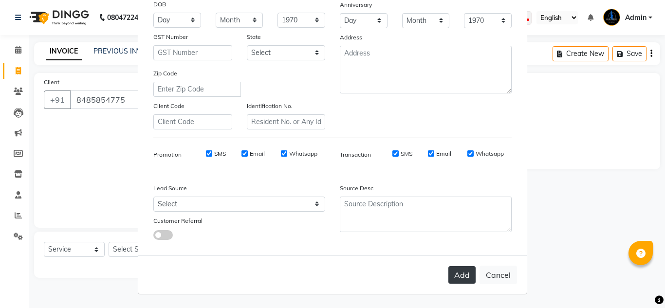
click at [455, 275] on button "Add" at bounding box center [462, 275] width 27 height 18
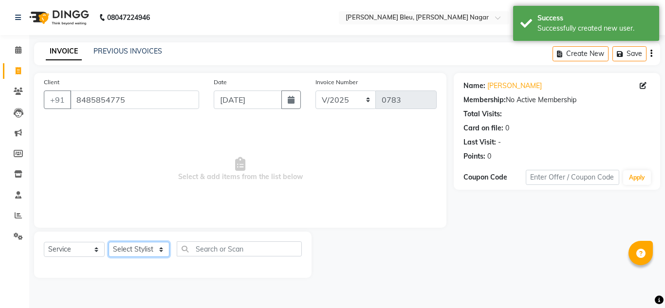
click at [156, 249] on select "Select Stylist [PERSON_NAME] Akash shreewas [PERSON_NAME] [PERSON_NAME] [PERSON…" at bounding box center [139, 249] width 61 height 15
click at [109, 242] on select "Select Stylist [PERSON_NAME] Akash shreewas [PERSON_NAME] [PERSON_NAME] [PERSON…" at bounding box center [139, 249] width 61 height 15
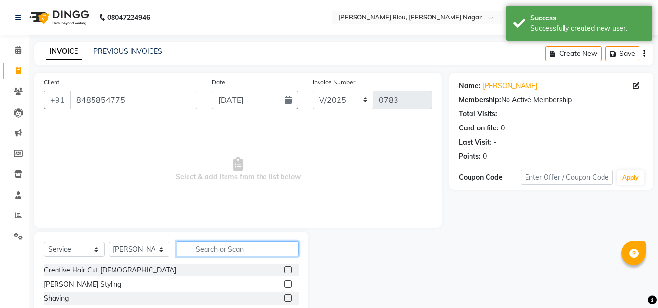
click at [212, 248] on input "text" at bounding box center [238, 249] width 122 height 15
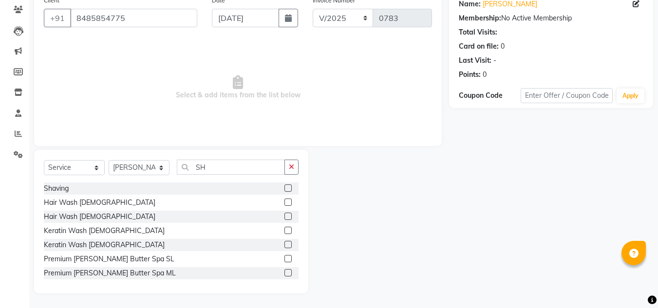
click at [284, 273] on label at bounding box center [287, 272] width 7 height 7
click at [284, 273] on input "checkbox" at bounding box center [287, 273] width 6 height 6
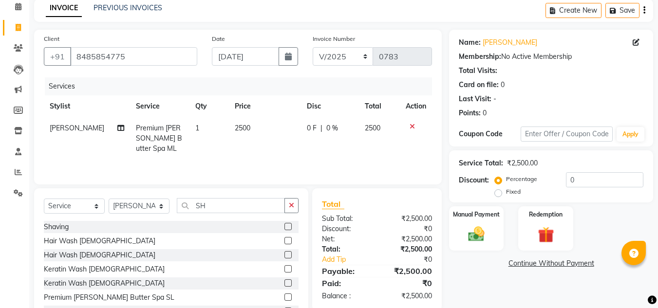
scroll to position [0, 0]
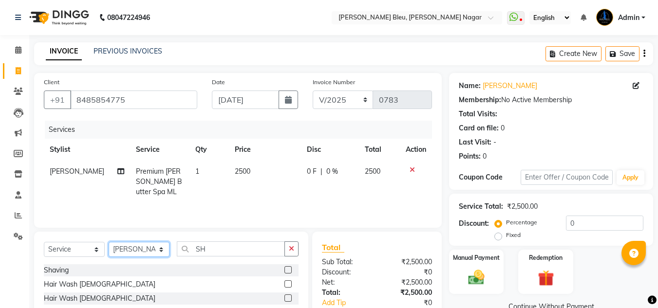
click at [164, 248] on select "Select Stylist [PERSON_NAME] Akash shreewas [PERSON_NAME] [PERSON_NAME] [PERSON…" at bounding box center [139, 249] width 61 height 15
click at [109, 242] on select "Select Stylist [PERSON_NAME] Akash shreewas [PERSON_NAME] [PERSON_NAME] [PERSON…" at bounding box center [139, 249] width 61 height 15
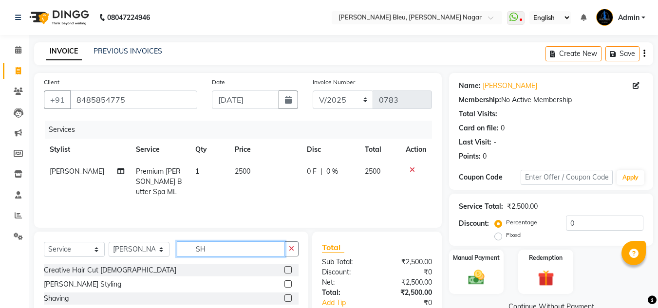
click at [256, 250] on input "SH" at bounding box center [231, 249] width 108 height 15
click at [284, 269] on label at bounding box center [287, 269] width 7 height 7
click at [284, 269] on input "checkbox" at bounding box center [287, 270] width 6 height 6
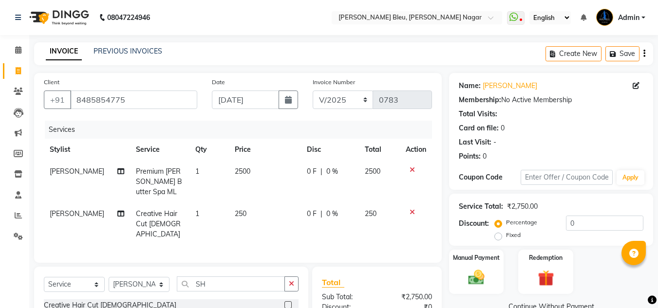
click at [329, 169] on span "0 %" at bounding box center [332, 172] width 12 height 10
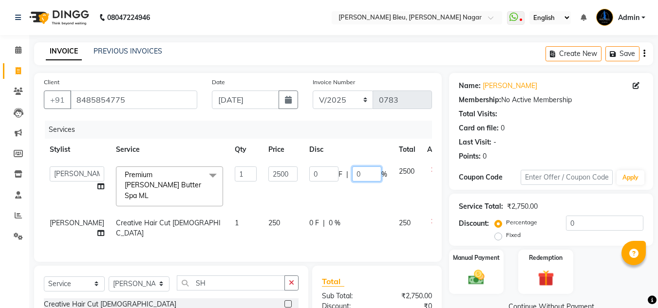
click at [352, 175] on input "0" at bounding box center [366, 174] width 29 height 15
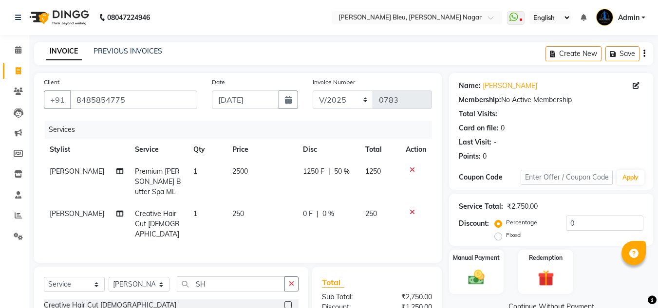
click at [311, 211] on td "0 F | 0 %" at bounding box center [328, 224] width 62 height 42
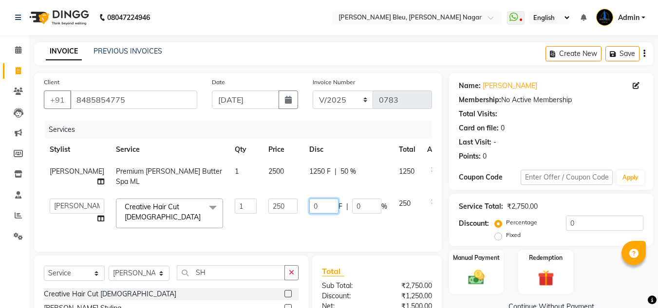
click at [331, 214] on input "0" at bounding box center [323, 206] width 29 height 15
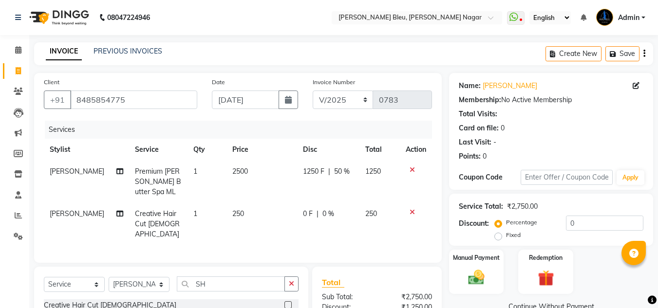
click at [331, 209] on span "0 %" at bounding box center [328, 214] width 12 height 10
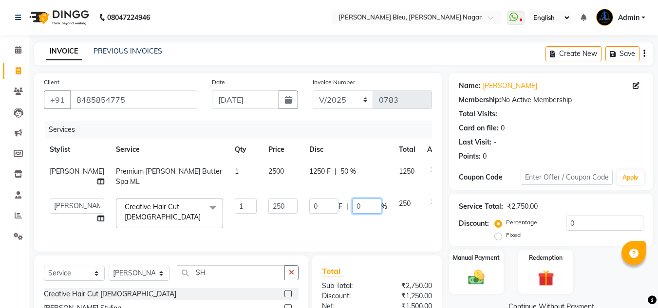
click at [364, 214] on input "0" at bounding box center [366, 206] width 29 height 15
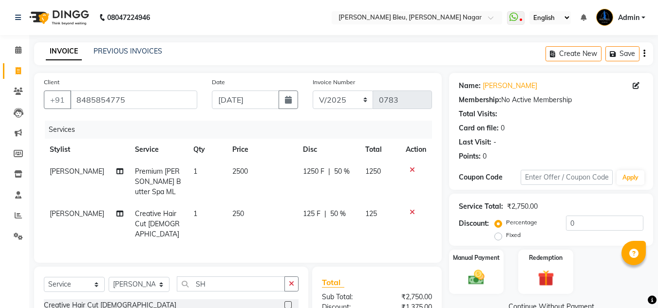
click at [495, 269] on div "Manual Payment" at bounding box center [476, 272] width 57 height 46
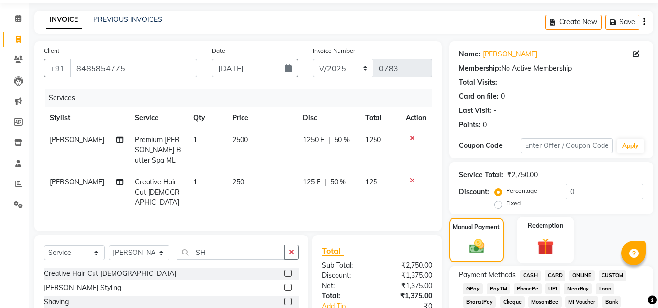
scroll to position [49, 0]
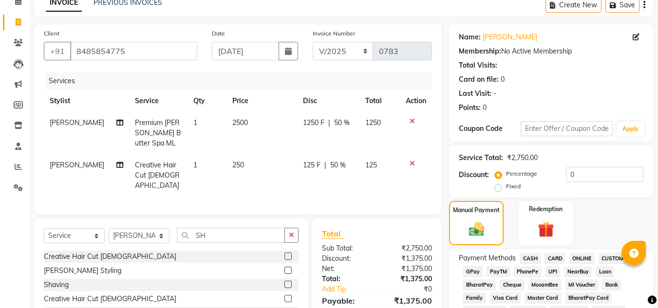
drag, startPoint x: 530, startPoint y: 259, endPoint x: 524, endPoint y: 259, distance: 5.9
click at [530, 260] on span "CASH" at bounding box center [530, 258] width 21 height 11
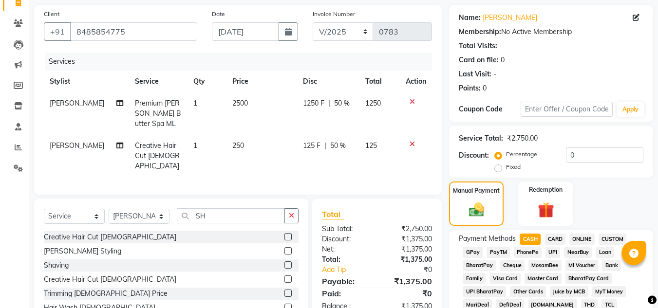
scroll to position [390, 0]
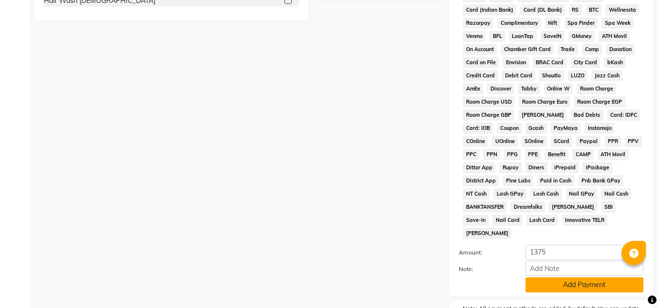
click at [556, 278] on button "Add Payment" at bounding box center [584, 285] width 118 height 15
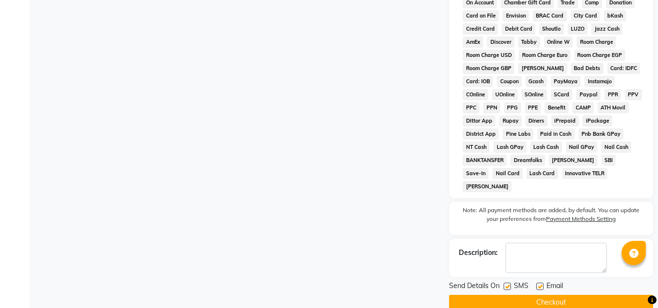
scroll to position [440, 0]
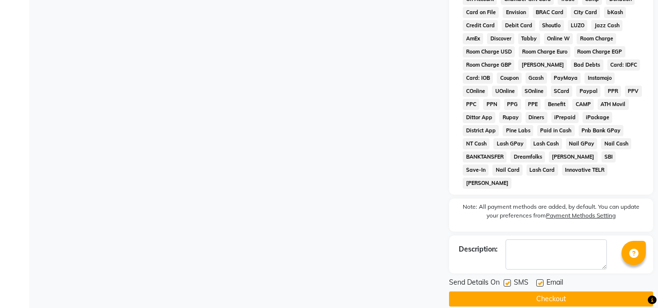
click at [556, 292] on button "Checkout" at bounding box center [551, 299] width 204 height 15
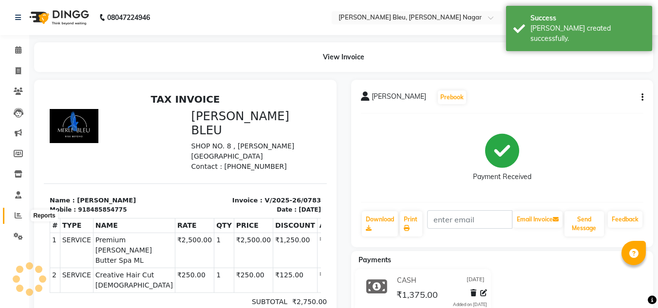
click at [18, 211] on span at bounding box center [18, 215] width 17 height 11
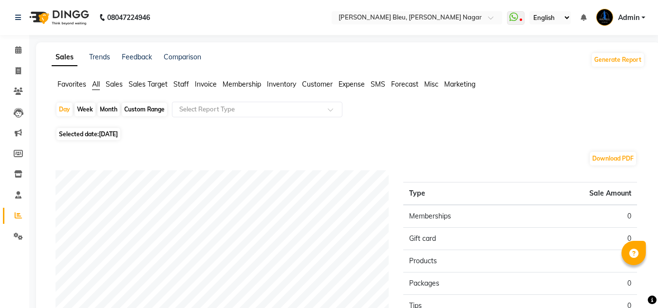
click at [115, 81] on span "Sales" at bounding box center [114, 84] width 17 height 9
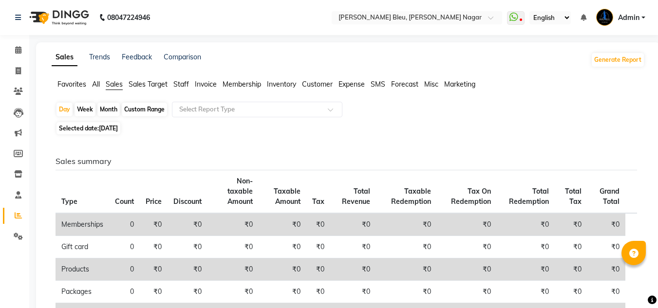
click at [144, 108] on div "Custom Range" at bounding box center [144, 110] width 45 height 14
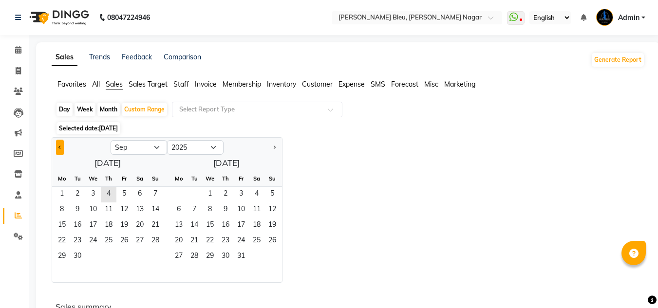
click at [58, 149] on button "Previous month" at bounding box center [60, 148] width 8 height 16
click at [124, 193] on span "1" at bounding box center [124, 195] width 16 height 16
click at [159, 256] on span "31" at bounding box center [156, 257] width 16 height 16
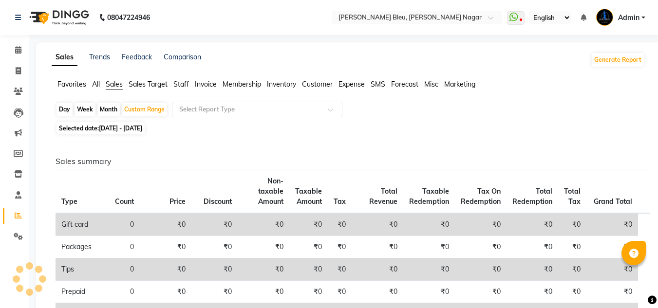
click at [96, 86] on span "All" at bounding box center [96, 84] width 8 height 9
